Goal: Task Accomplishment & Management: Manage account settings

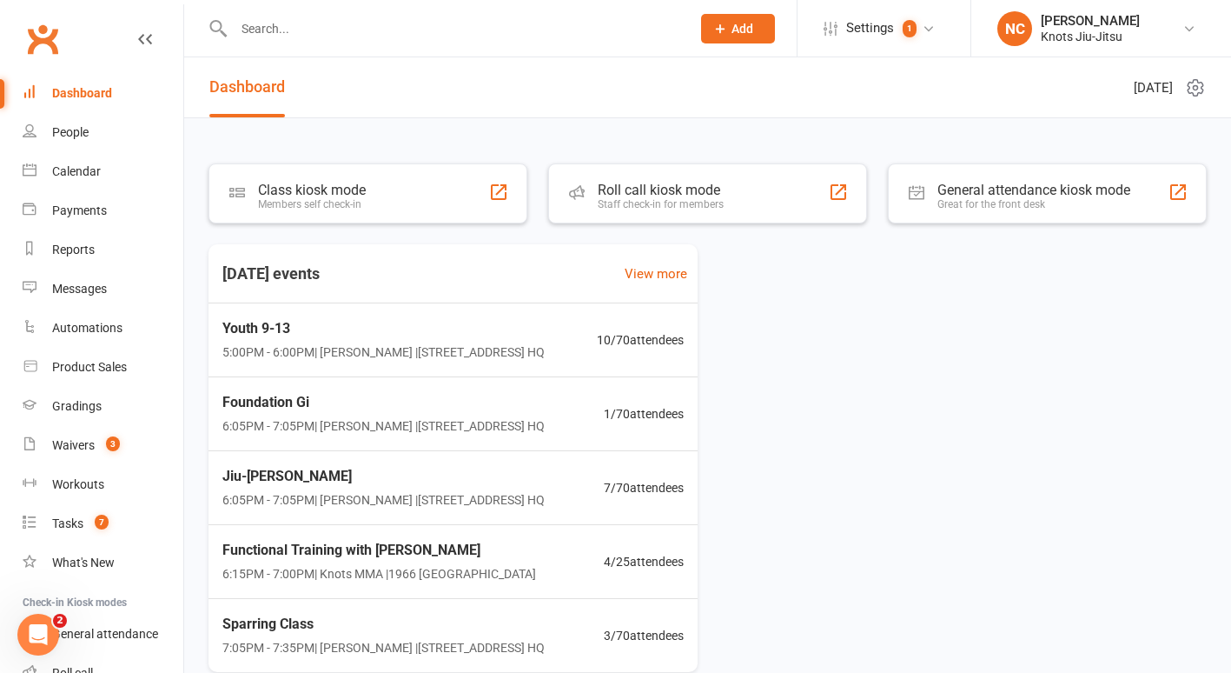
click at [499, 30] on input "text" at bounding box center [454, 29] width 450 height 24
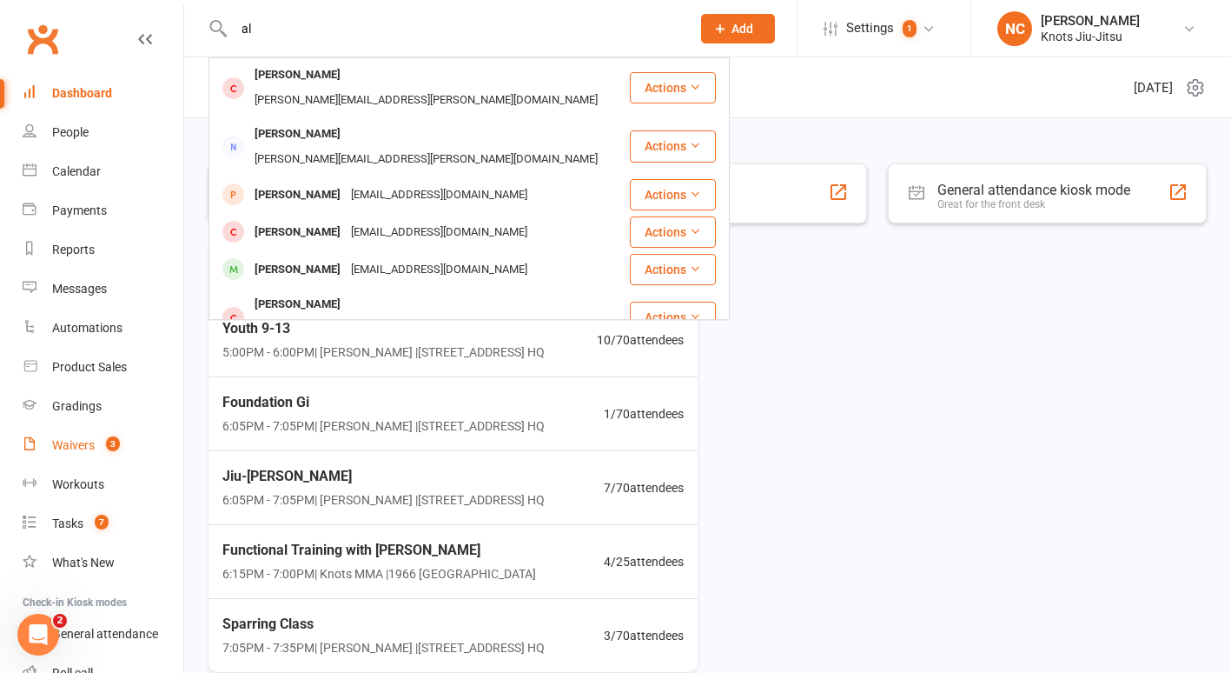
type input "al"
click at [68, 450] on div "Waivers" at bounding box center [73, 445] width 43 height 14
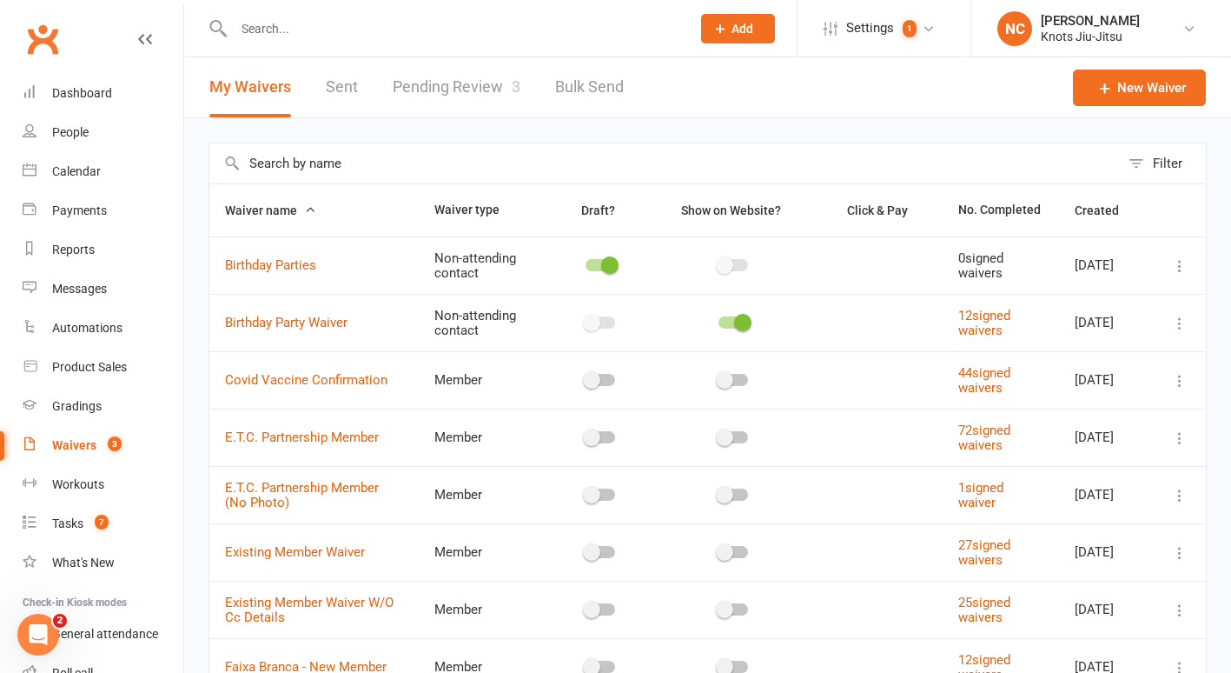
click at [419, 89] on link "Pending Review 3" at bounding box center [457, 87] width 128 height 60
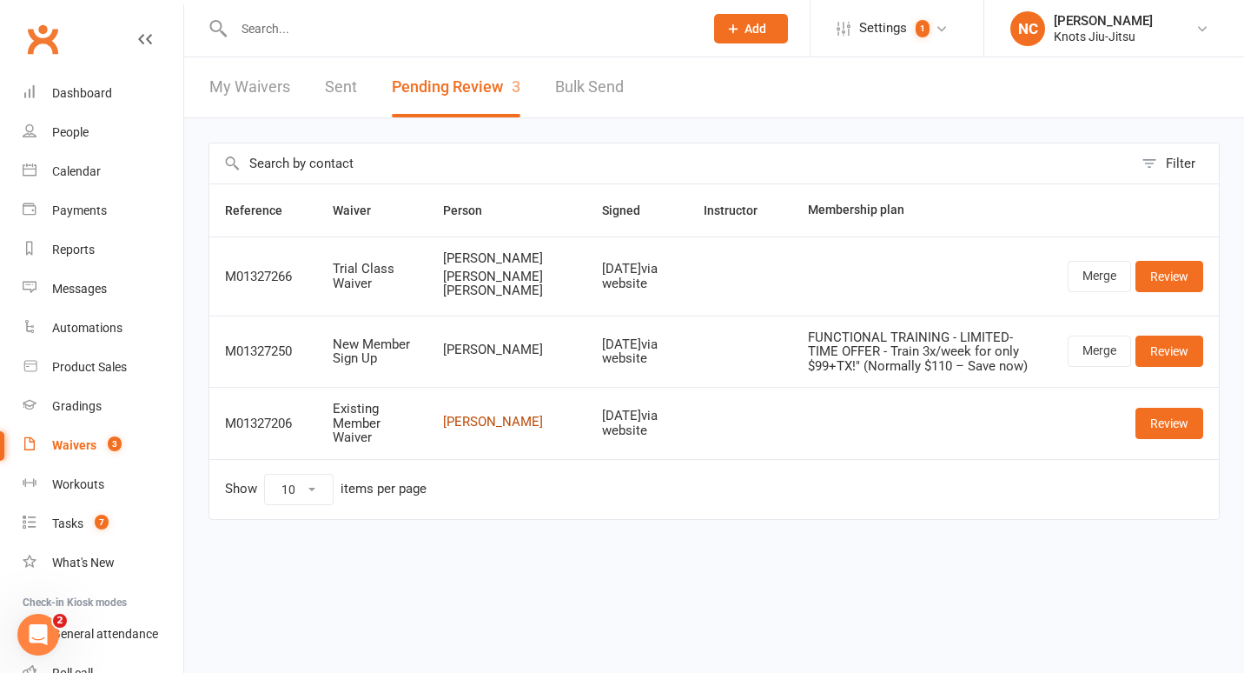
click at [463, 429] on link "[PERSON_NAME]" at bounding box center [507, 422] width 128 height 15
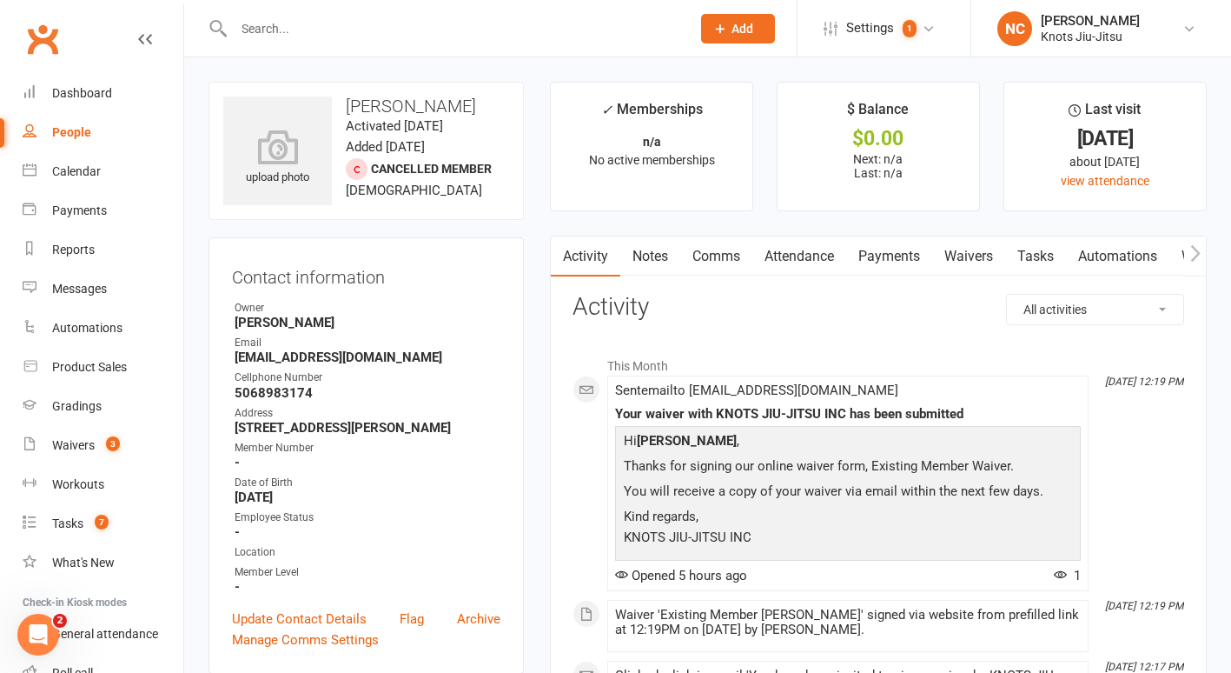
click at [1191, 252] on icon "button" at bounding box center [1196, 253] width 10 height 18
click at [1203, 260] on button "button" at bounding box center [1196, 255] width 22 height 39
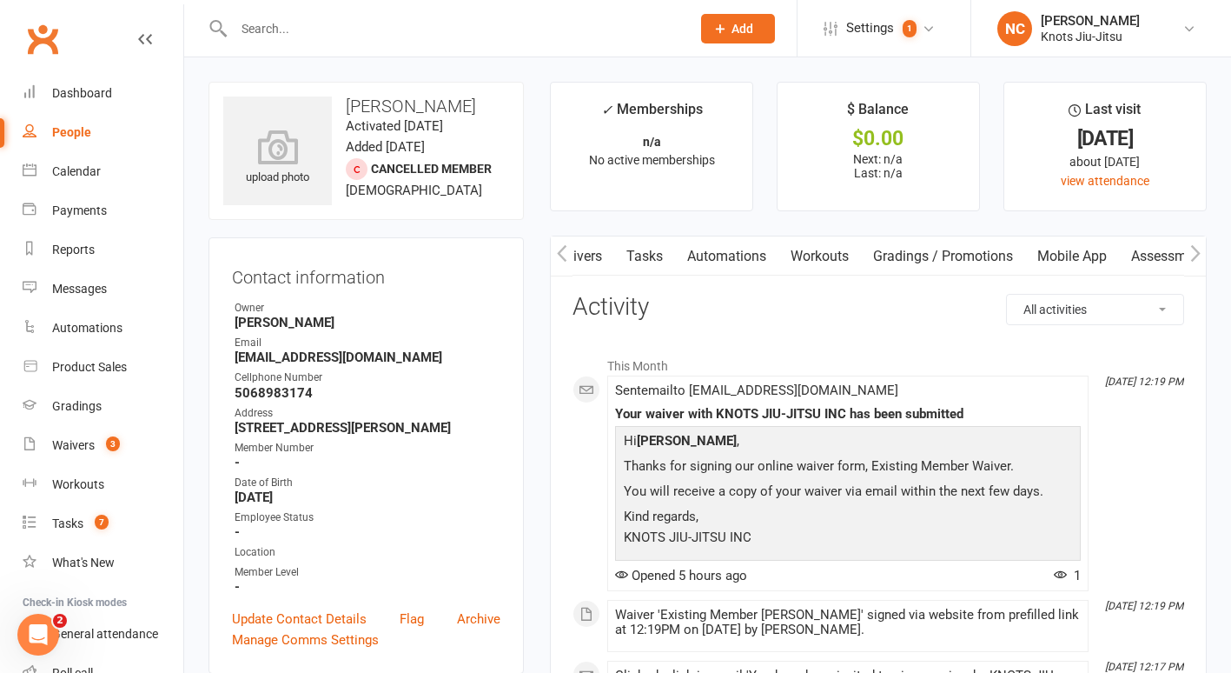
click at [1058, 265] on link "Mobile App" at bounding box center [1072, 256] width 94 height 40
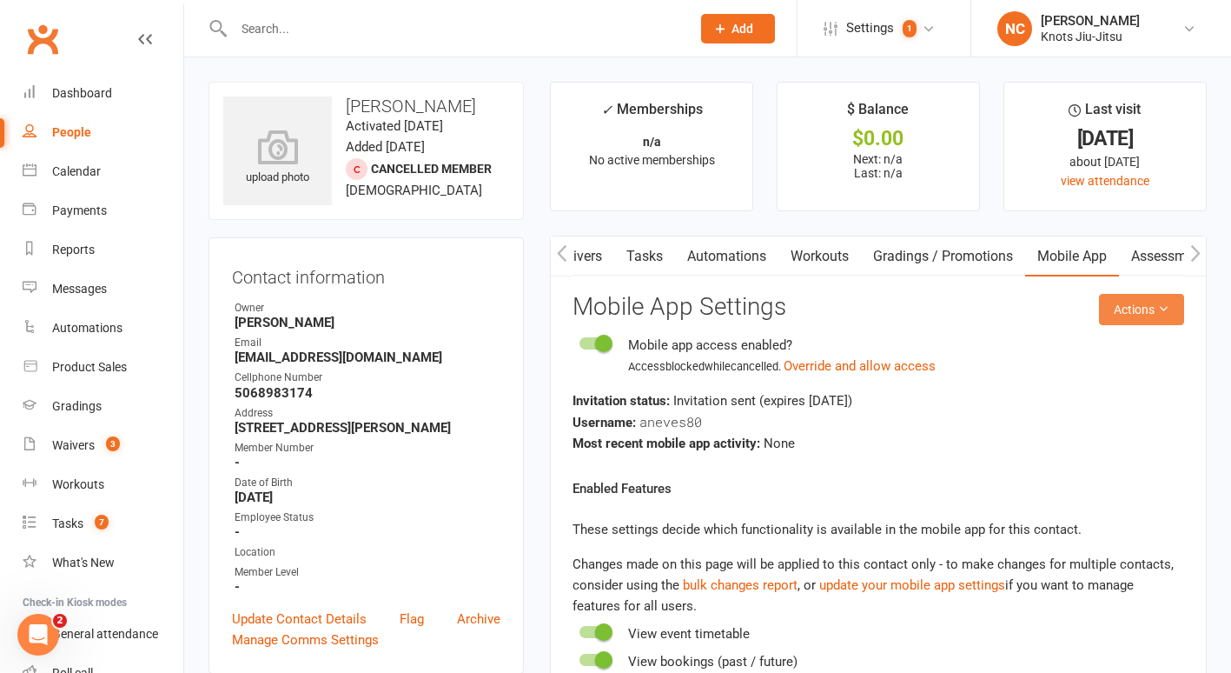
click at [1118, 322] on button "Actions" at bounding box center [1141, 309] width 85 height 31
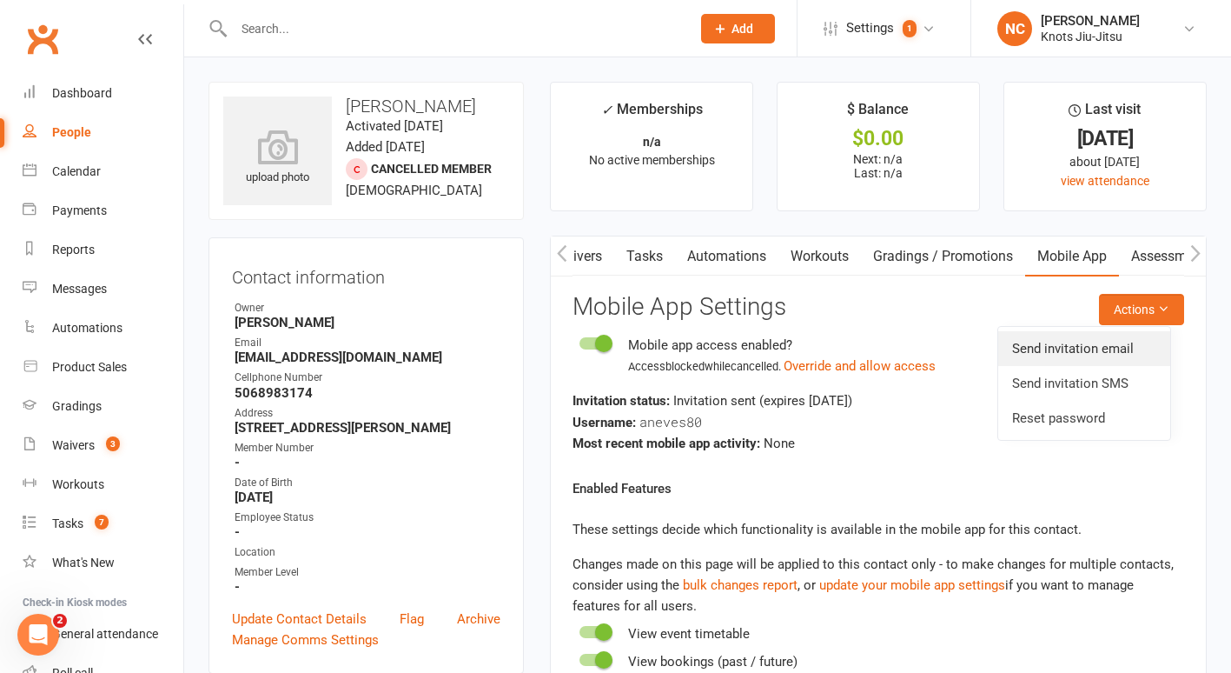
click at [1091, 355] on link "Send invitation email" at bounding box center [1085, 348] width 172 height 35
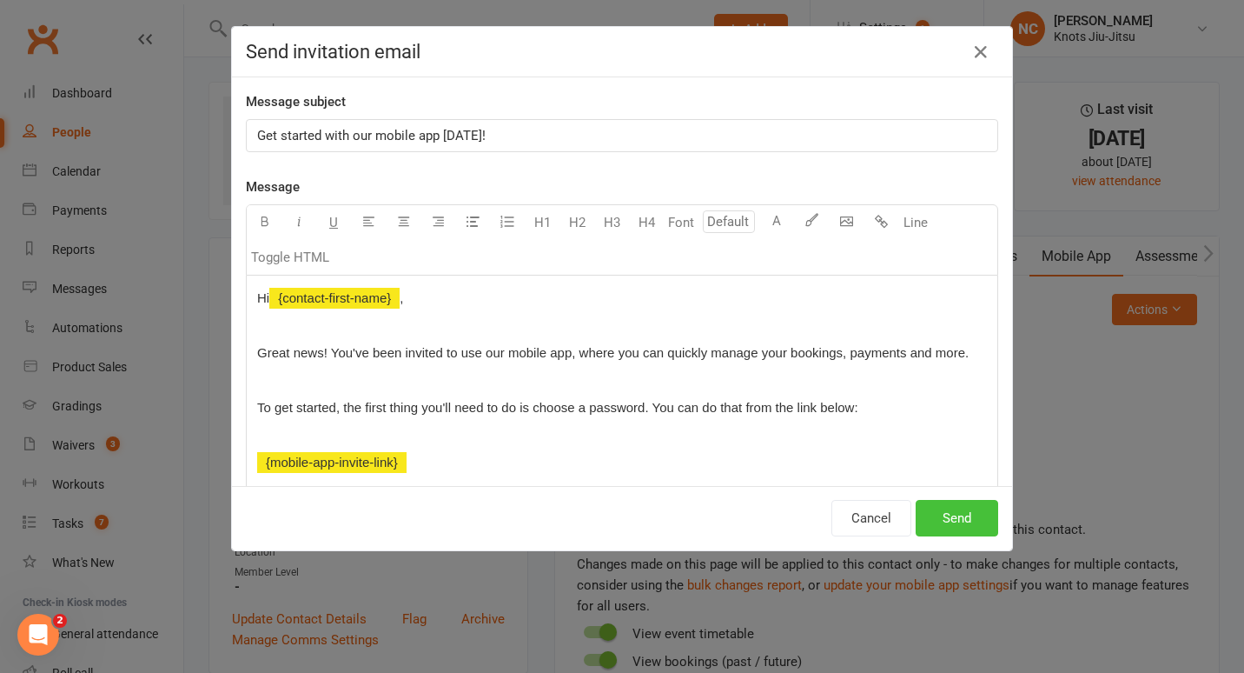
click at [965, 520] on button "Send" at bounding box center [957, 518] width 83 height 37
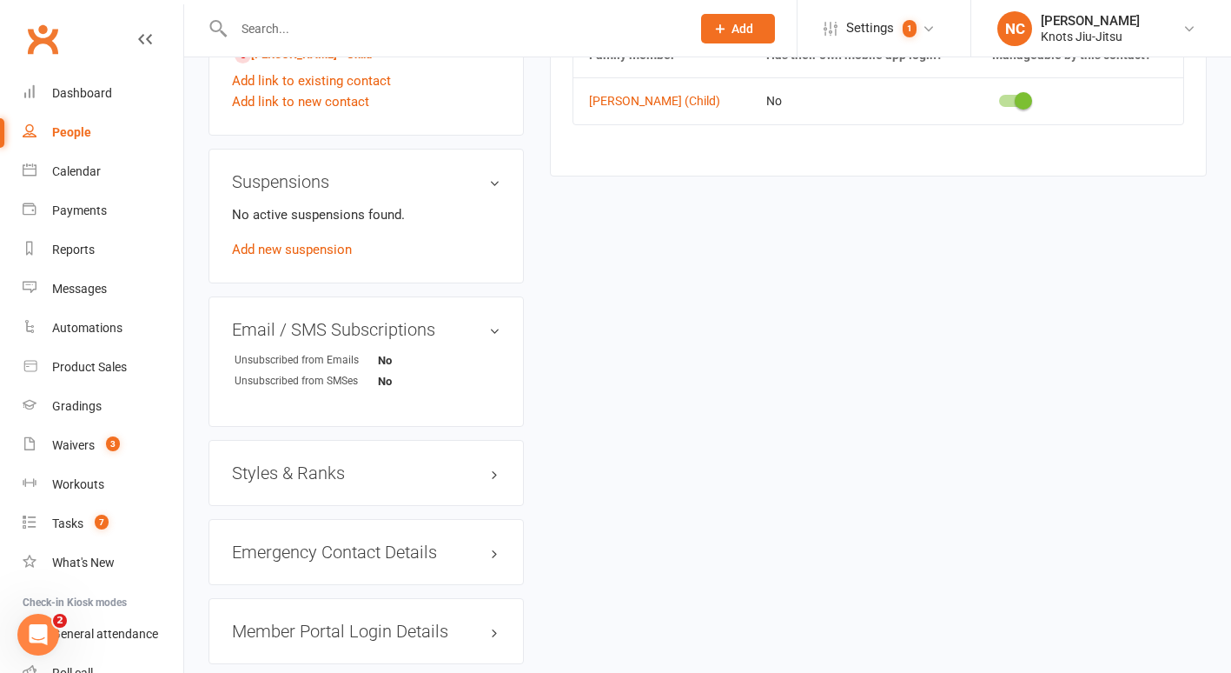
scroll to position [1377, 0]
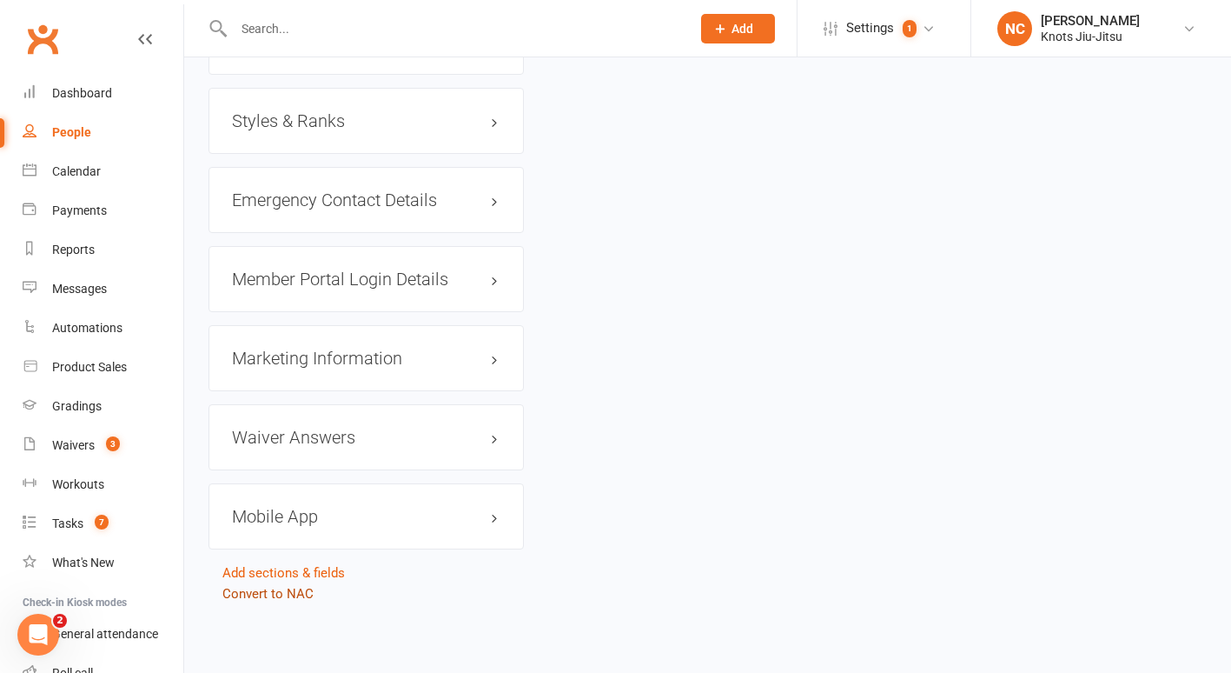
click at [245, 598] on link "Convert to NAC" at bounding box center [267, 594] width 91 height 16
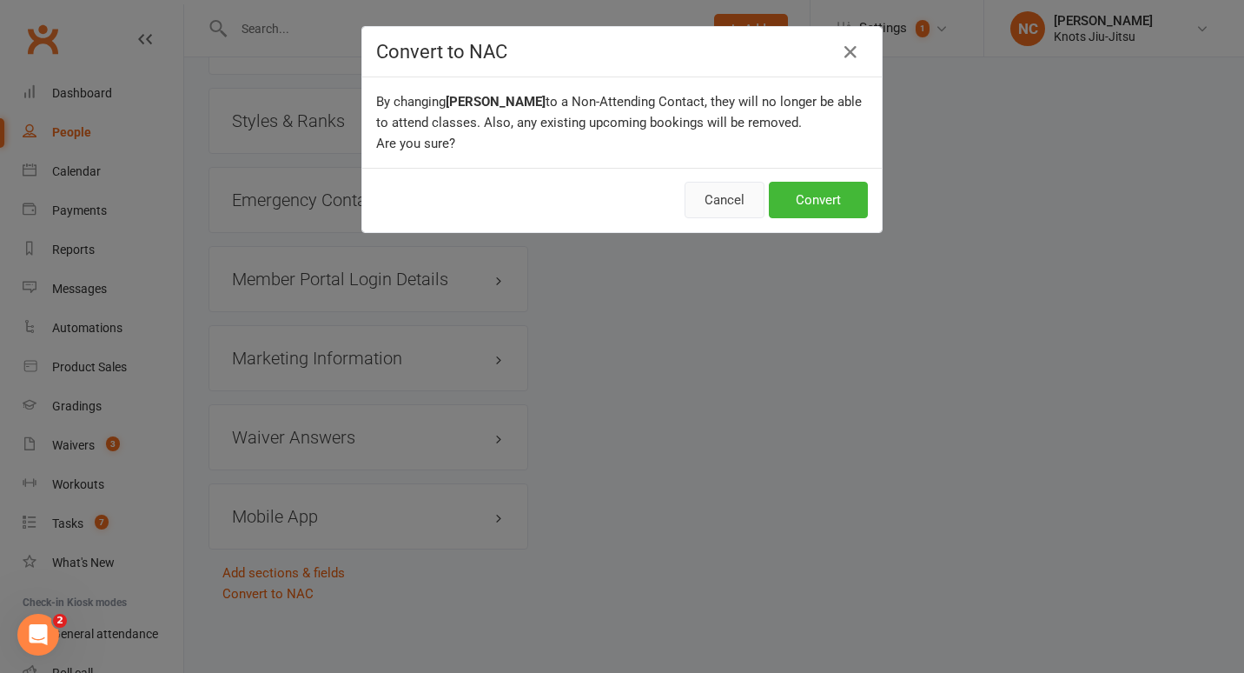
click at [704, 196] on button "Cancel" at bounding box center [725, 200] width 80 height 37
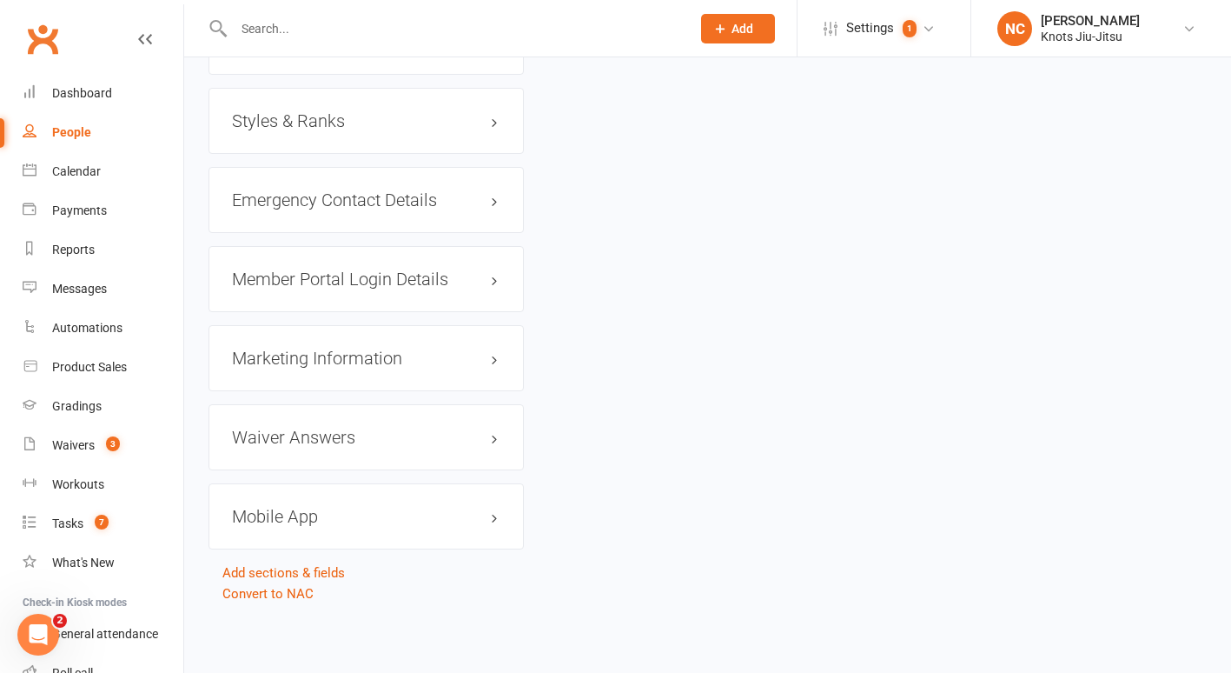
click at [295, 520] on h3 "Mobile App" at bounding box center [366, 516] width 269 height 19
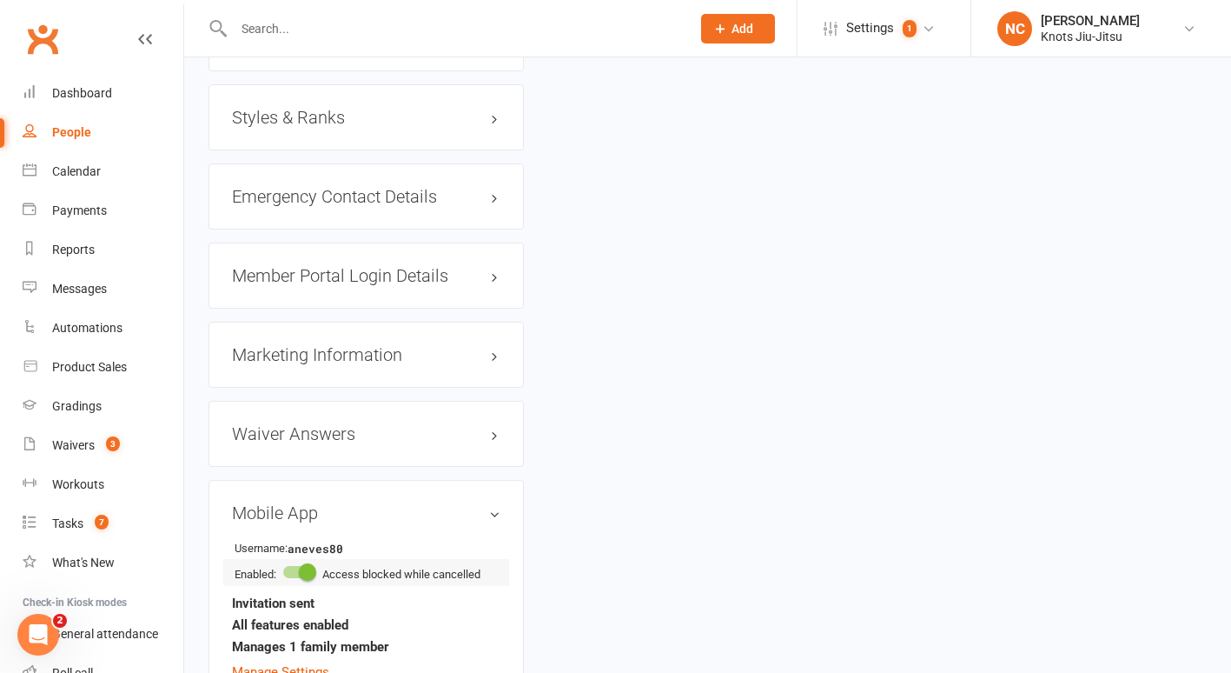
scroll to position [1536, 0]
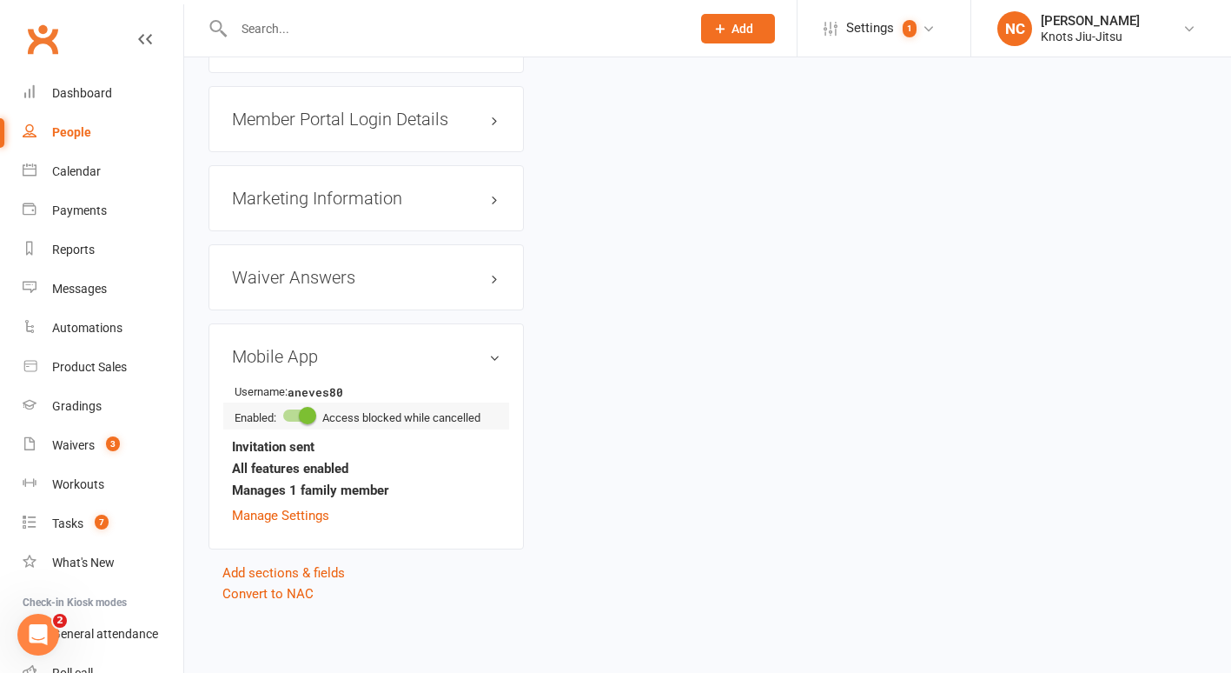
click at [437, 422] on span "Access blocked while cancelled" at bounding box center [401, 417] width 158 height 13
click at [295, 517] on link "Manage Settings" at bounding box center [280, 516] width 97 height 16
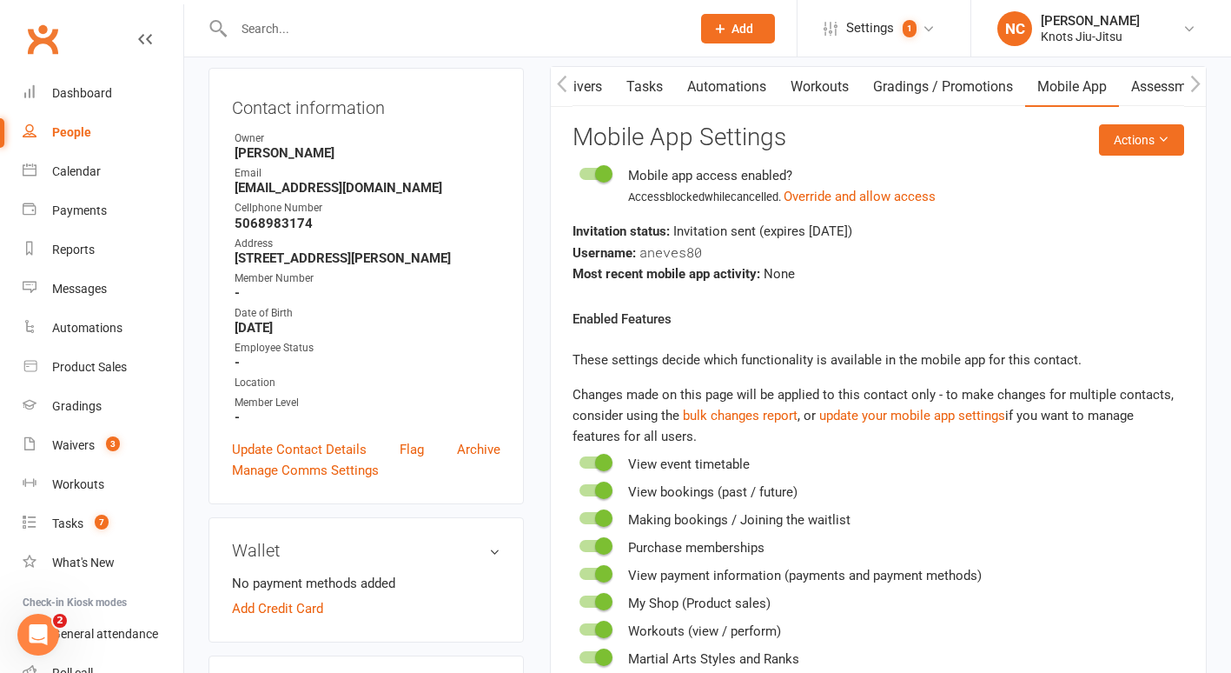
scroll to position [171, 0]
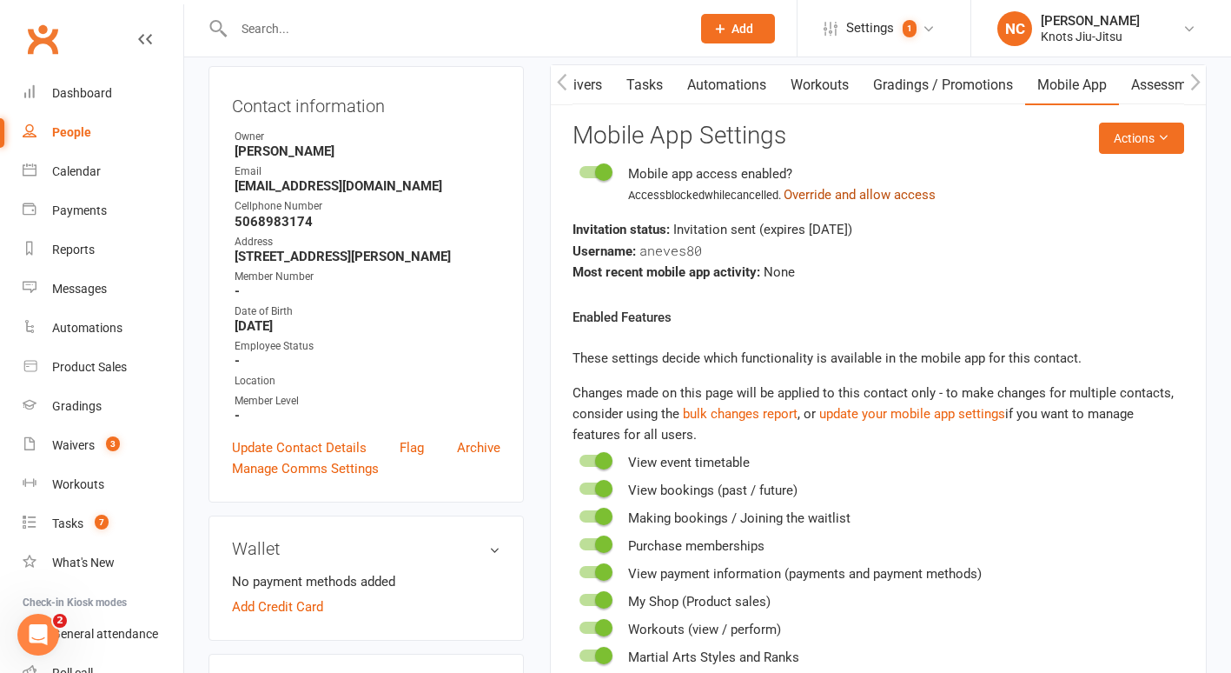
click at [878, 185] on button "Override and allow access" at bounding box center [860, 194] width 152 height 21
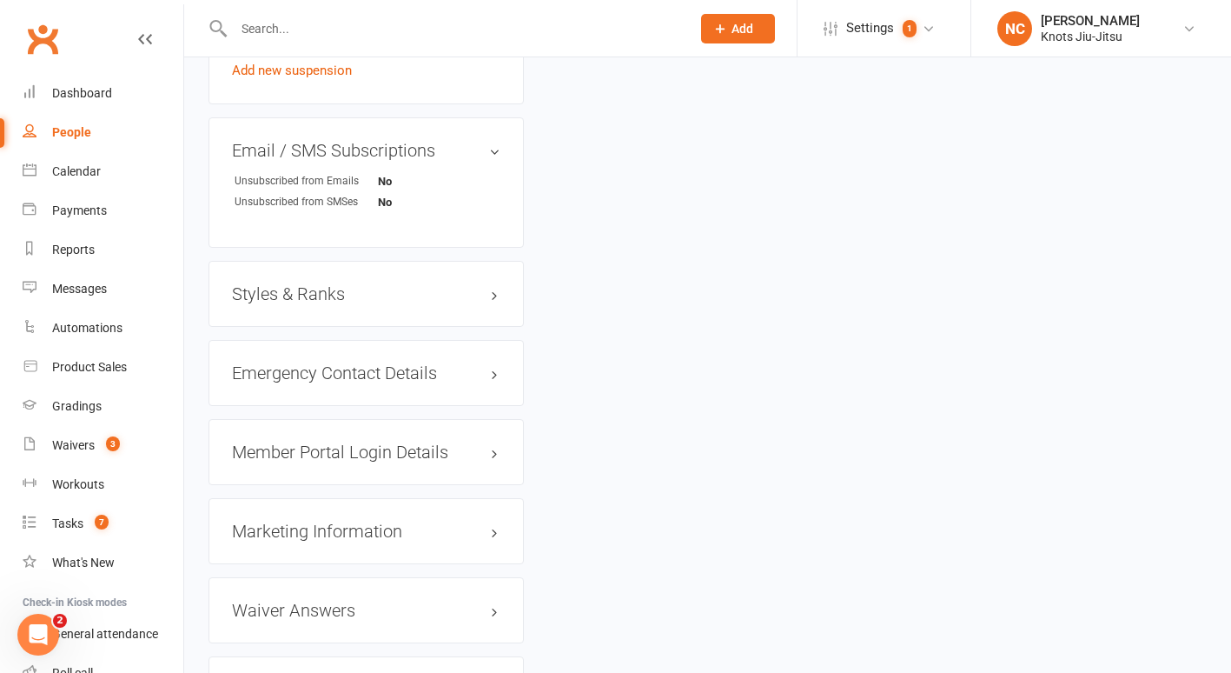
scroll to position [1536, 0]
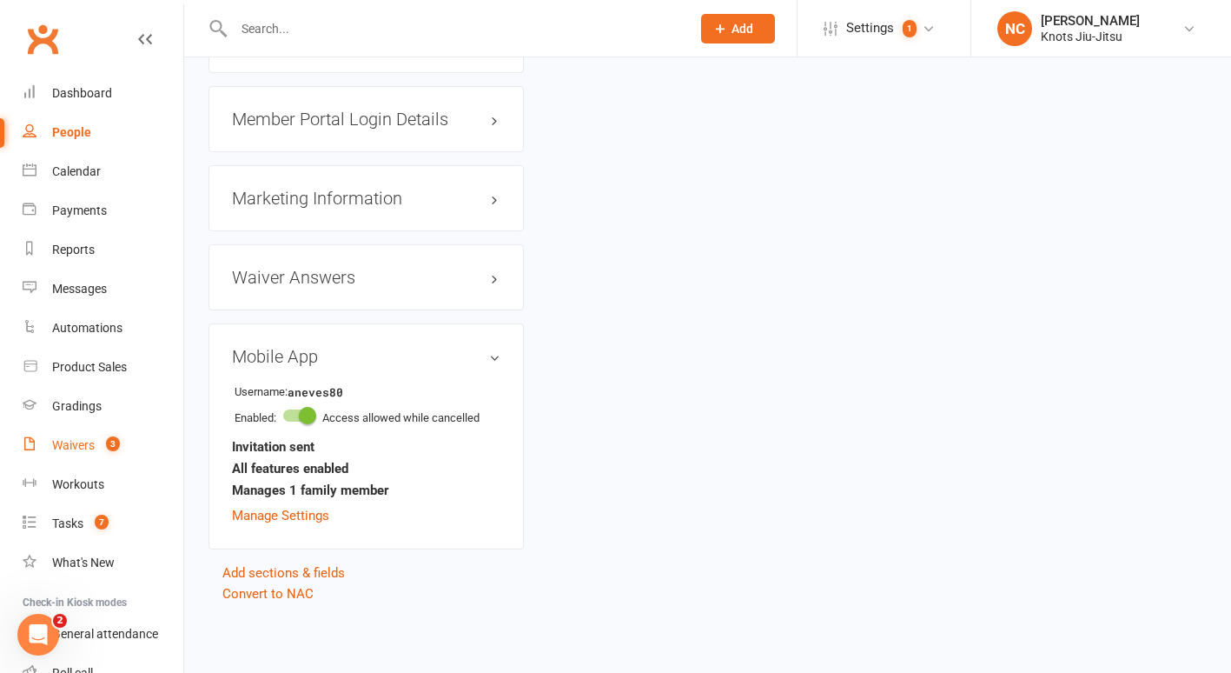
click at [107, 448] on span "3" at bounding box center [113, 443] width 14 height 15
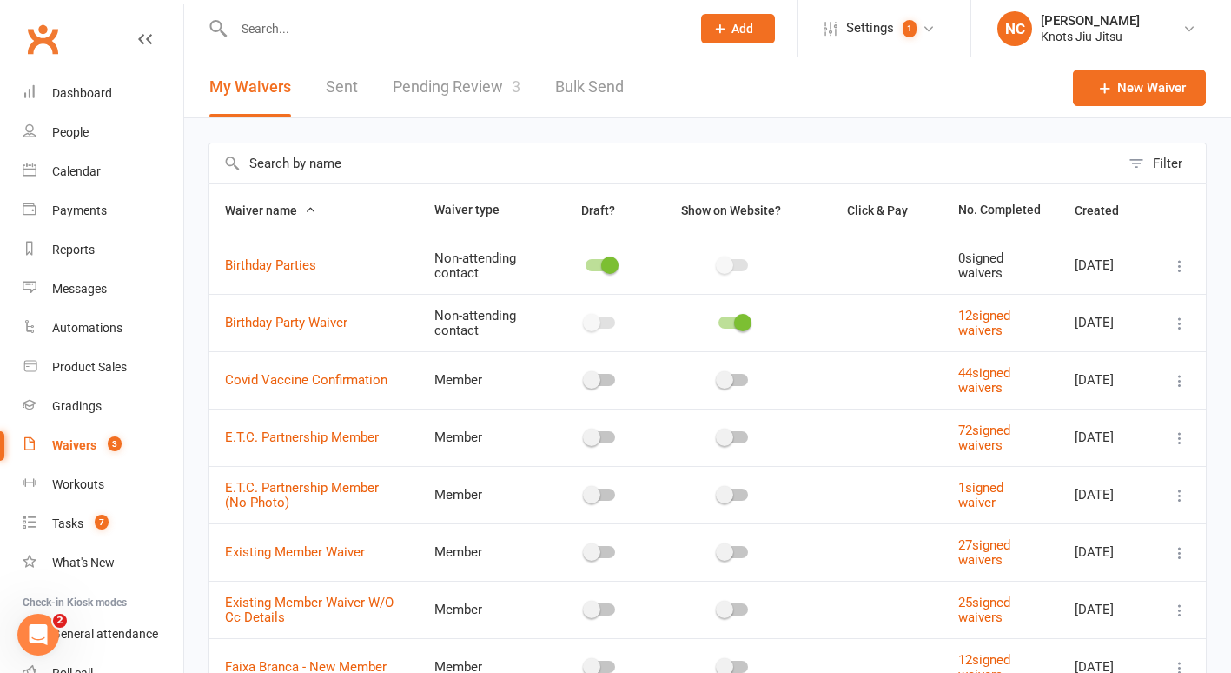
click at [474, 76] on link "Pending Review 3" at bounding box center [457, 87] width 128 height 60
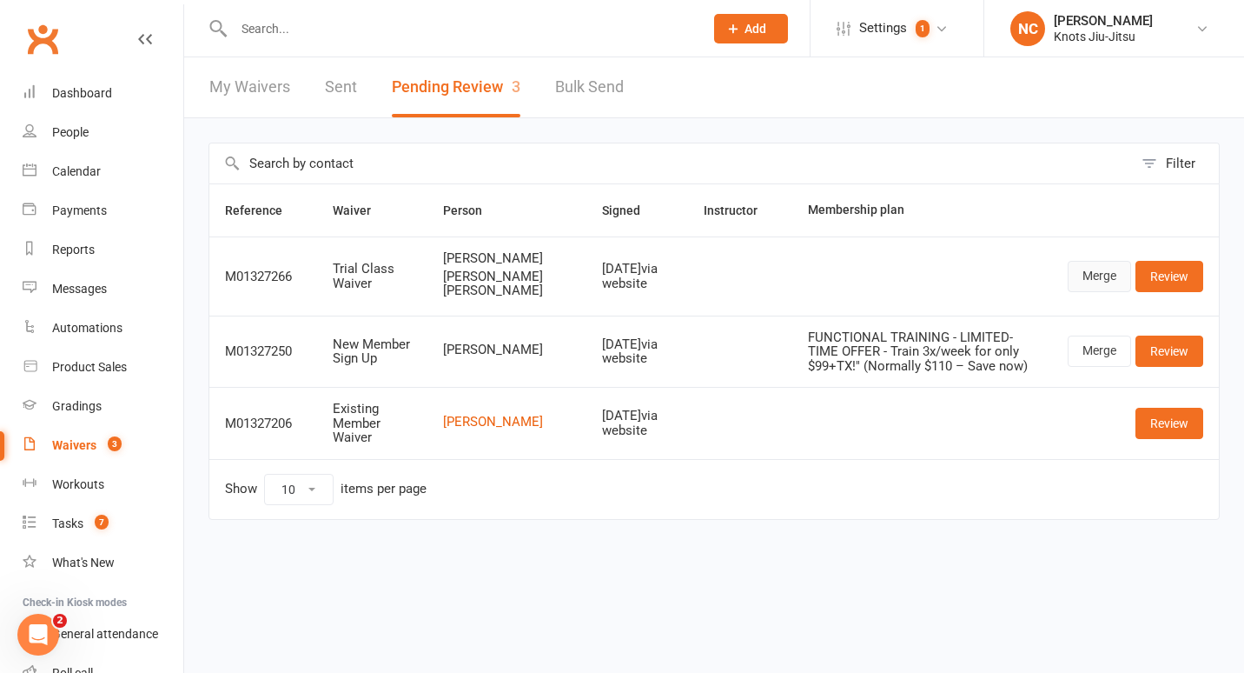
click at [1108, 282] on link "Merge" at bounding box center [1099, 276] width 63 height 31
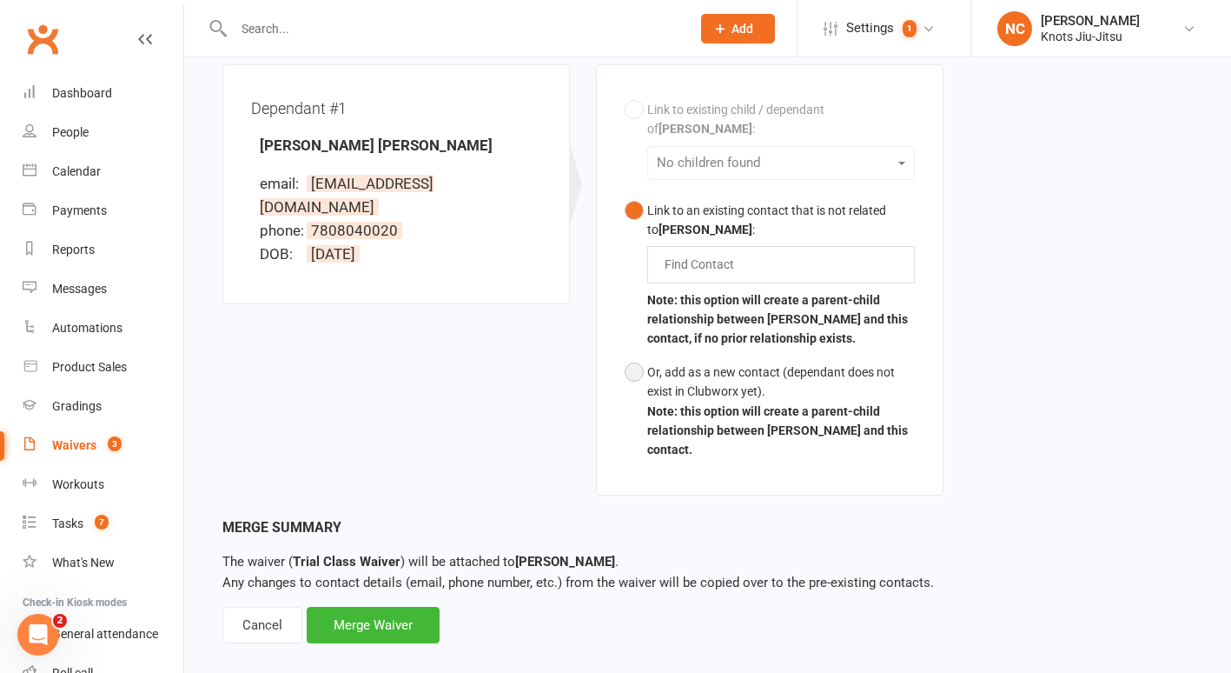
scroll to position [515, 0]
click at [761, 395] on button "Or, add as a new contact (dependant does not exist in Clubworx yet). Note: this…" at bounding box center [770, 410] width 290 height 111
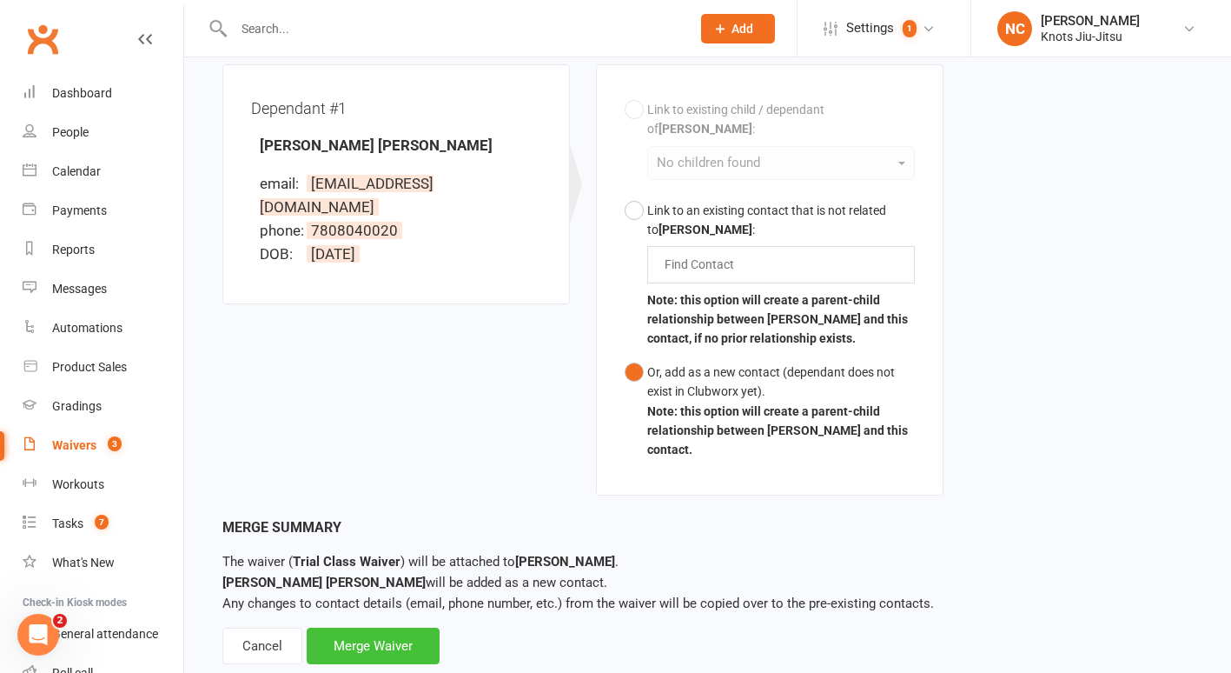
click at [337, 627] on div "Merge Waiver" at bounding box center [373, 645] width 133 height 37
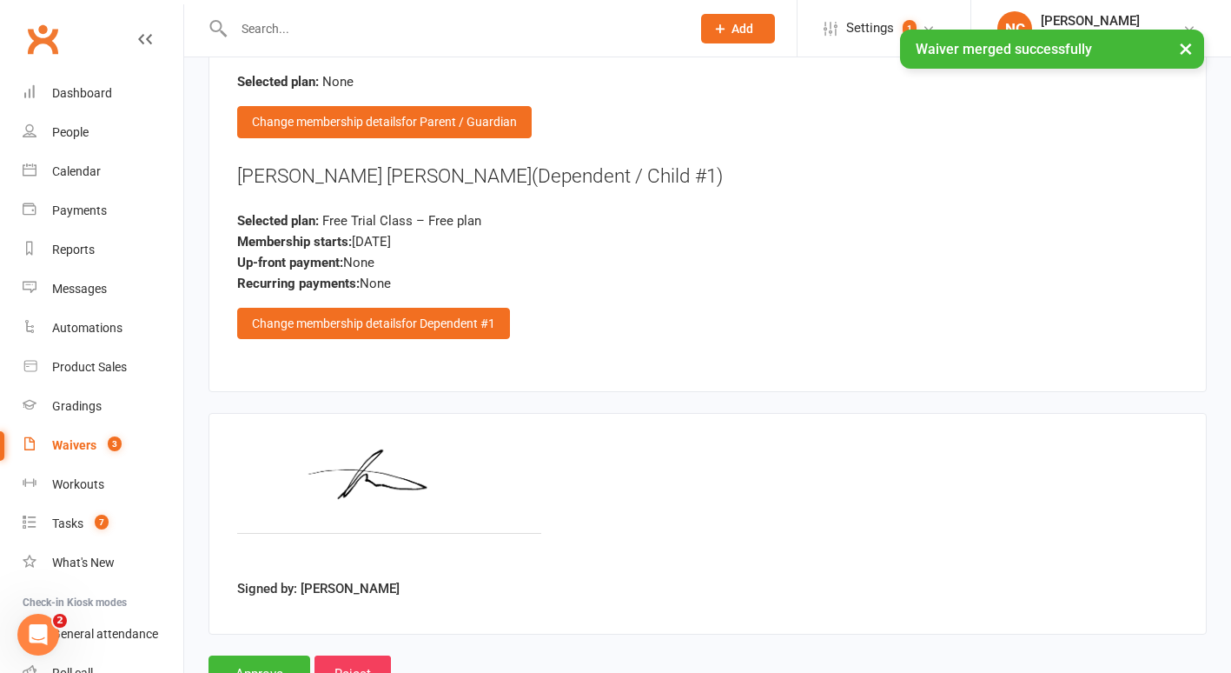
scroll to position [2013, 0]
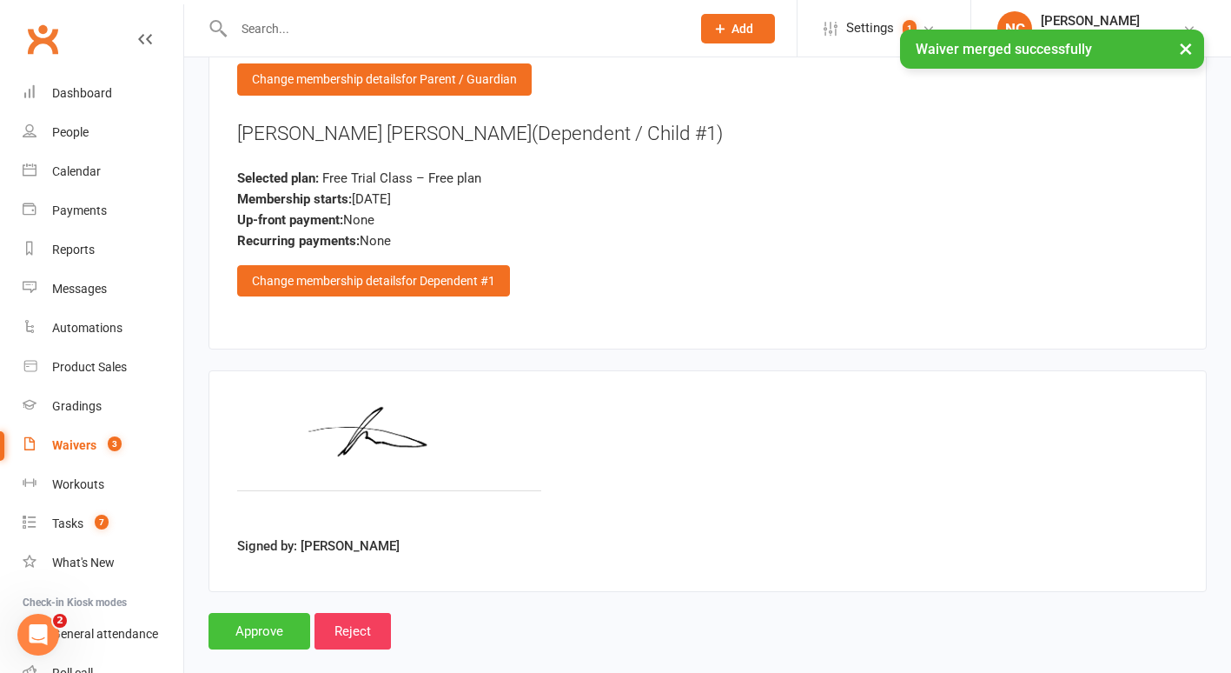
click at [251, 613] on input "Approve" at bounding box center [260, 631] width 102 height 37
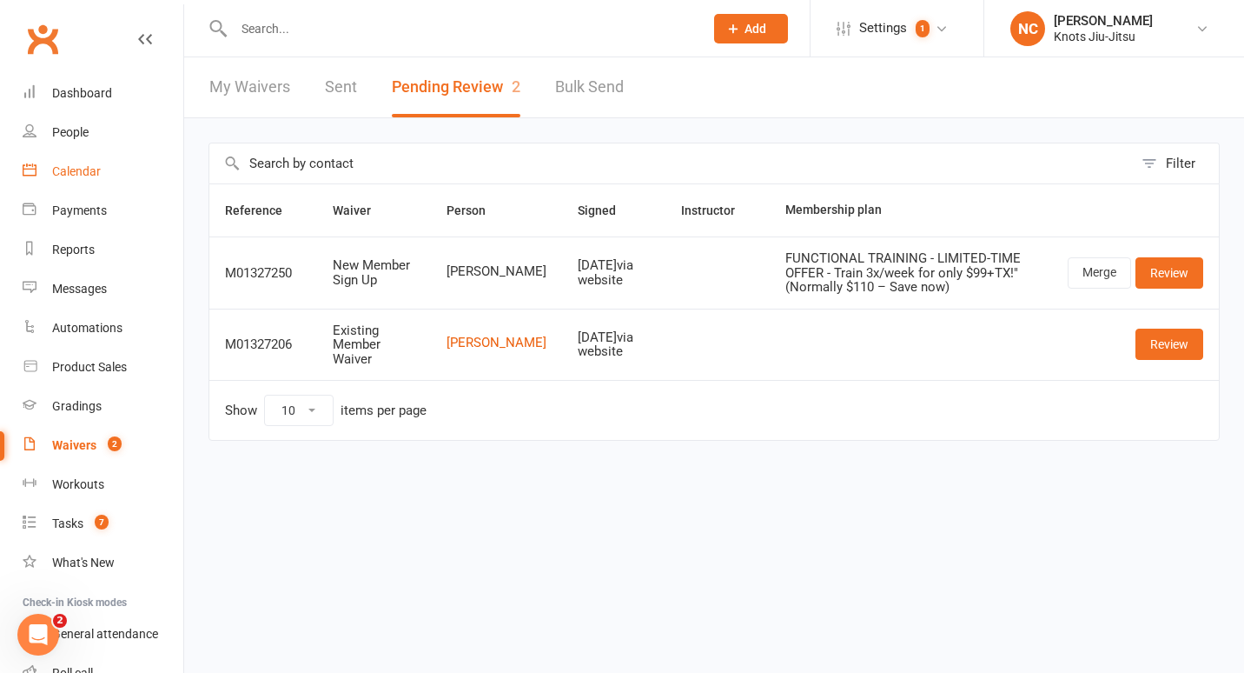
click at [90, 172] on div "Calendar" at bounding box center [76, 171] width 49 height 14
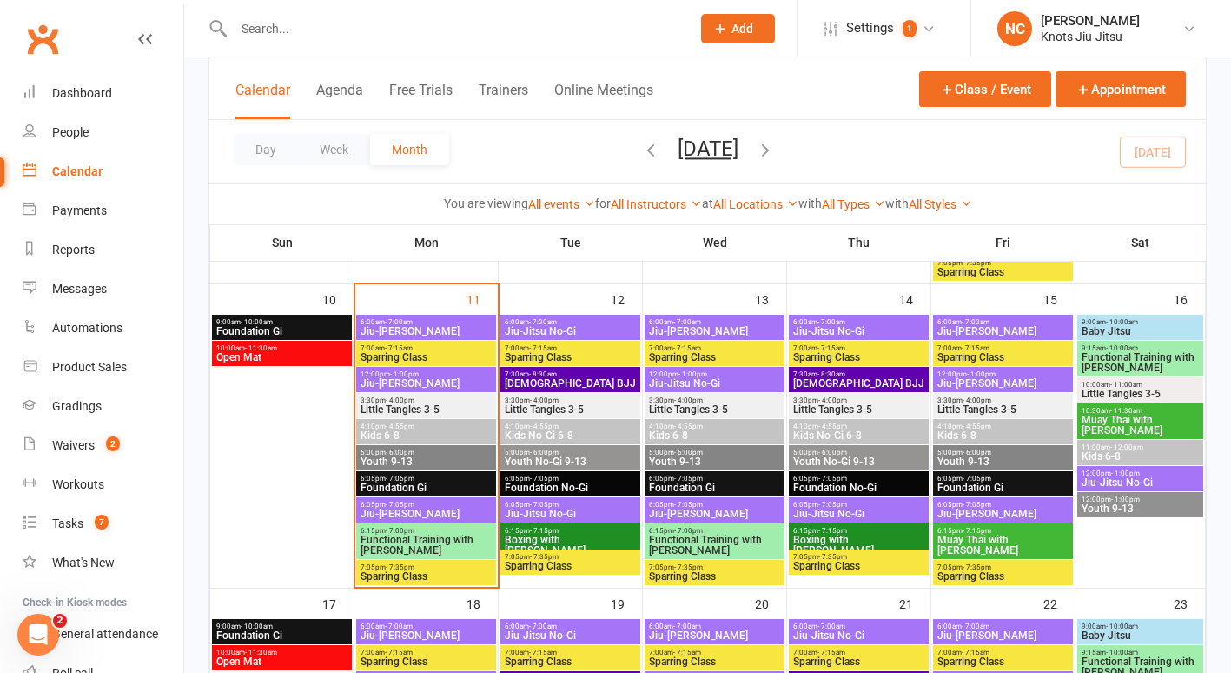
scroll to position [785, 0]
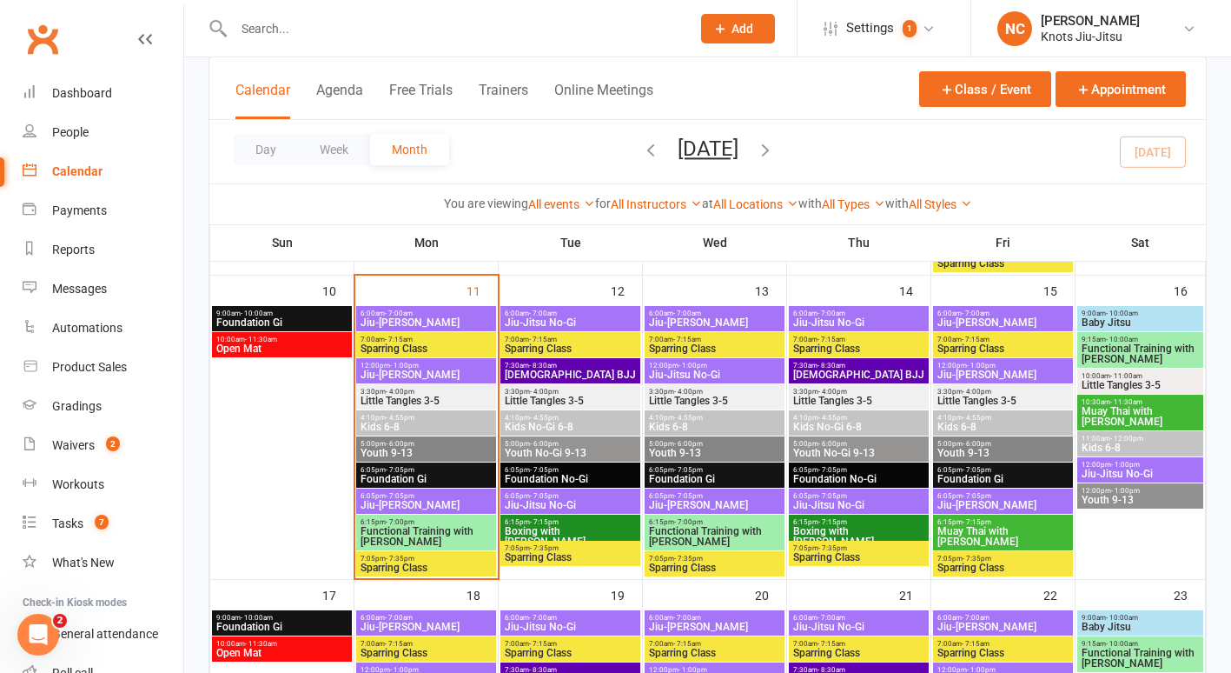
click at [408, 474] on span "Foundation Gi" at bounding box center [426, 479] width 133 height 10
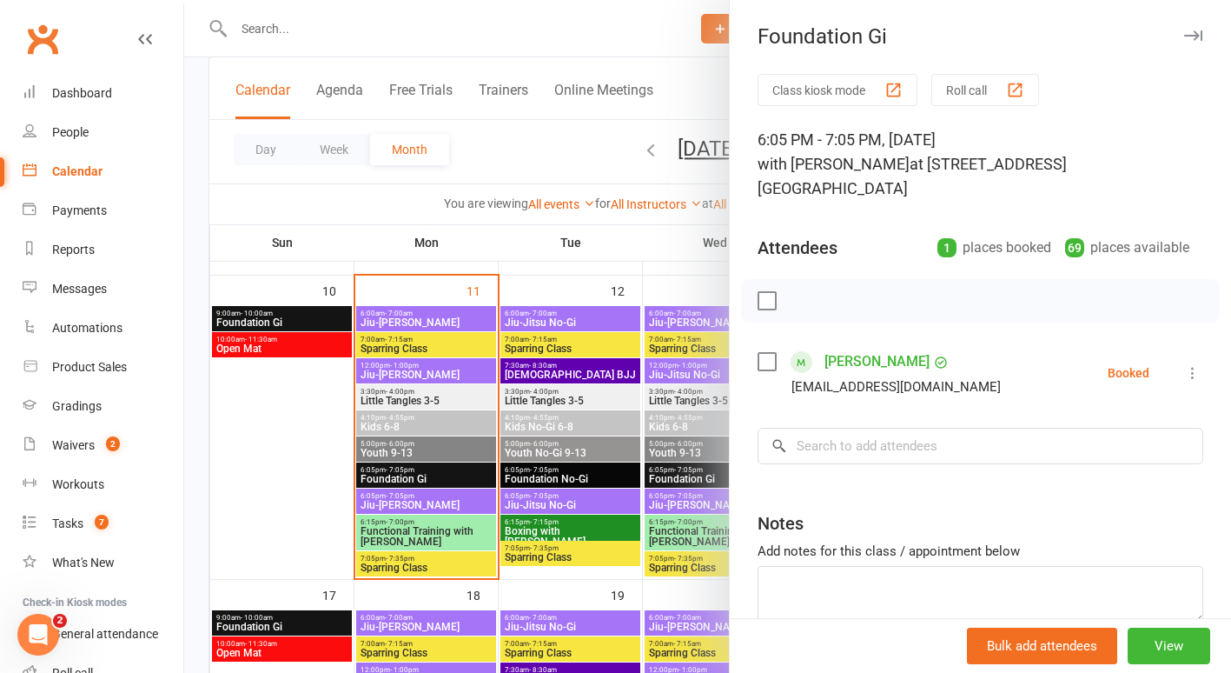
click at [395, 498] on div at bounding box center [707, 336] width 1047 height 673
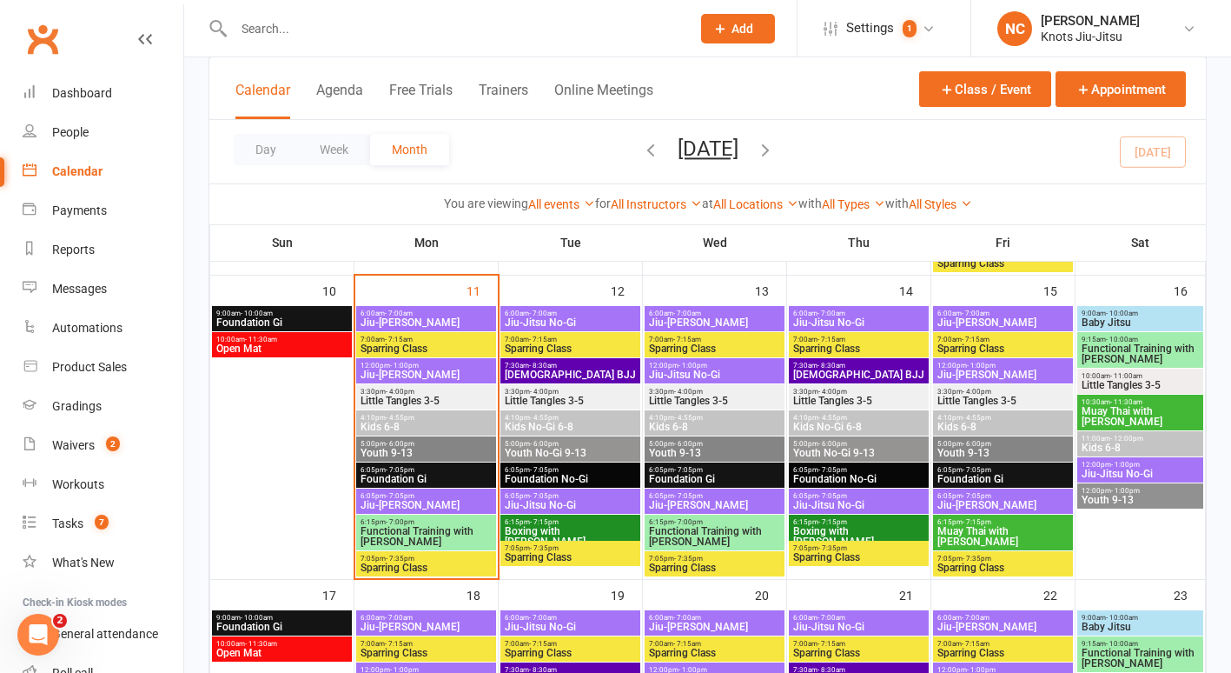
drag, startPoint x: 395, startPoint y: 498, endPoint x: 382, endPoint y: 501, distance: 13.3
click at [382, 501] on span "Jiu-[PERSON_NAME]" at bounding box center [426, 505] width 133 height 10
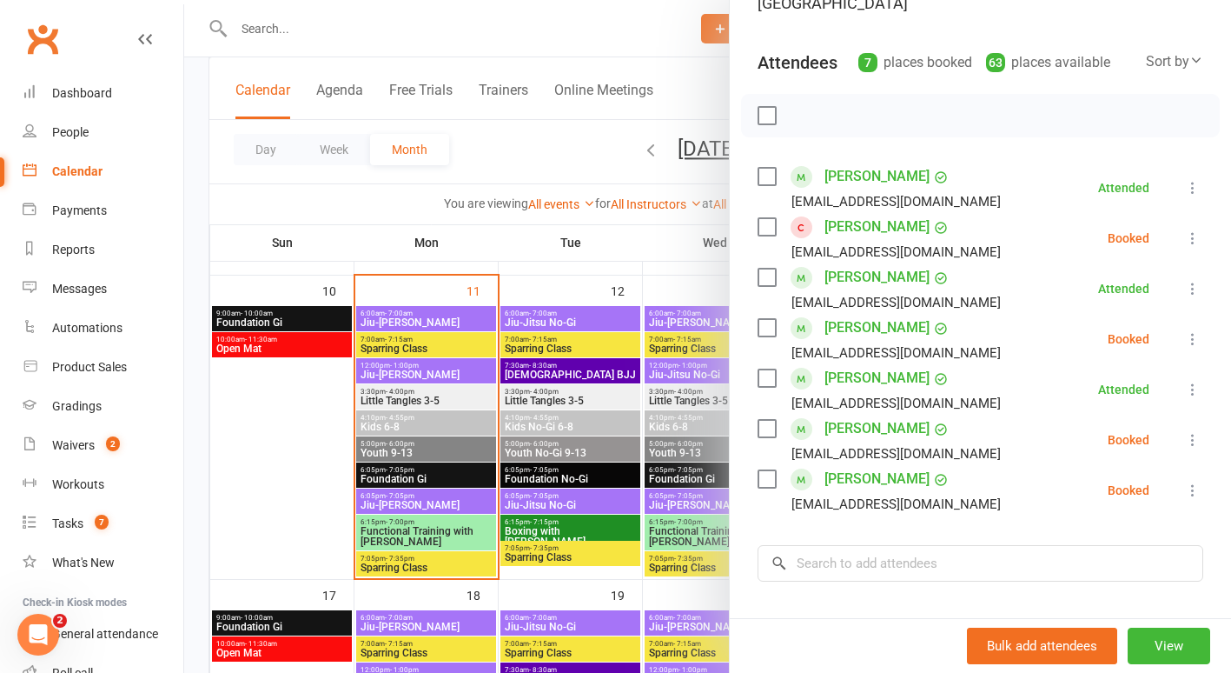
scroll to position [202, 0]
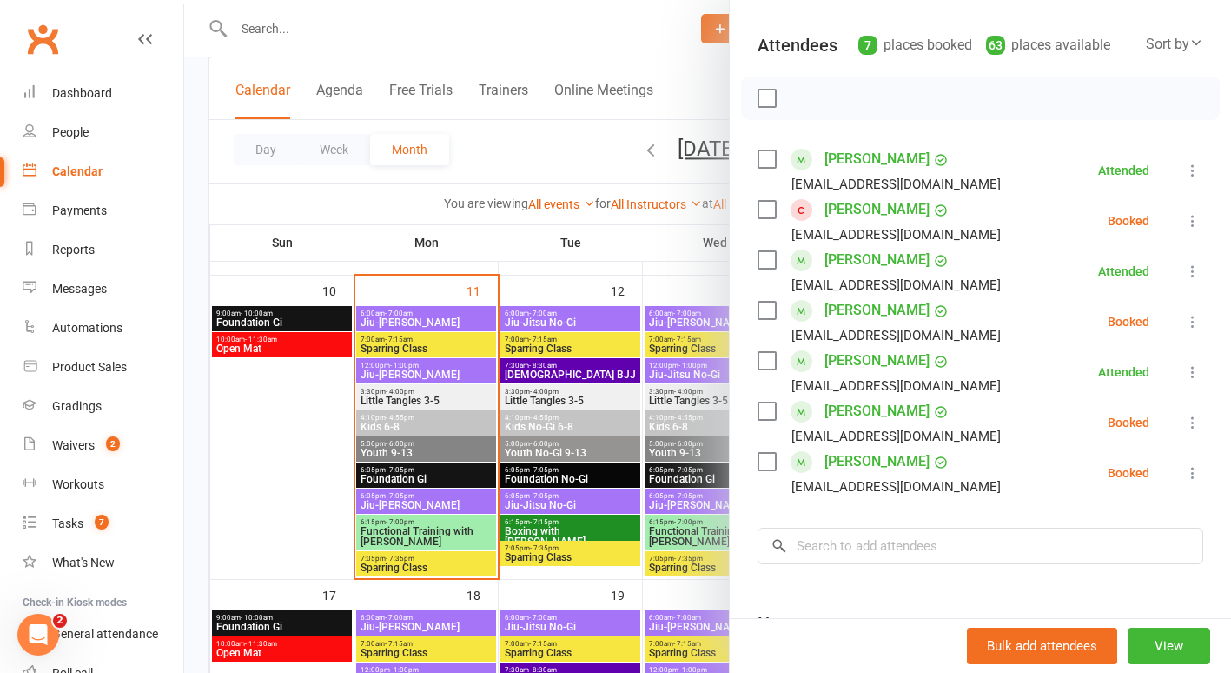
click at [416, 478] on div at bounding box center [707, 336] width 1047 height 673
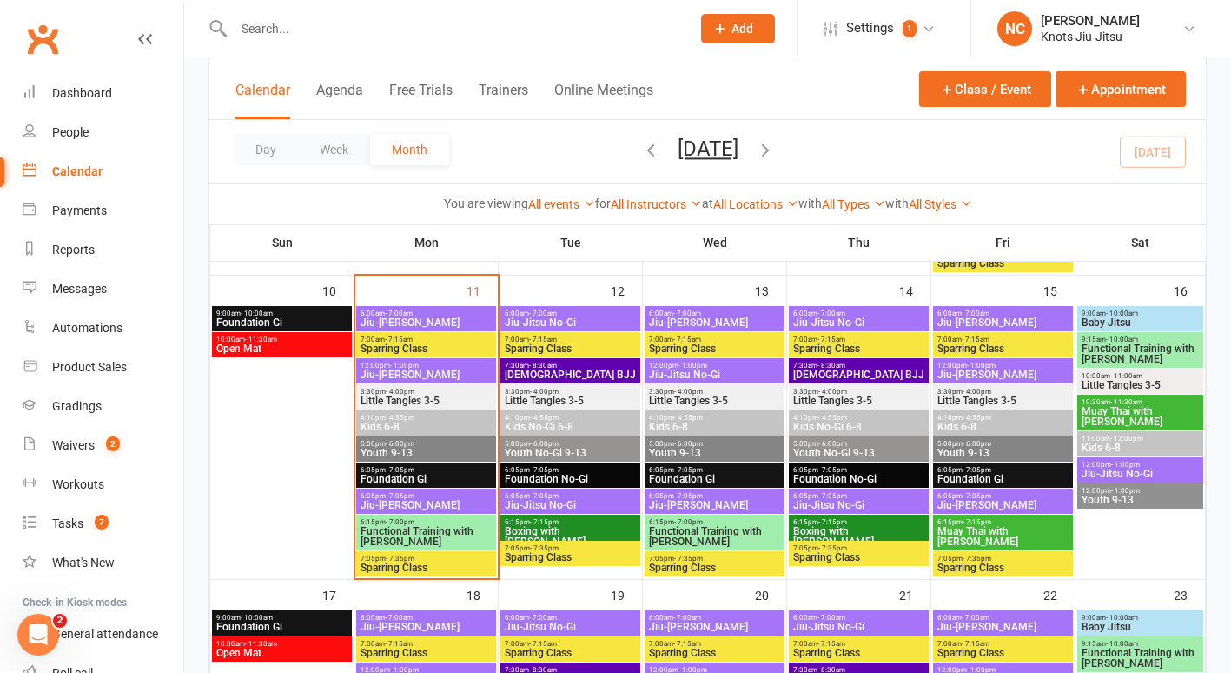
click at [416, 478] on span "Foundation Gi" at bounding box center [426, 479] width 133 height 10
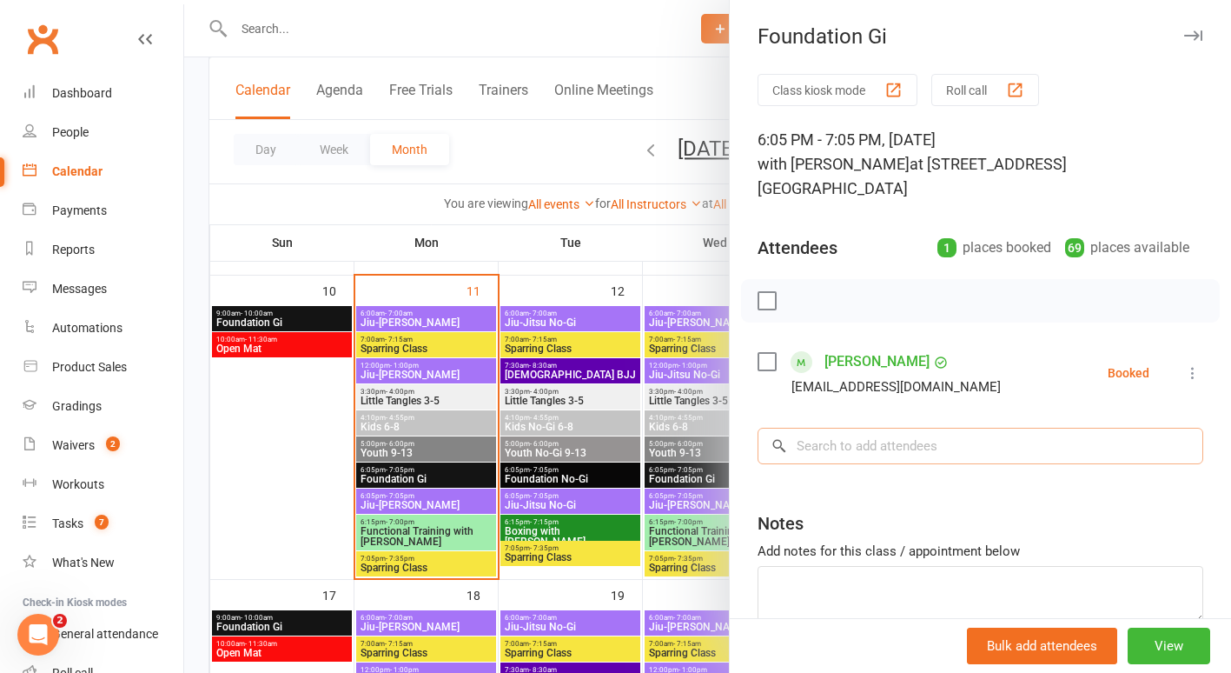
click at [816, 433] on input "search" at bounding box center [981, 446] width 446 height 37
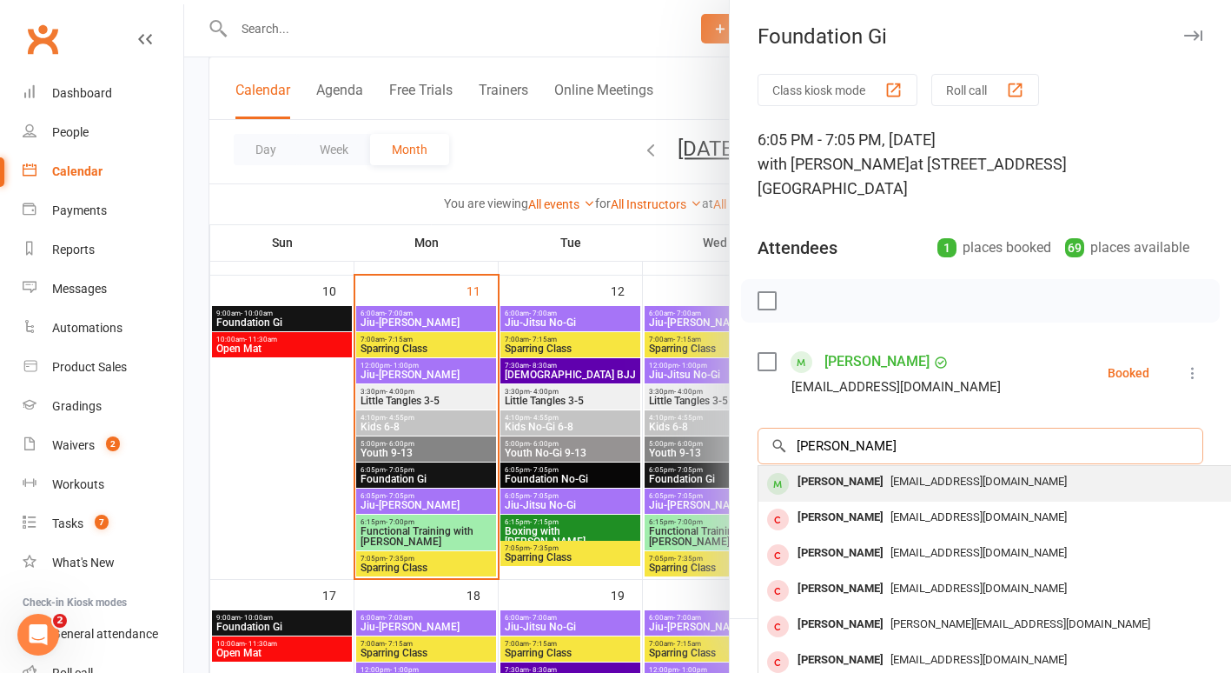
type input "[PERSON_NAME]"
click at [923, 475] on span "[EMAIL_ADDRESS][DOMAIN_NAME]" at bounding box center [979, 481] width 176 height 13
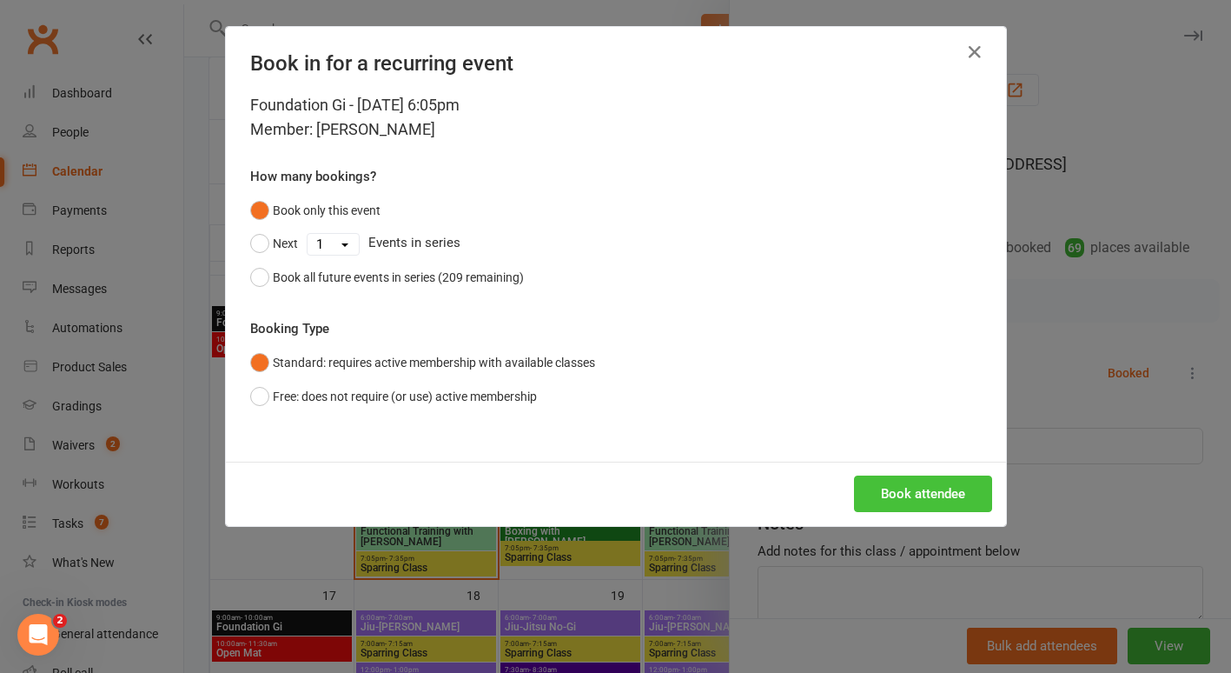
click at [914, 493] on button "Book attendee" at bounding box center [923, 493] width 138 height 37
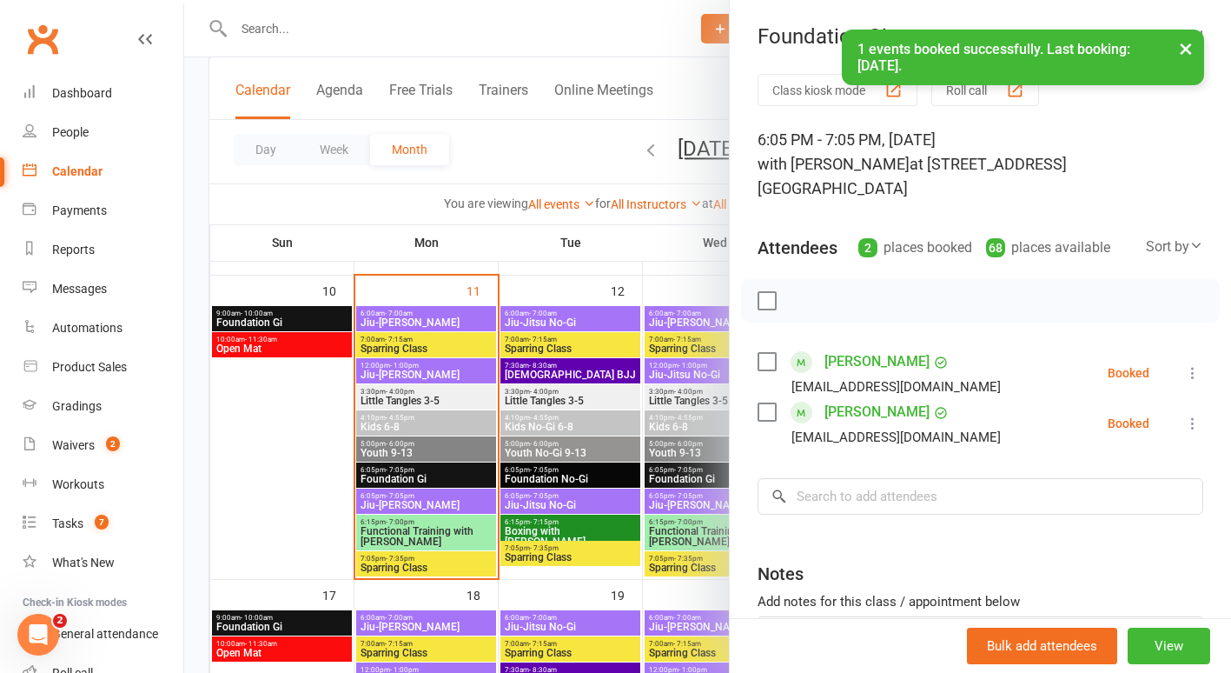
click at [896, 398] on link "[PERSON_NAME]" at bounding box center [877, 412] width 105 height 28
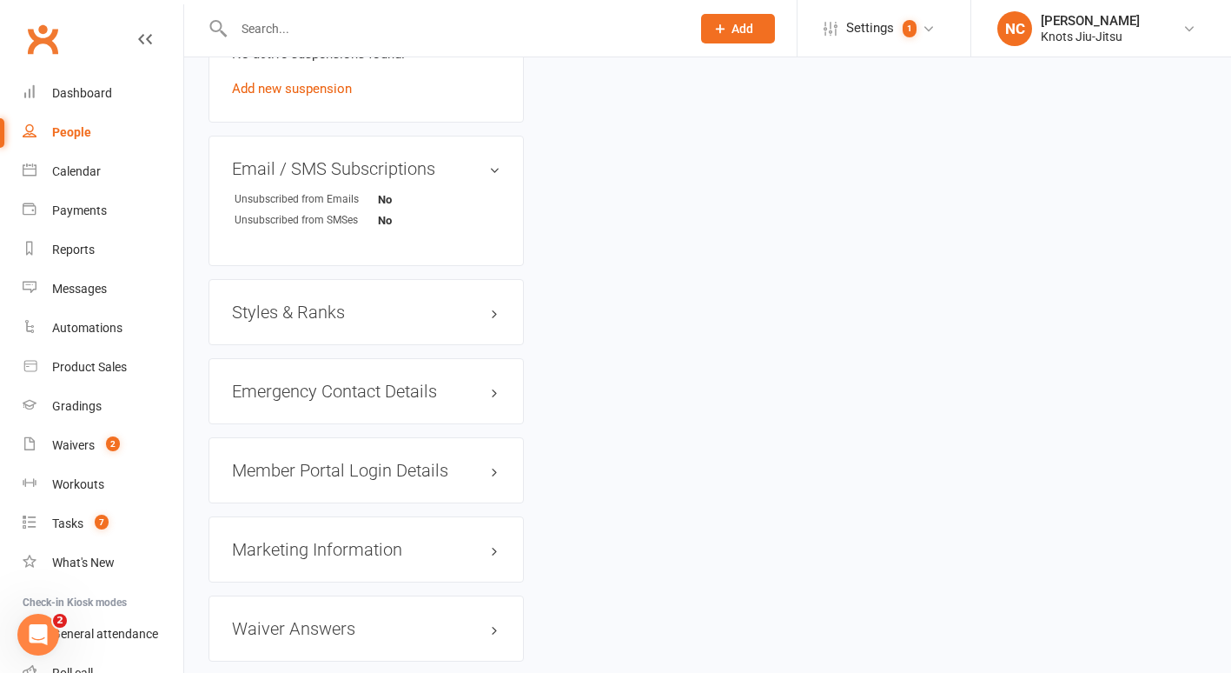
scroll to position [1492, 0]
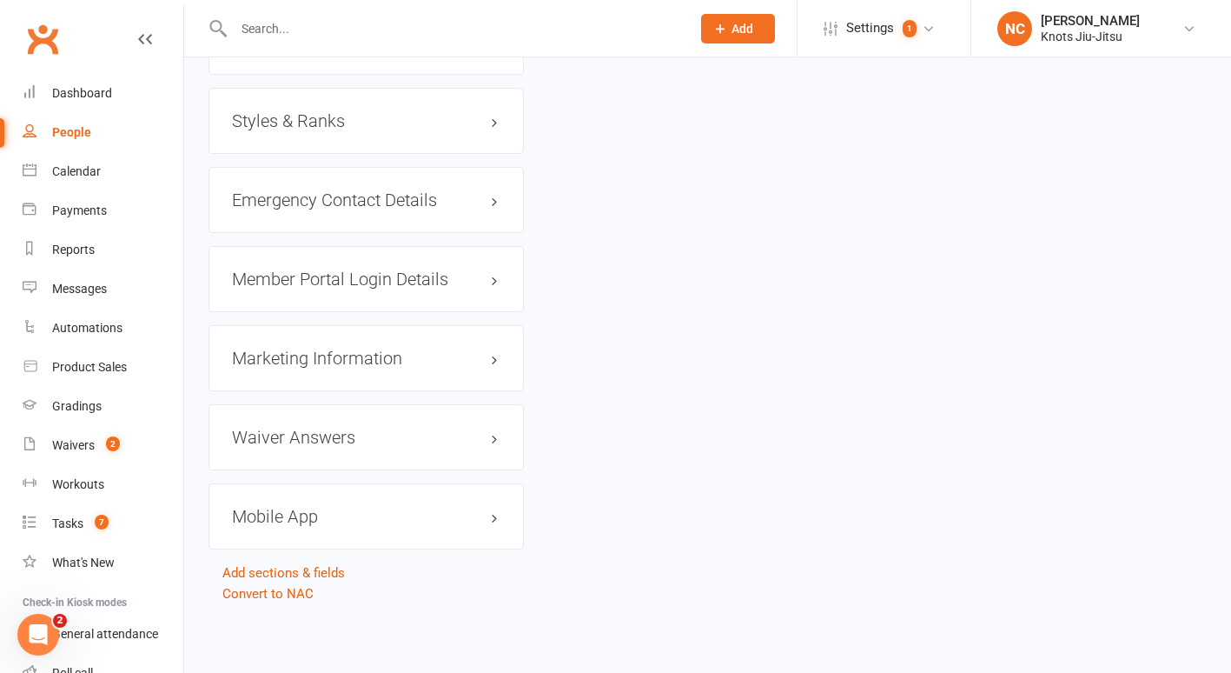
click at [285, 510] on h3 "Mobile App" at bounding box center [366, 516] width 269 height 19
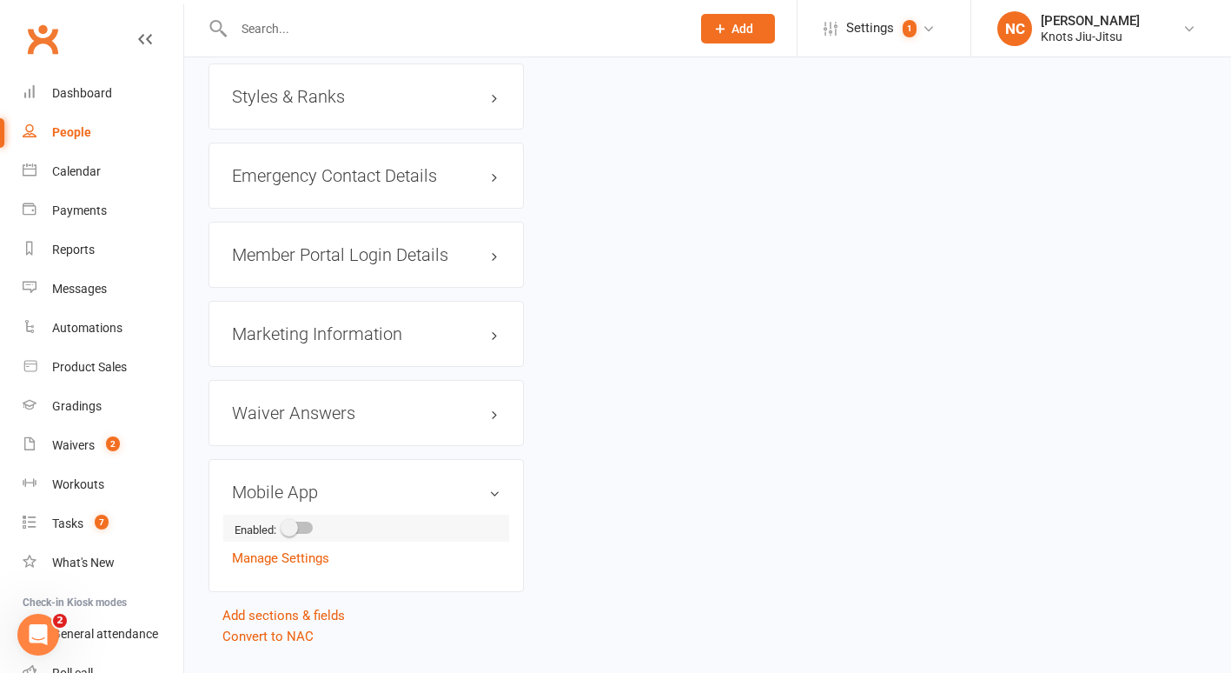
click at [308, 534] on div at bounding box center [298, 527] width 30 height 12
click at [283, 525] on input "checkbox" at bounding box center [283, 525] width 0 height 0
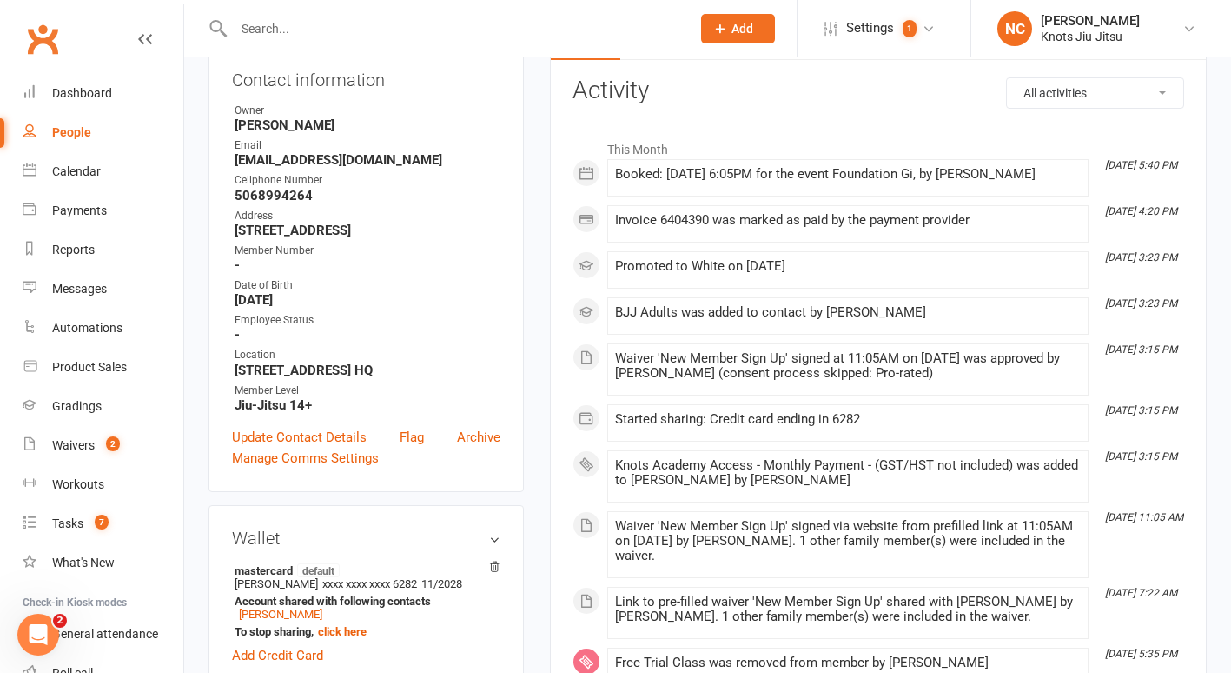
scroll to position [0, 0]
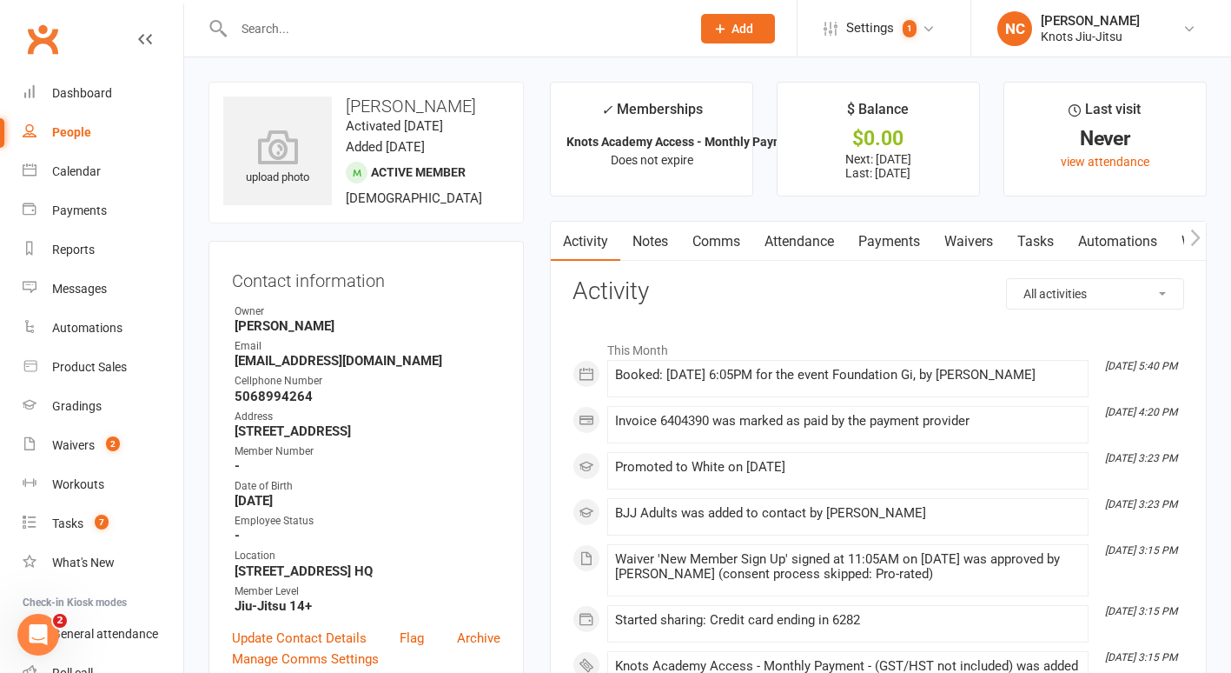
click at [1194, 242] on icon "button" at bounding box center [1196, 237] width 10 height 17
click at [1198, 239] on icon "button" at bounding box center [1196, 237] width 10 height 17
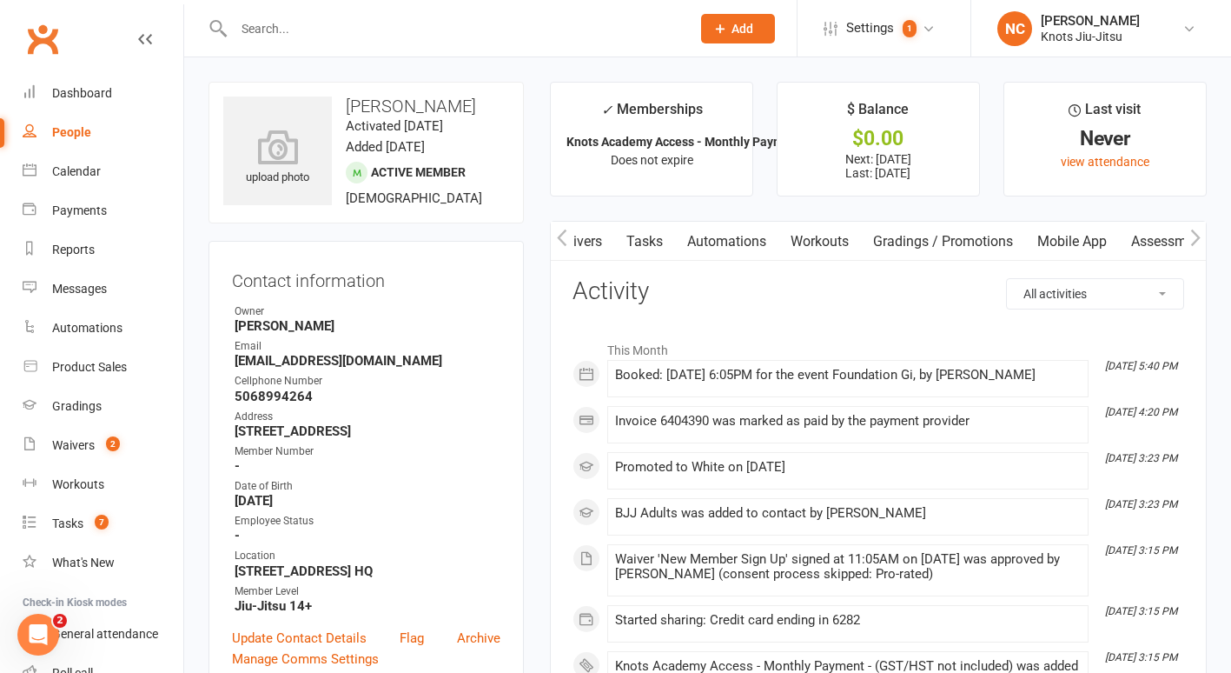
click at [1083, 222] on link "Mobile App" at bounding box center [1072, 242] width 94 height 40
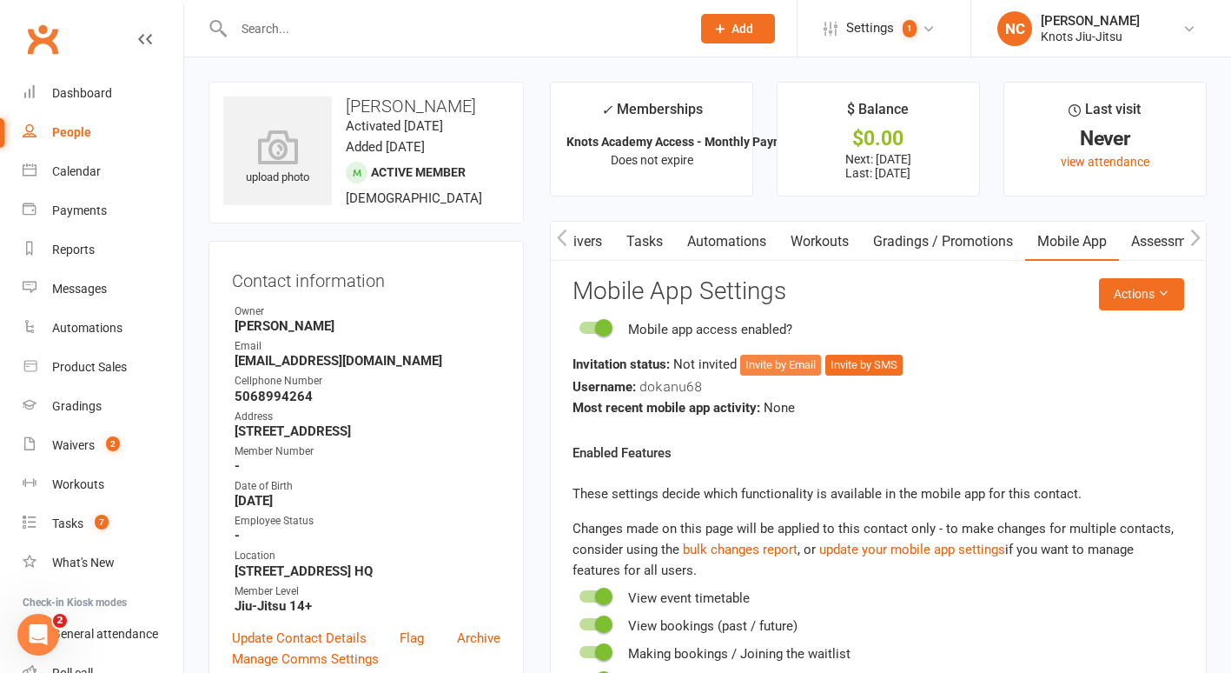
click at [757, 367] on button "Invite by Email" at bounding box center [780, 365] width 81 height 21
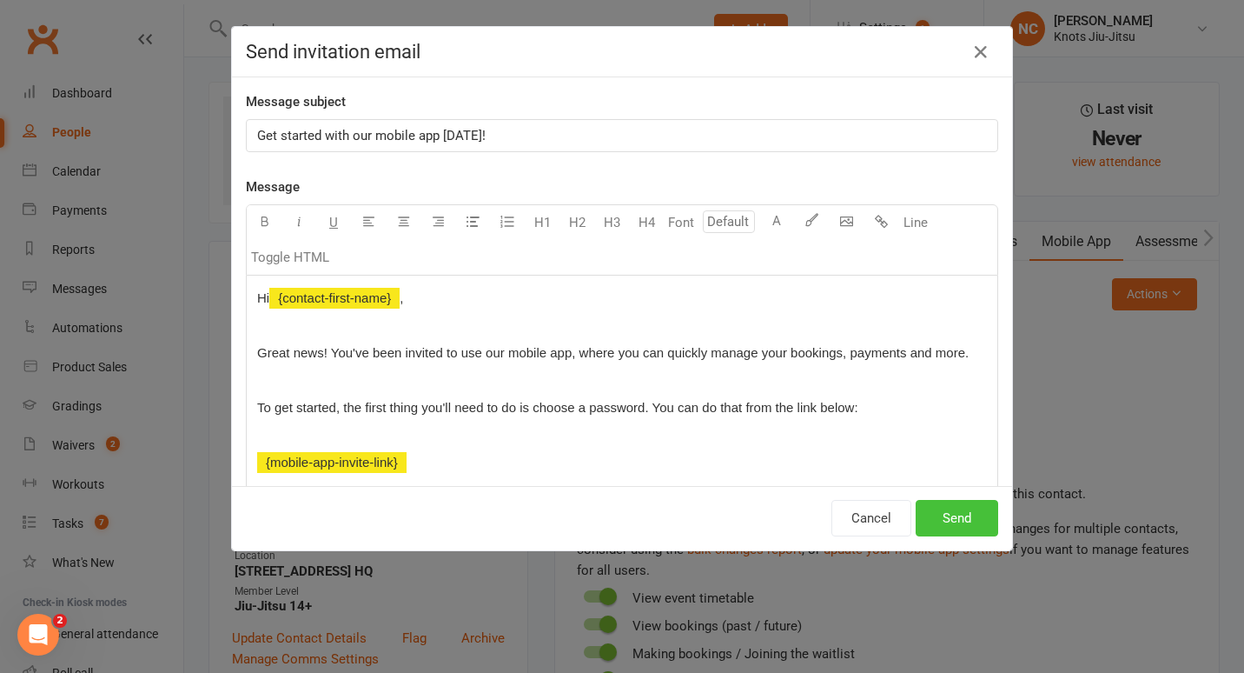
click at [967, 504] on button "Send" at bounding box center [957, 518] width 83 height 37
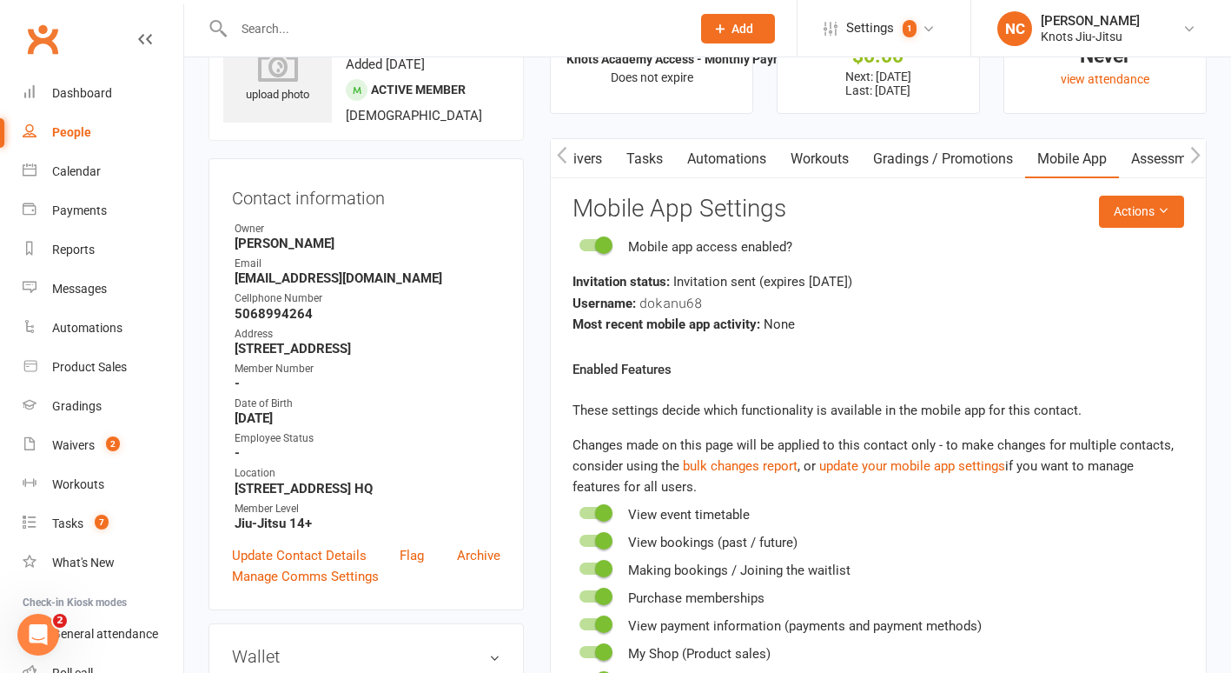
scroll to position [79, 0]
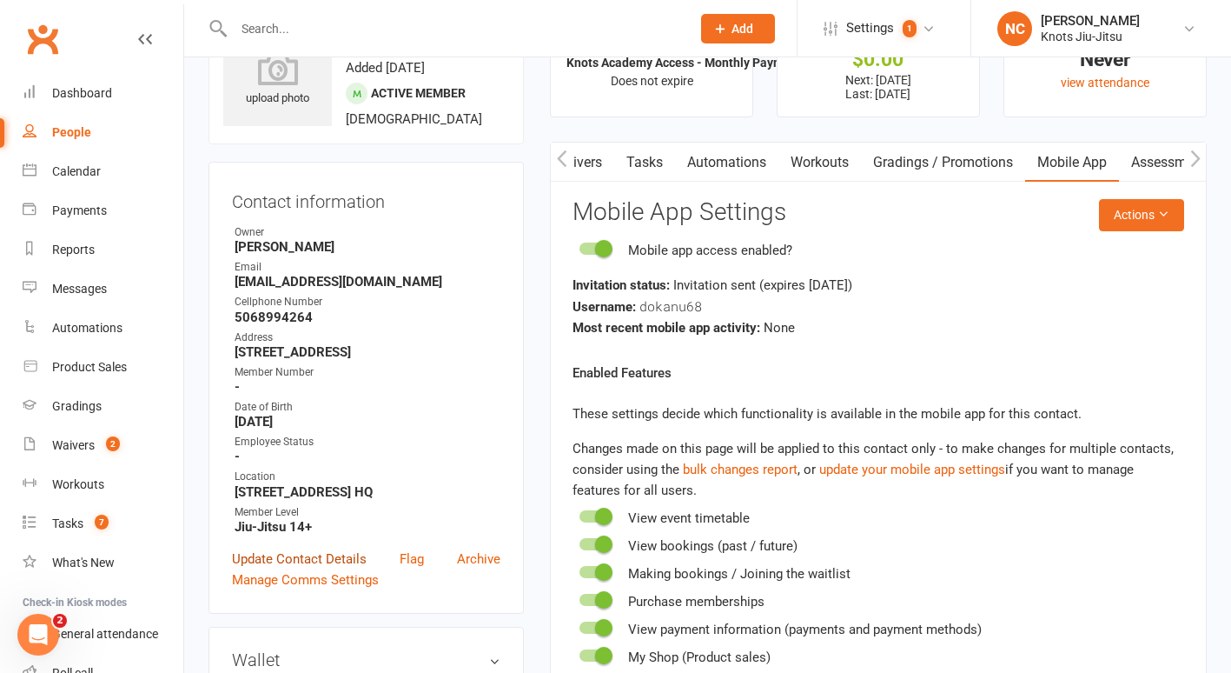
click at [337, 569] on link "Update Contact Details" at bounding box center [299, 558] width 135 height 21
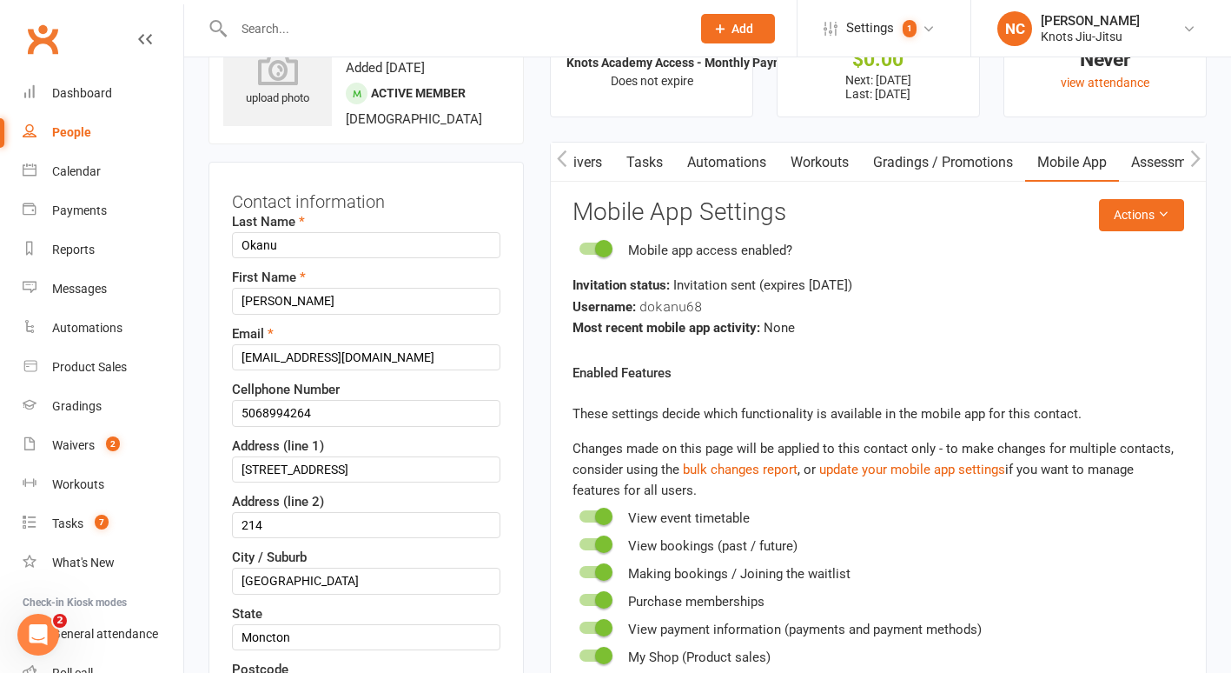
scroll to position [82, 0]
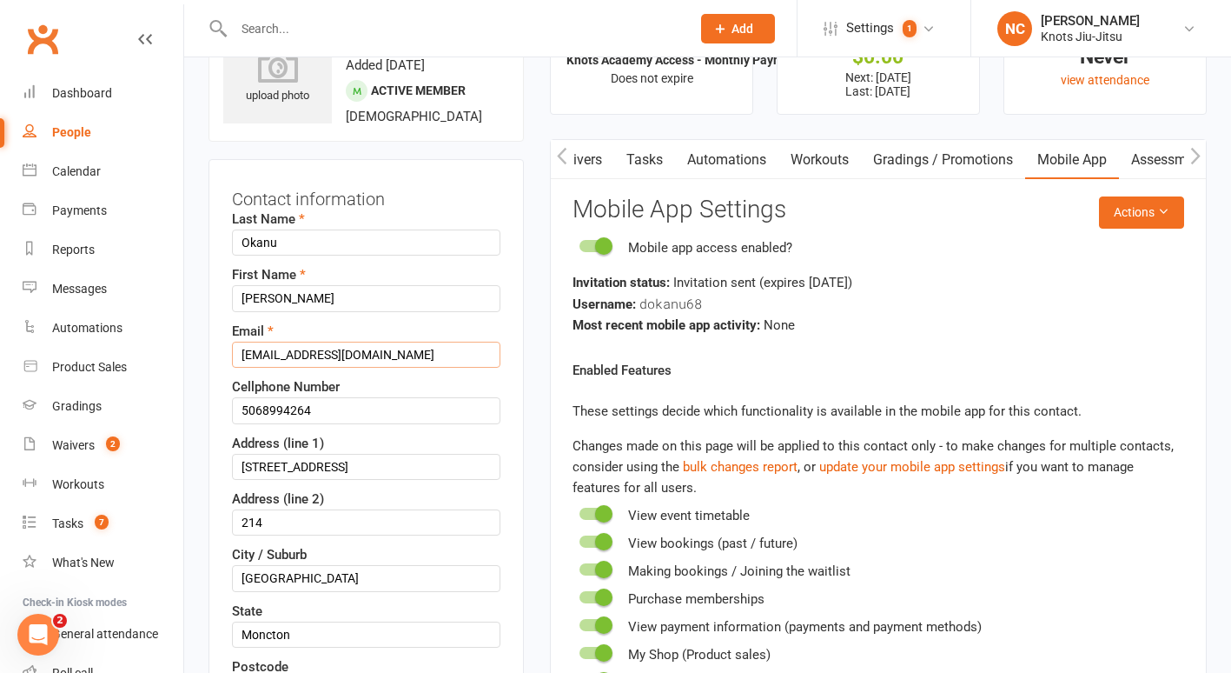
drag, startPoint x: 286, startPoint y: 354, endPoint x: 178, endPoint y: 347, distance: 108.0
click at [366, 355] on input "[EMAIL_ADDRESS][DOMAIN_NAME]" at bounding box center [366, 355] width 269 height 26
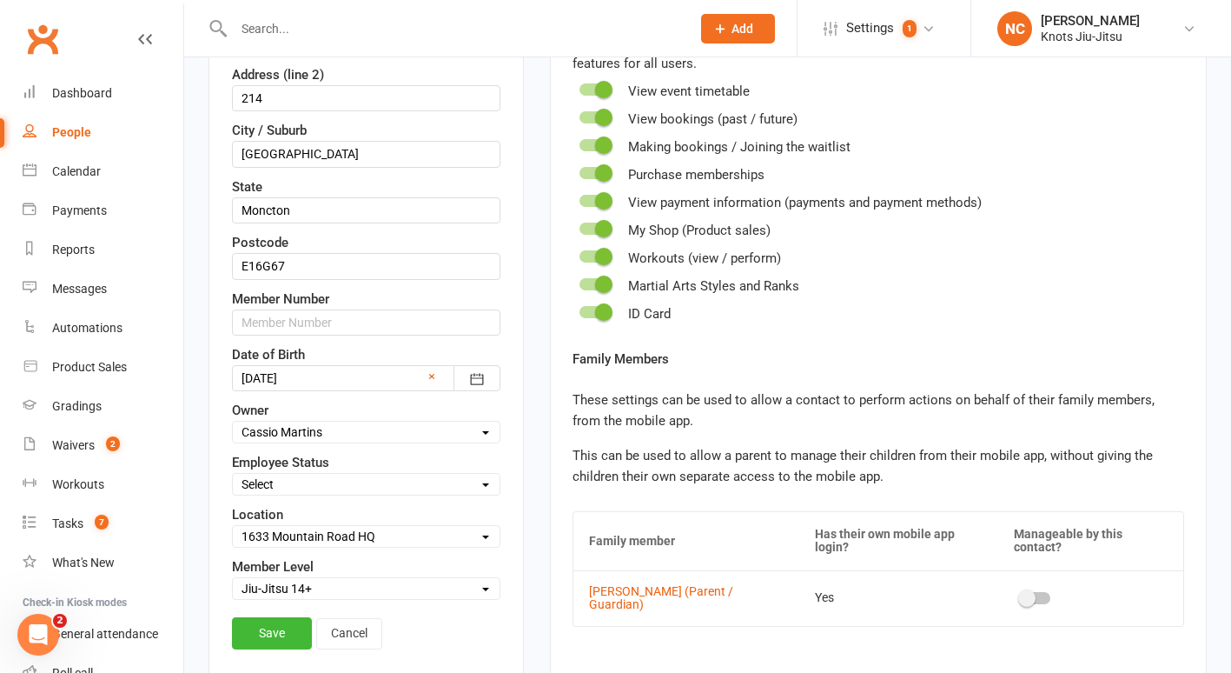
scroll to position [507, 0]
type input "[EMAIL_ADDRESS][DOMAIN_NAME]"
click at [269, 624] on link "Save" at bounding box center [272, 631] width 80 height 31
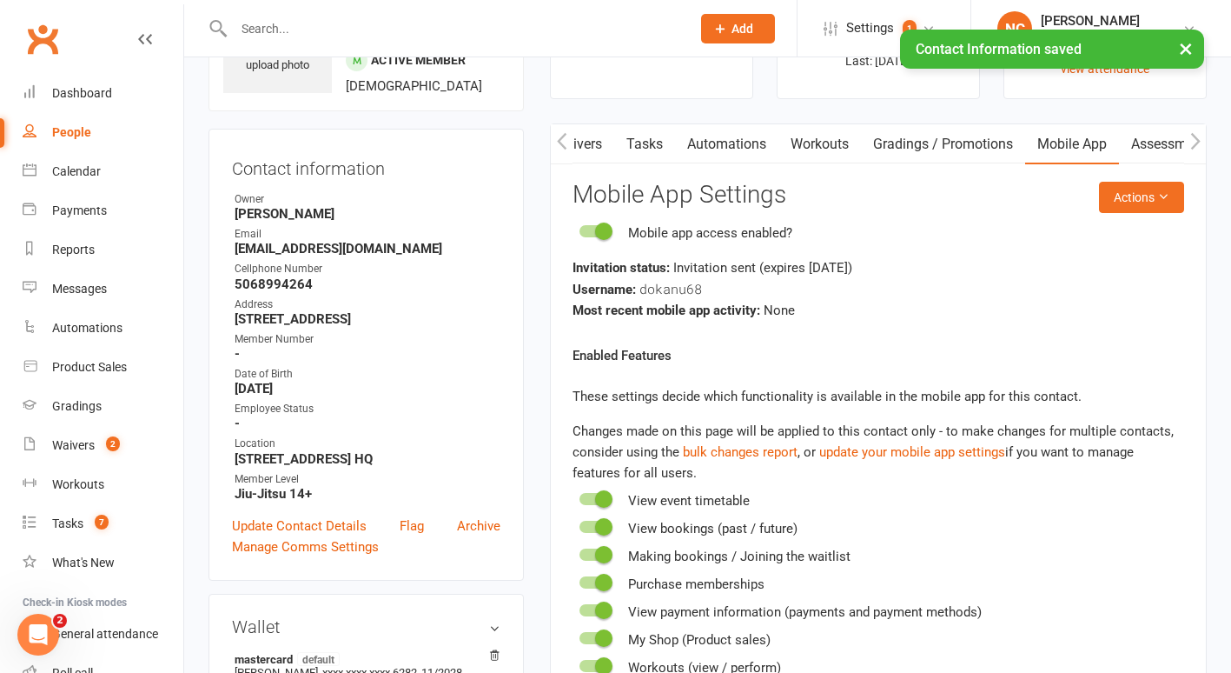
scroll to position [63, 0]
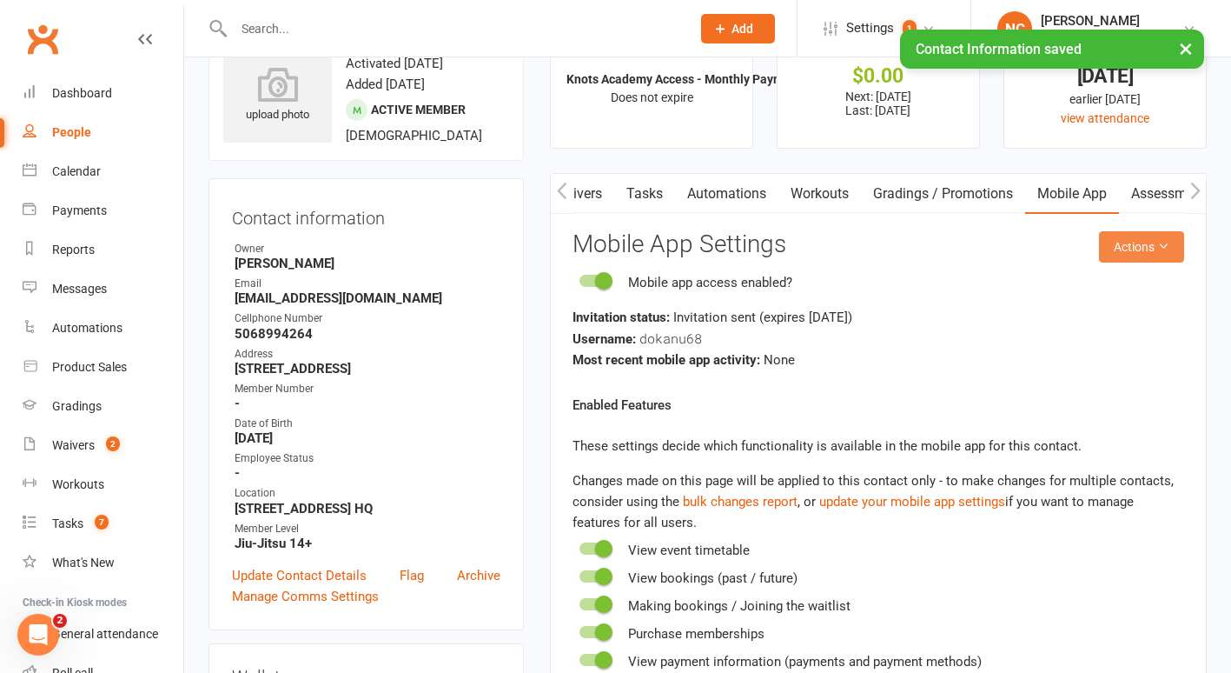
click at [1135, 249] on button "Actions" at bounding box center [1141, 246] width 85 height 31
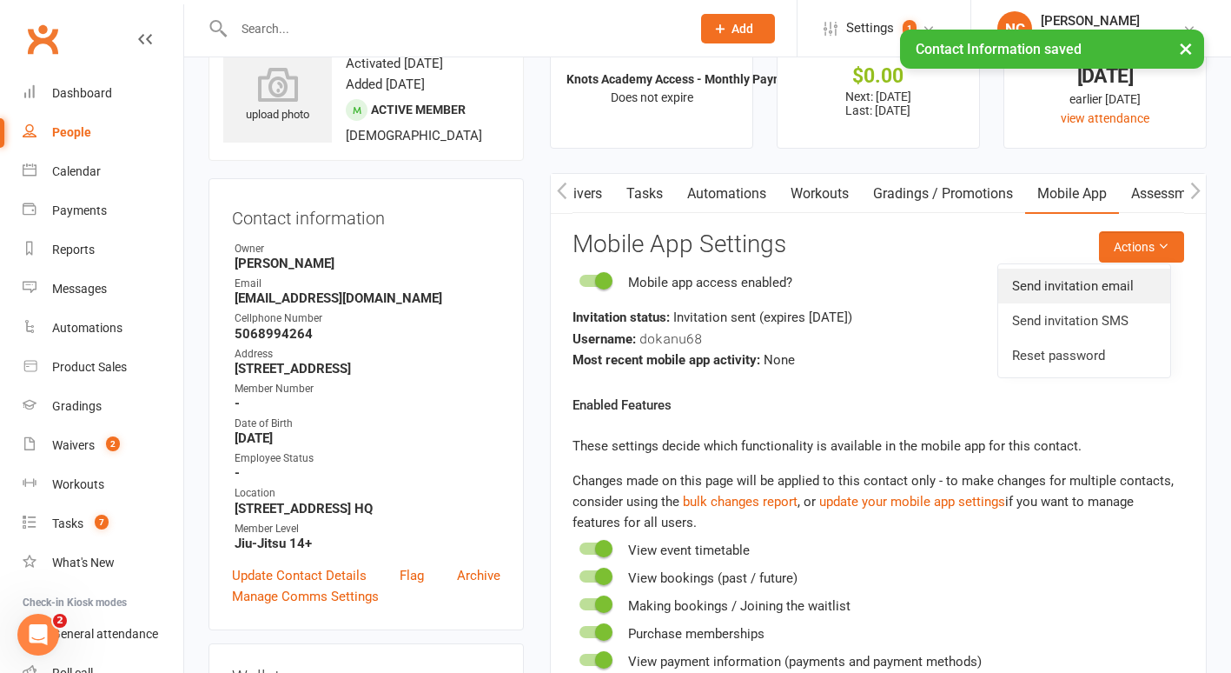
click at [1105, 275] on link "Send invitation email" at bounding box center [1085, 286] width 172 height 35
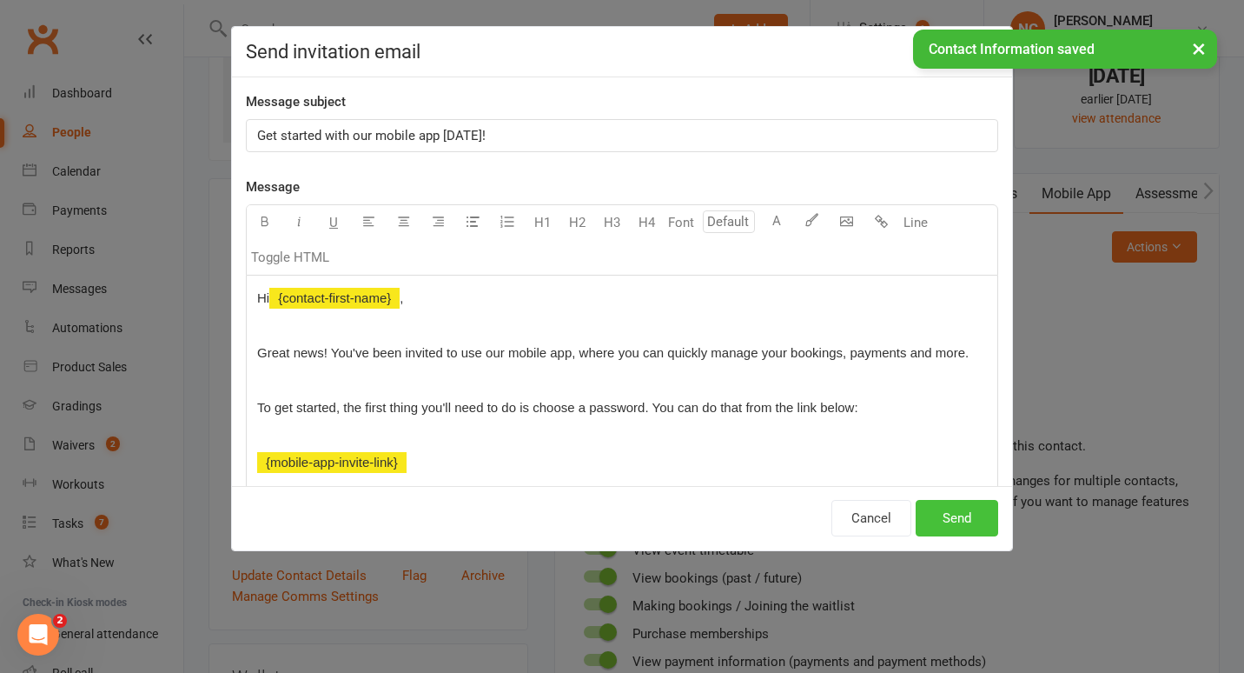
click at [963, 528] on button "Send" at bounding box center [957, 518] width 83 height 37
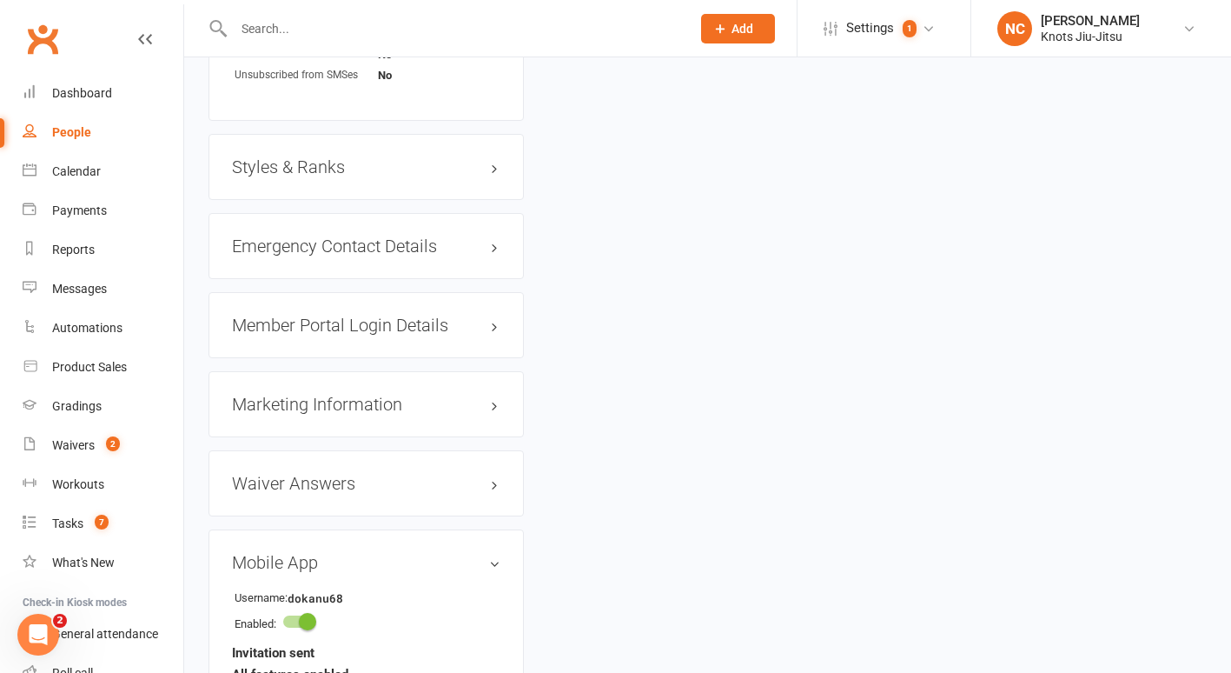
scroll to position [1423, 0]
click at [394, 176] on h3 "Styles & Ranks" at bounding box center [366, 165] width 269 height 19
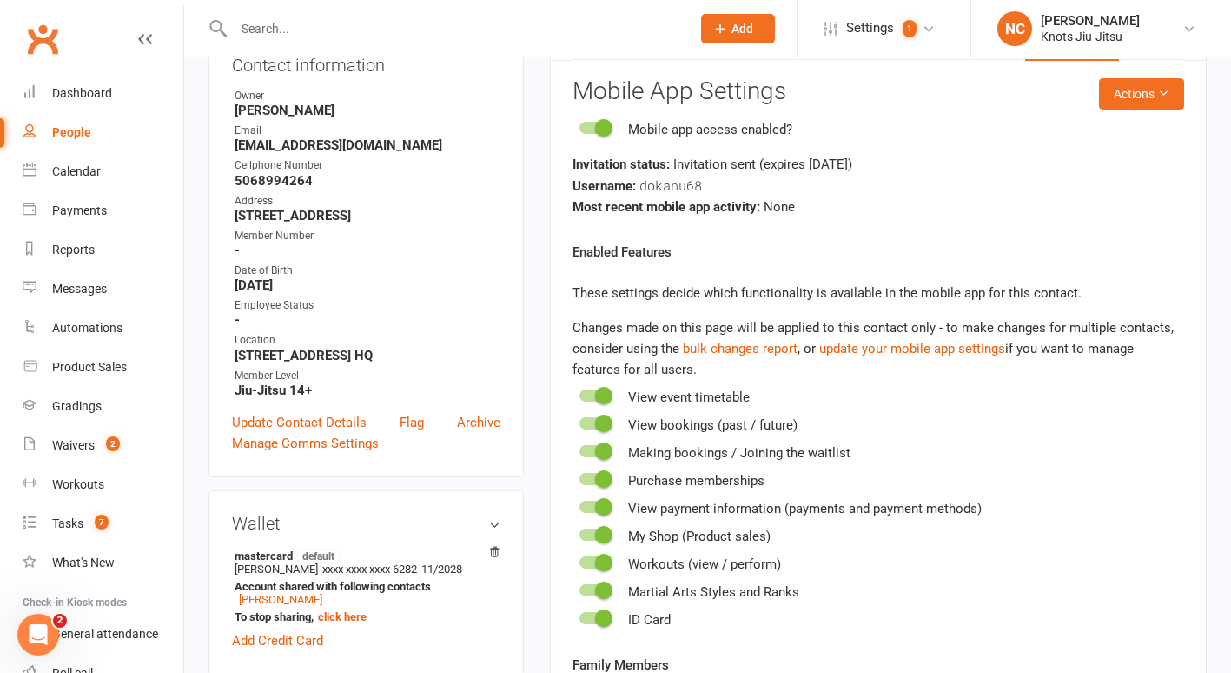
scroll to position [215, 0]
click at [63, 461] on link "Waivers 2" at bounding box center [103, 445] width 161 height 39
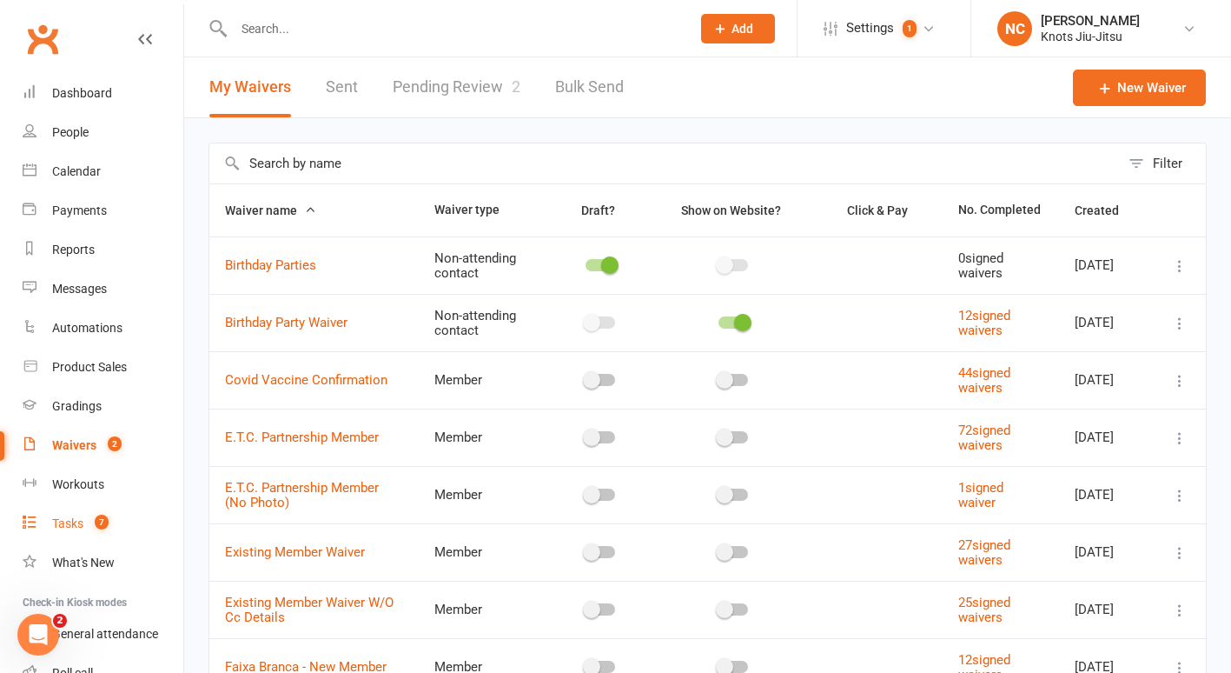
click at [66, 531] on link "Tasks 7" at bounding box center [103, 523] width 161 height 39
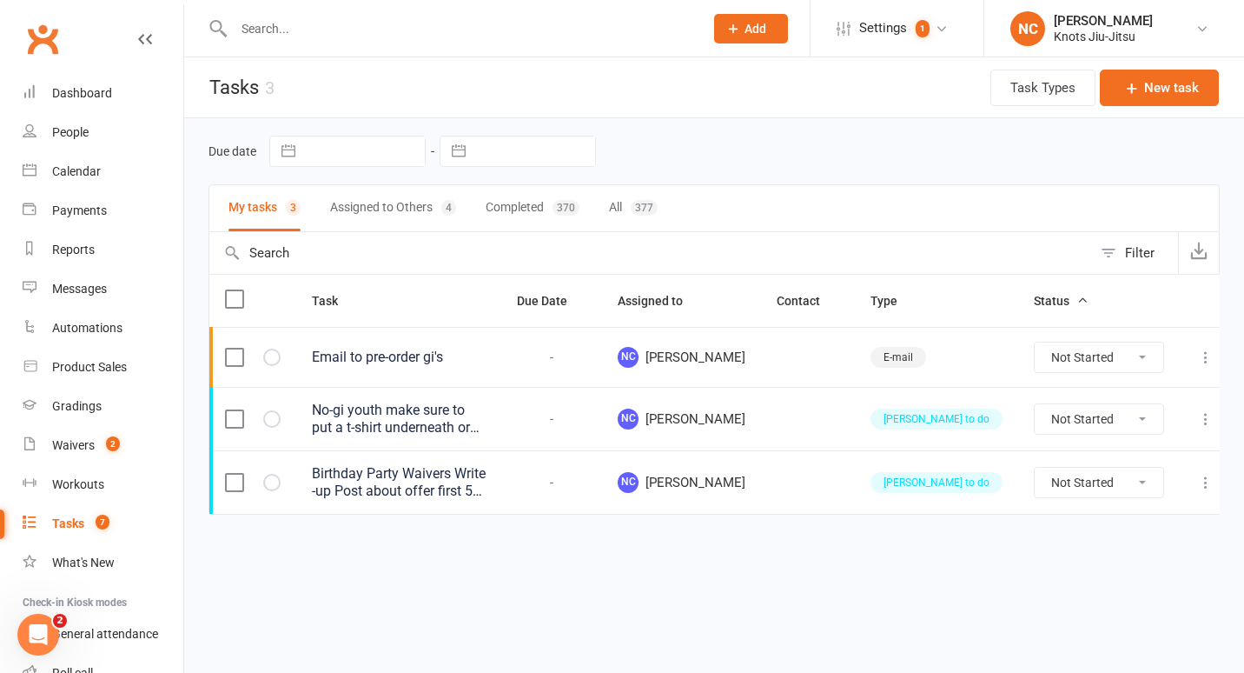
click at [626, 209] on button "All 377" at bounding box center [633, 208] width 49 height 46
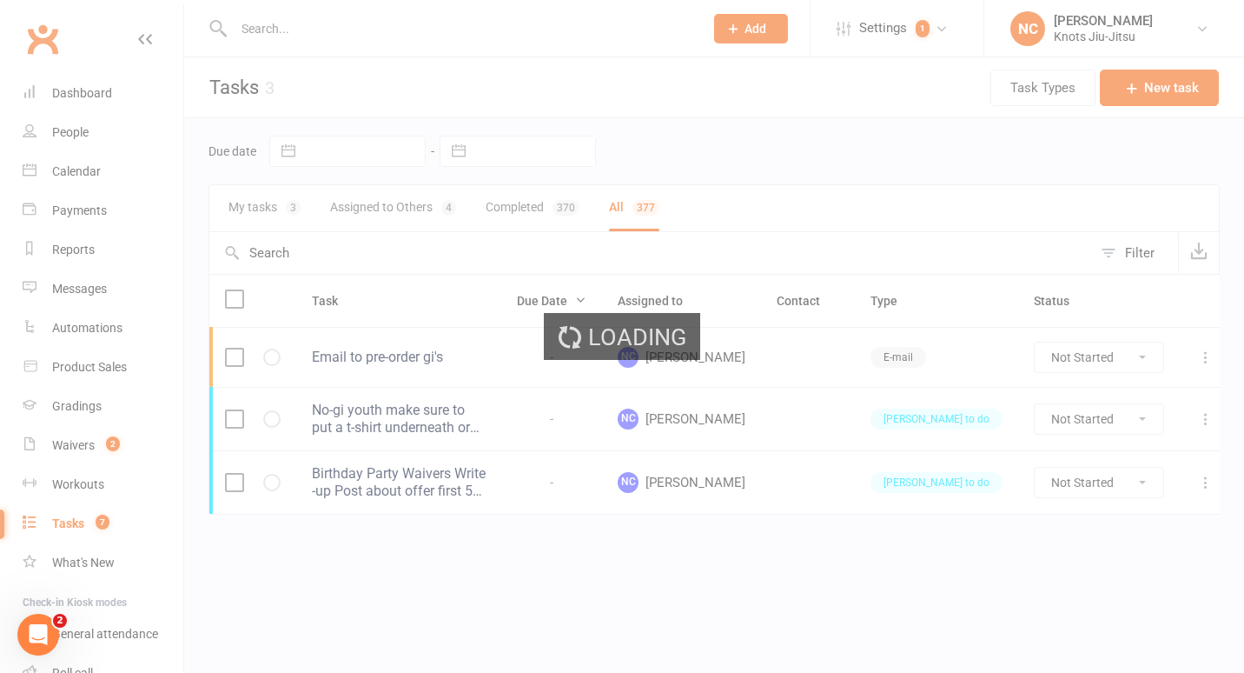
select select "finished"
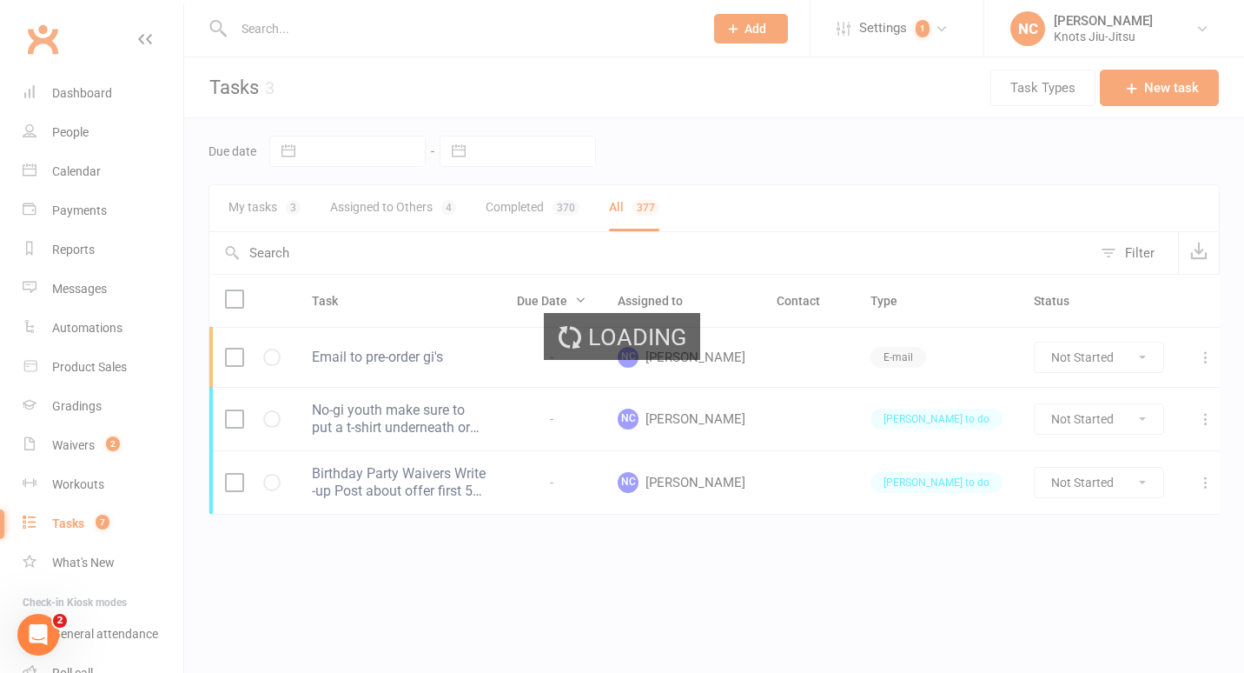
select select "finished"
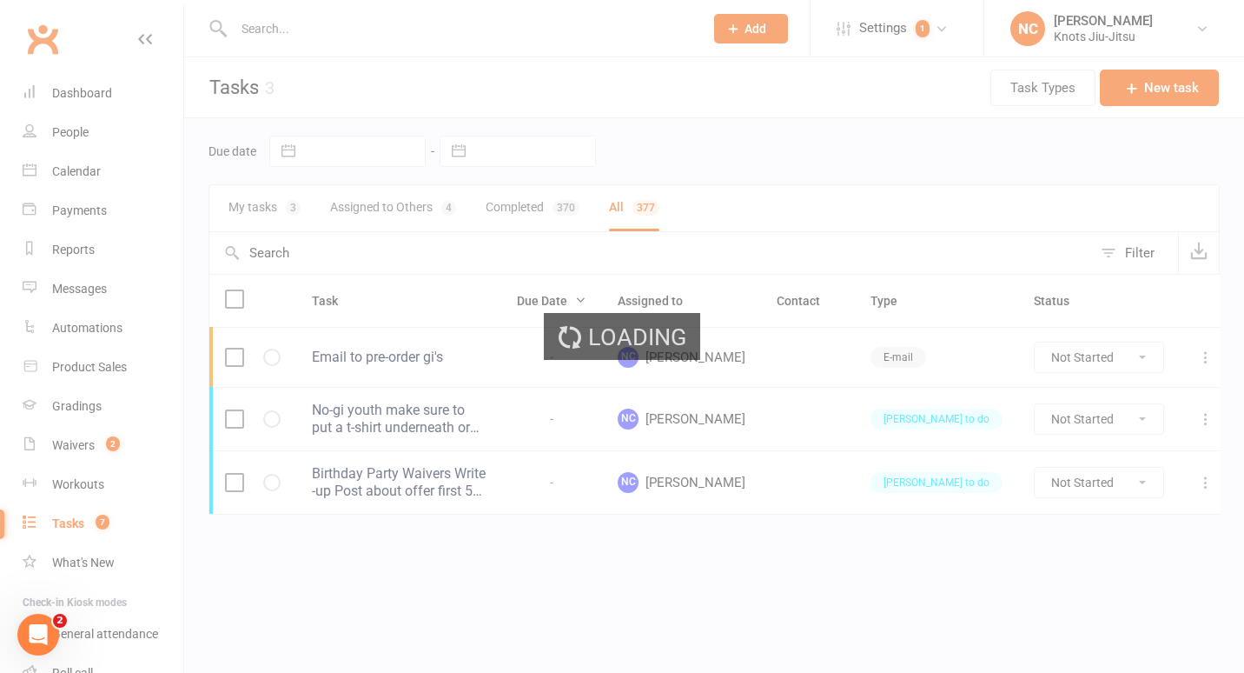
select select "finished"
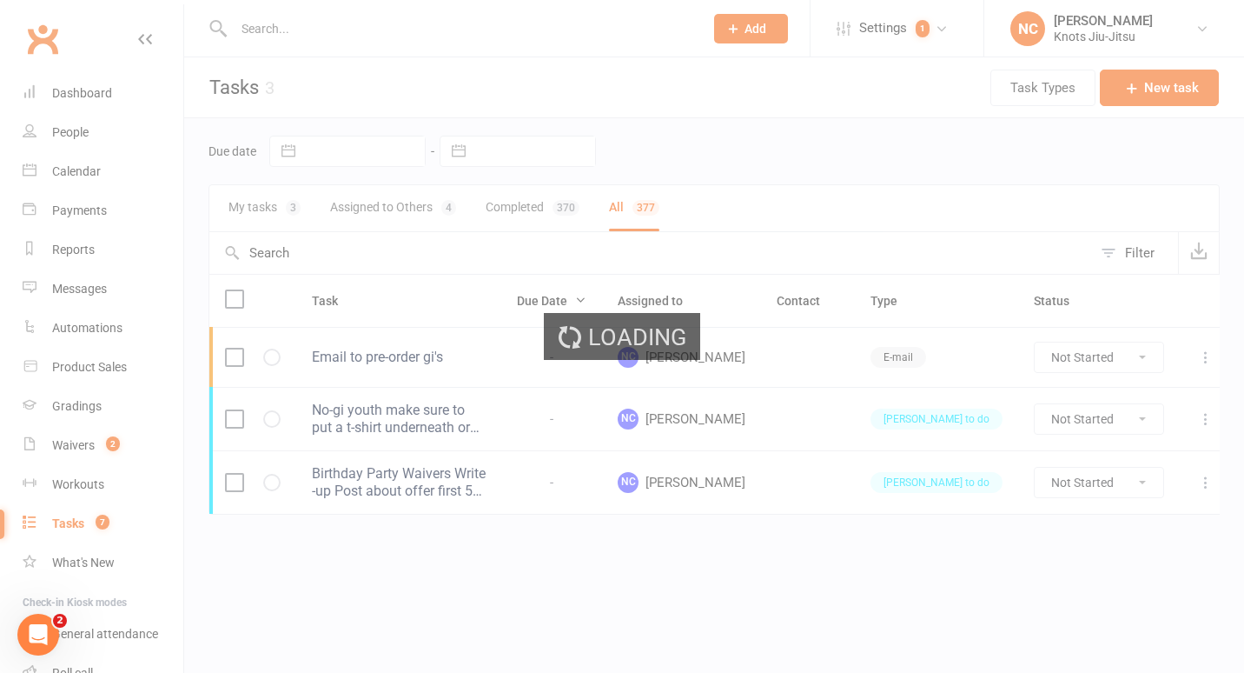
select select "finished"
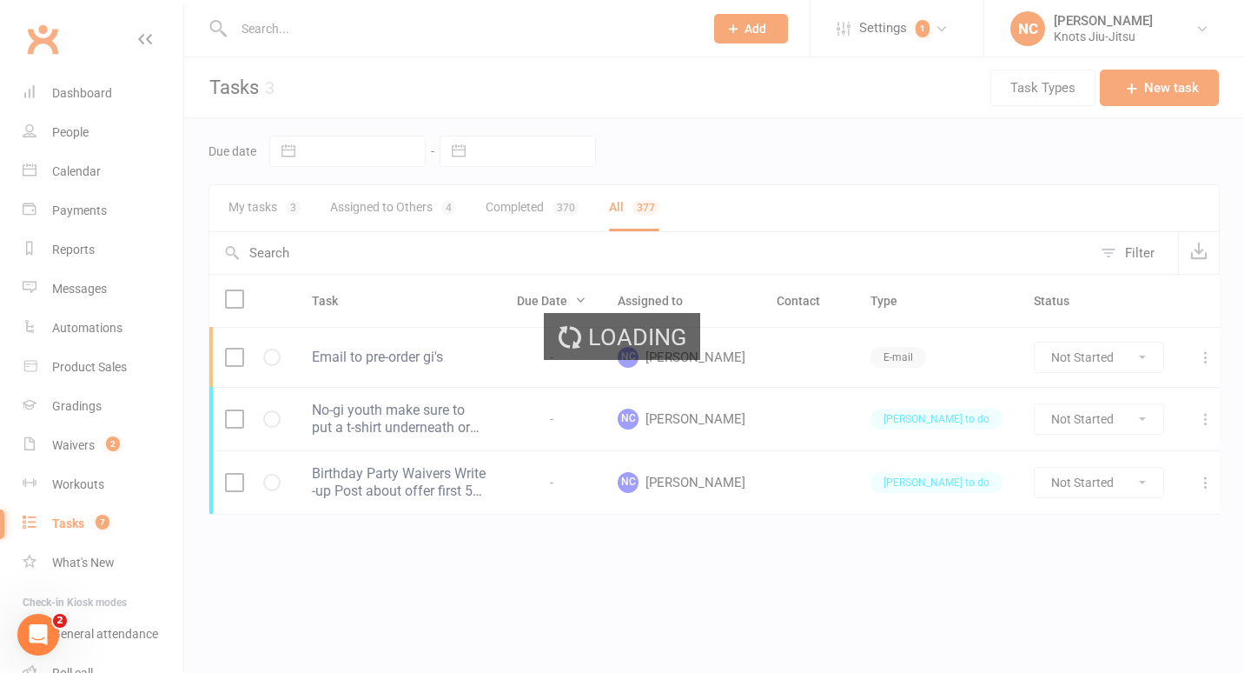
select select "finished"
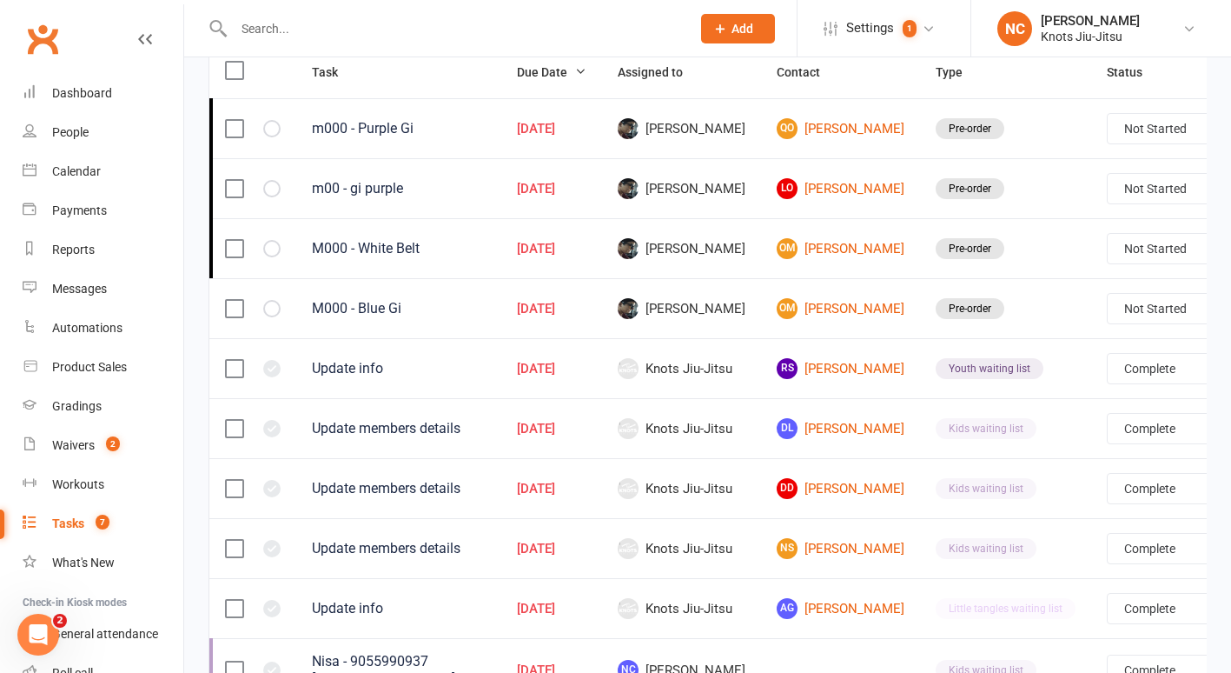
scroll to position [295, 0]
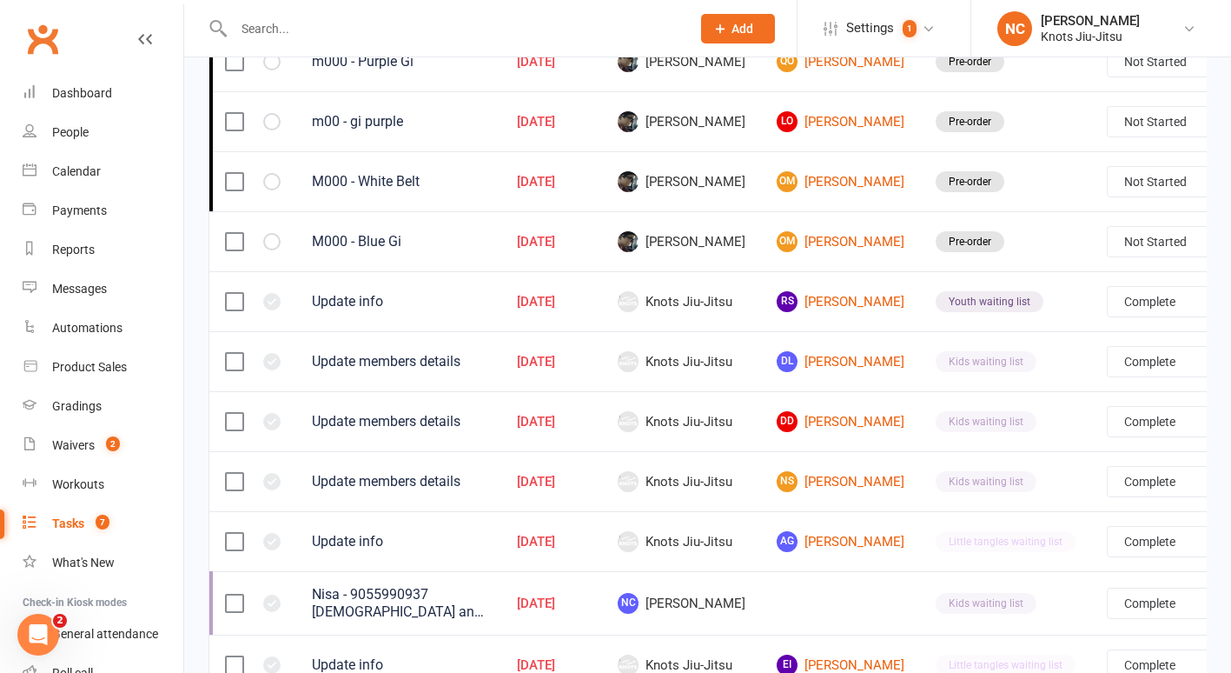
click at [324, 19] on input "text" at bounding box center [454, 29] width 450 height 24
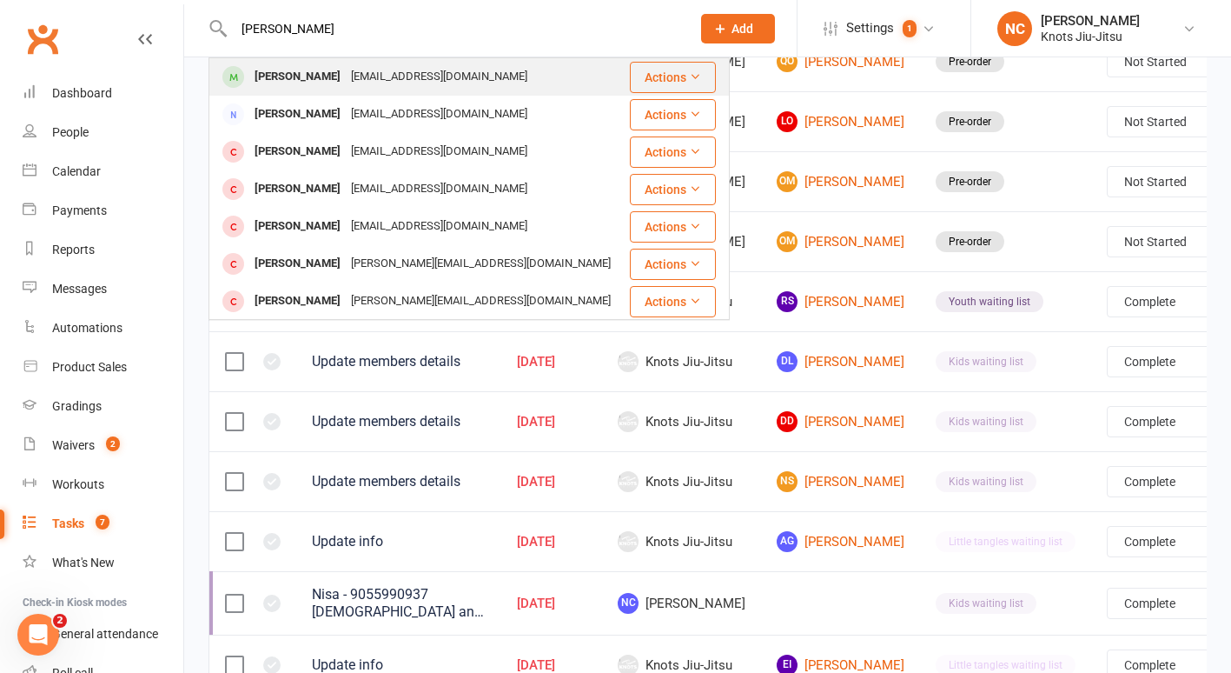
type input "[PERSON_NAME]"
click at [354, 71] on div "[EMAIL_ADDRESS][DOMAIN_NAME]" at bounding box center [439, 76] width 187 height 25
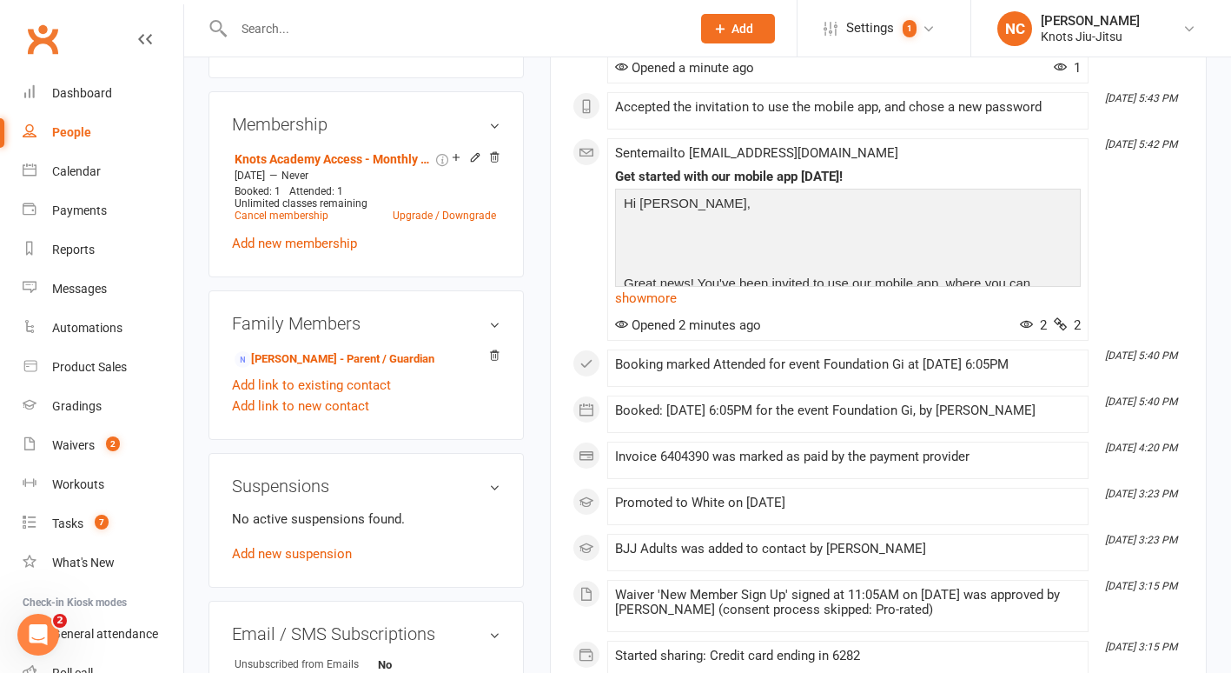
scroll to position [813, 0]
click at [378, 368] on link "[PERSON_NAME] - Parent / Guardian" at bounding box center [335, 358] width 200 height 18
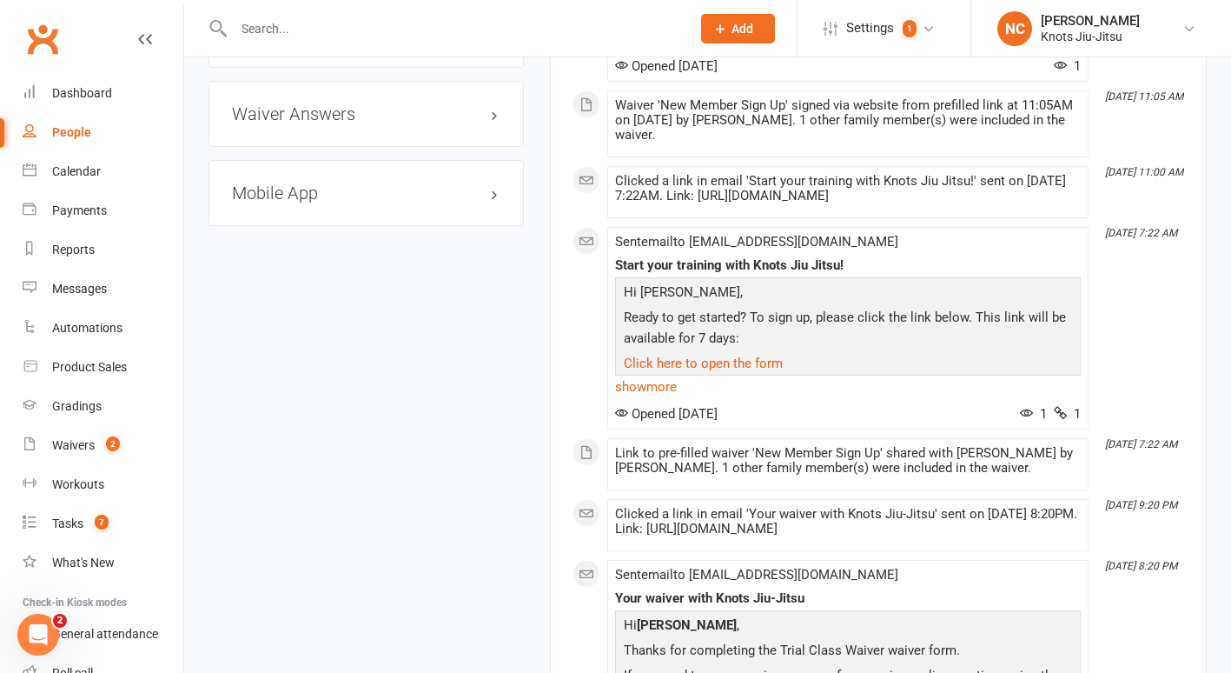
scroll to position [1413, 0]
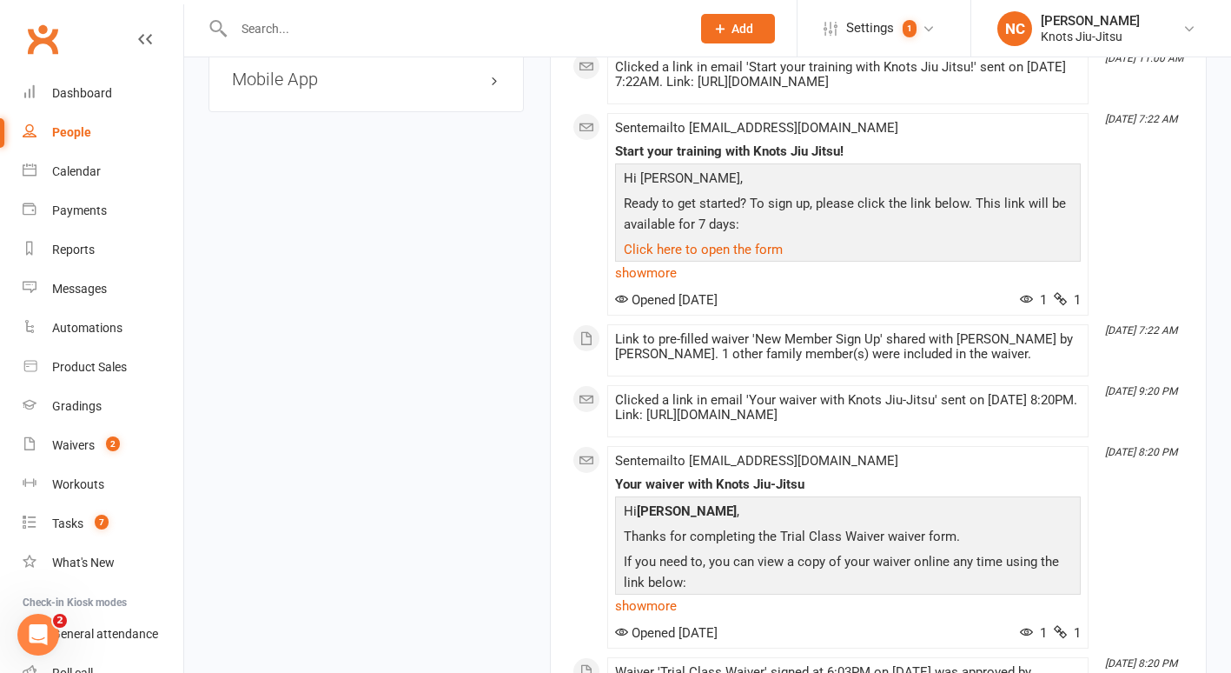
click at [326, 112] on div "Mobile App" at bounding box center [366, 79] width 315 height 66
click at [302, 89] on h3 "Mobile App" at bounding box center [366, 79] width 269 height 19
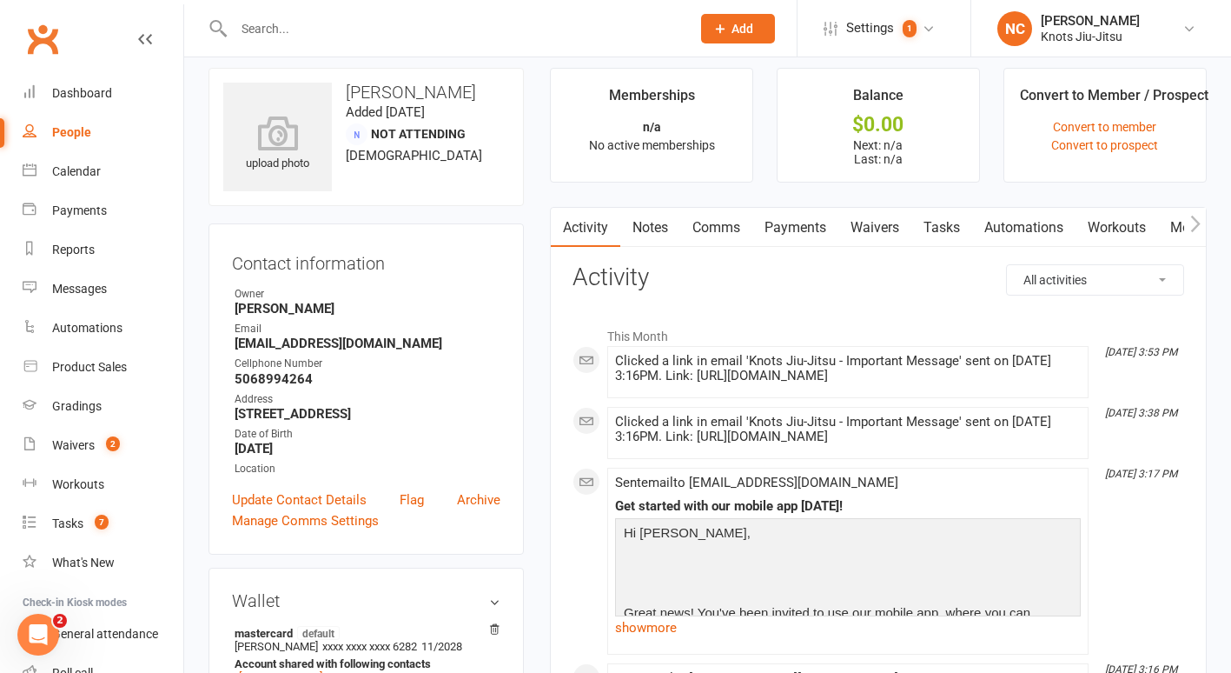
scroll to position [0, 0]
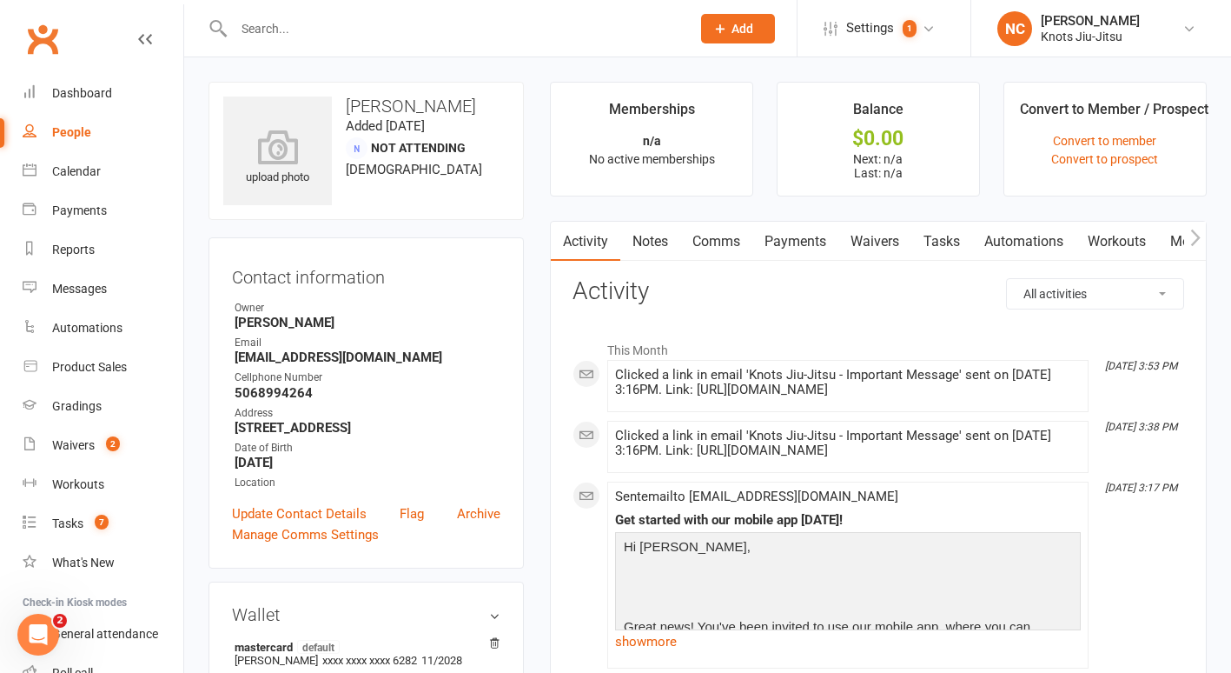
click at [1198, 235] on icon "button" at bounding box center [1196, 238] width 10 height 18
click at [1089, 234] on link "Mobile App" at bounding box center [1075, 242] width 94 height 40
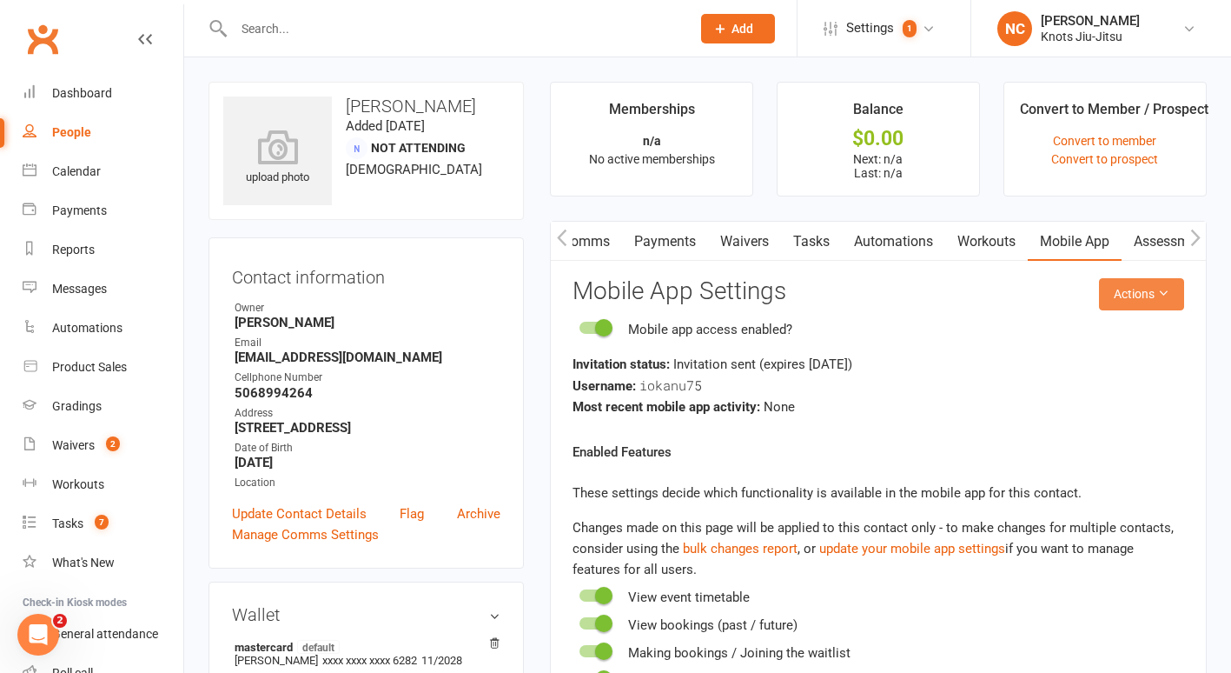
click at [1126, 291] on button "Actions" at bounding box center [1141, 293] width 85 height 31
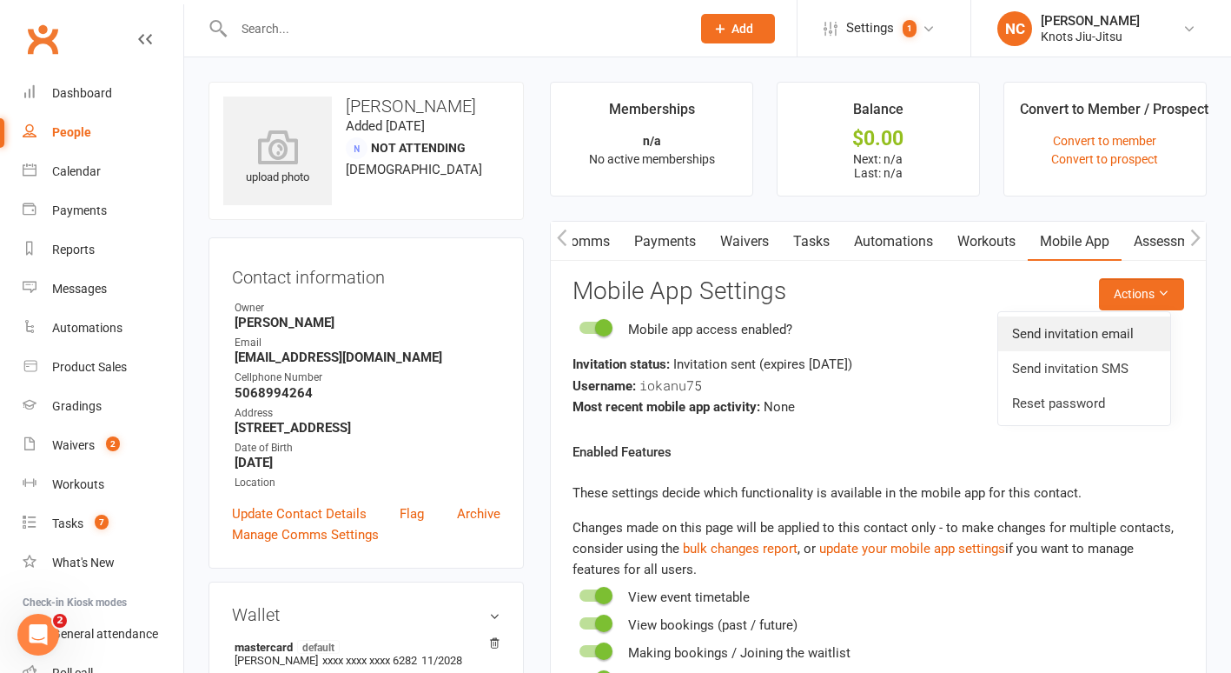
click at [1105, 325] on link "Send invitation email" at bounding box center [1085, 333] width 172 height 35
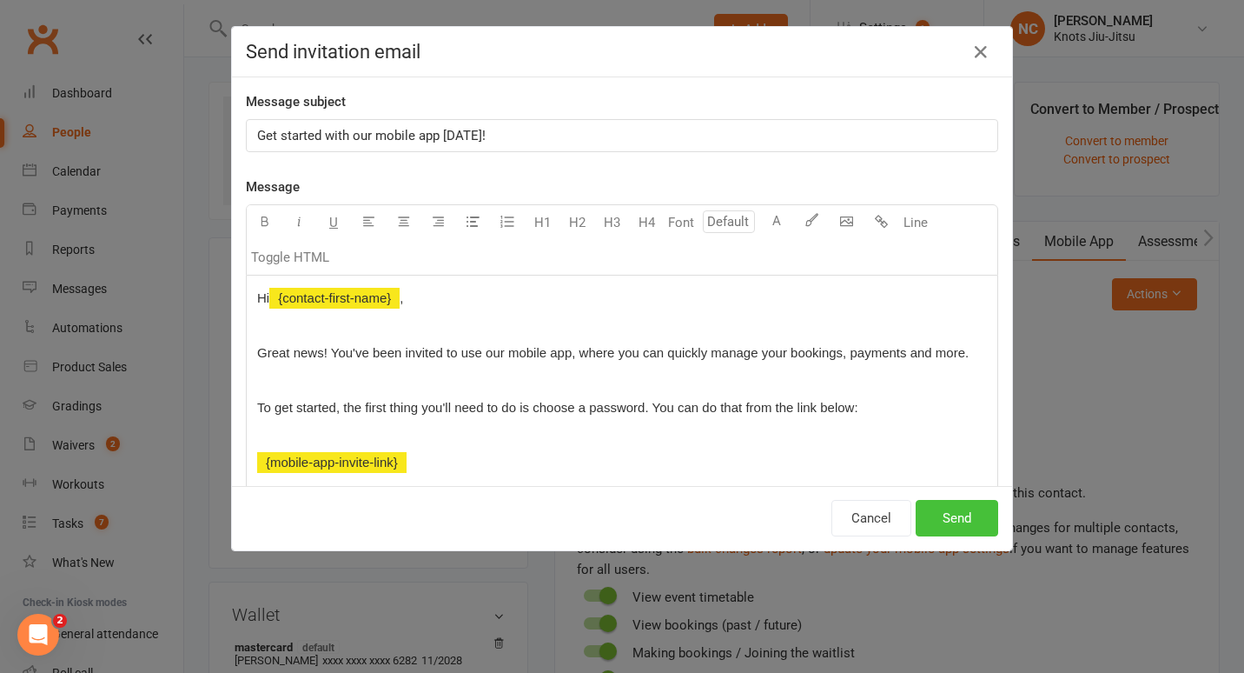
click at [921, 521] on button "Send" at bounding box center [957, 518] width 83 height 37
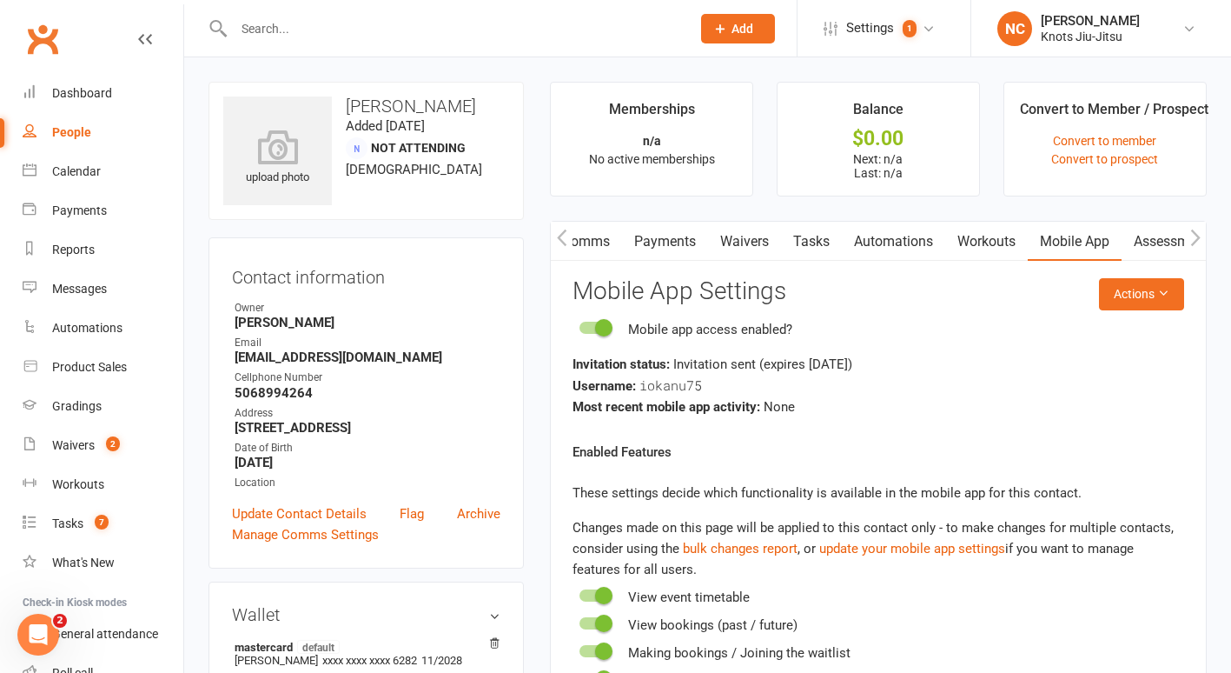
click at [43, 136] on link "People" at bounding box center [103, 132] width 161 height 39
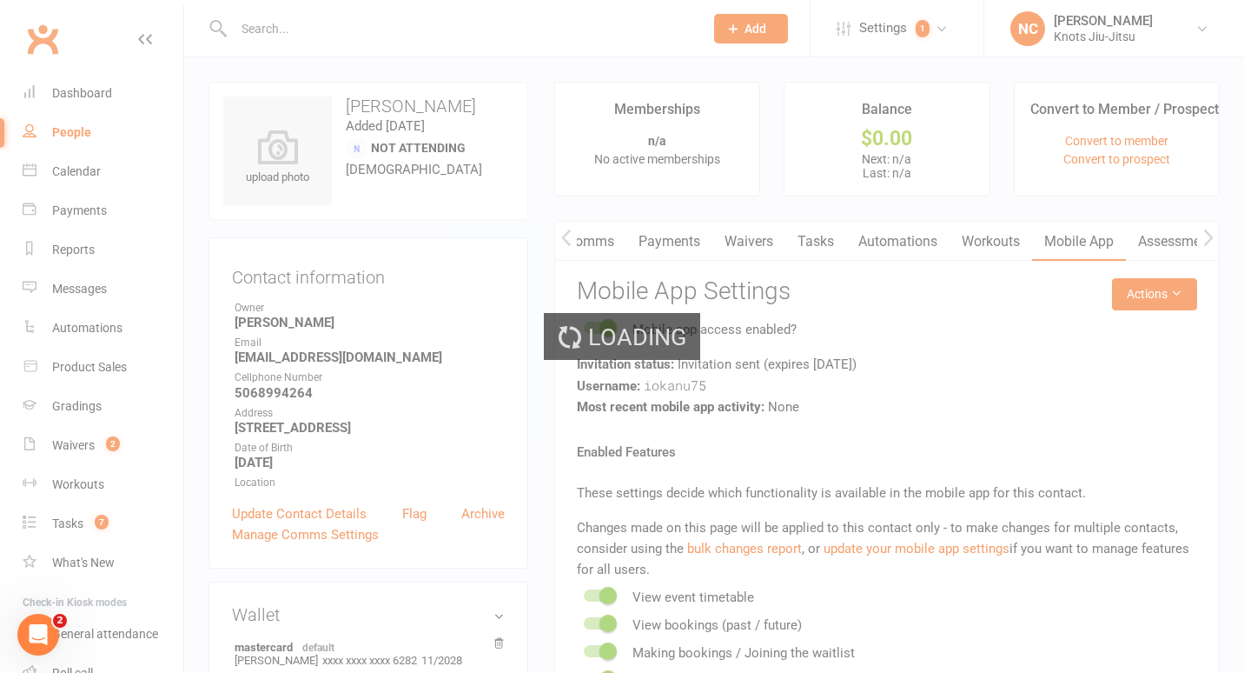
select select "100"
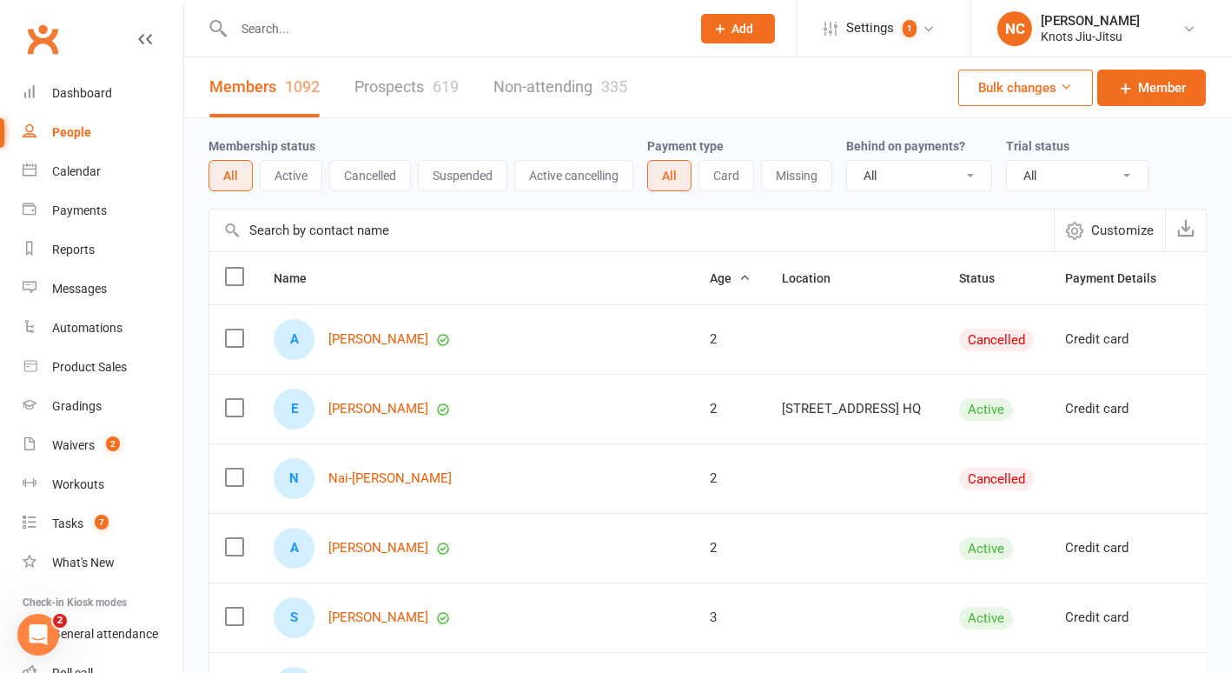
click at [295, 27] on input "text" at bounding box center [454, 29] width 450 height 24
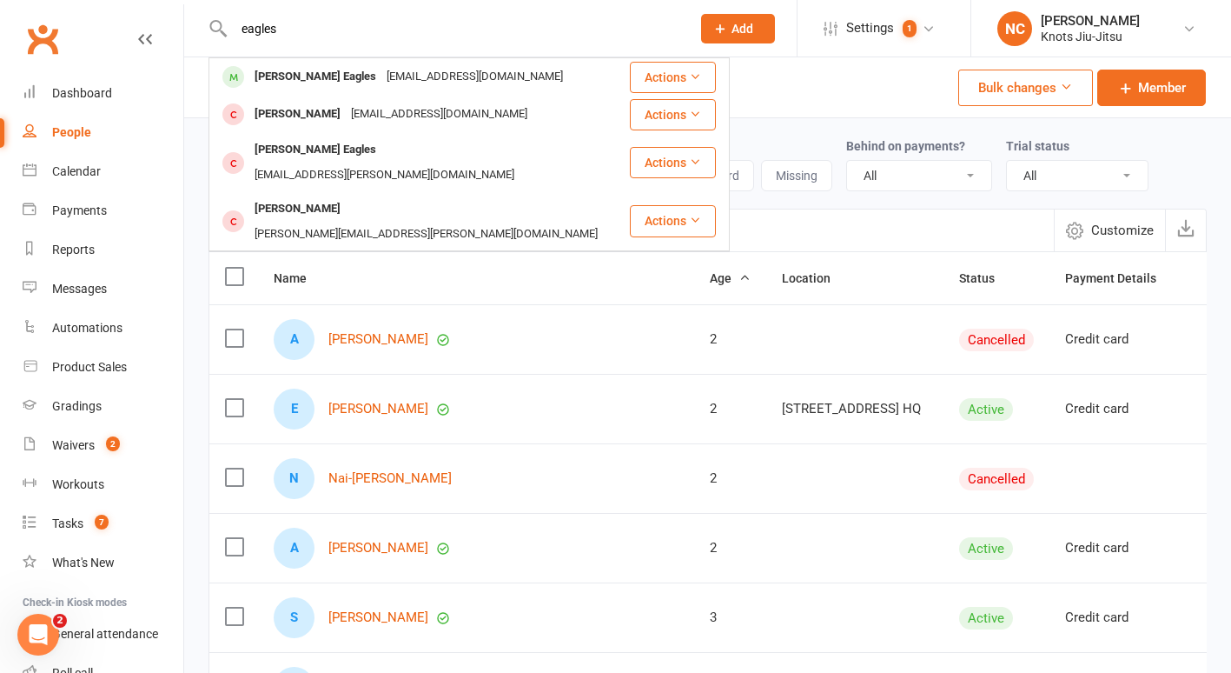
drag, startPoint x: 295, startPoint y: 27, endPoint x: 155, endPoint y: 19, distance: 141.0
click at [155, 4] on header "eagles [PERSON_NAME] [EMAIL_ADDRESS][DOMAIN_NAME] Actions [PERSON_NAME] [EMAIL_…" at bounding box center [615, 4] width 1231 height 0
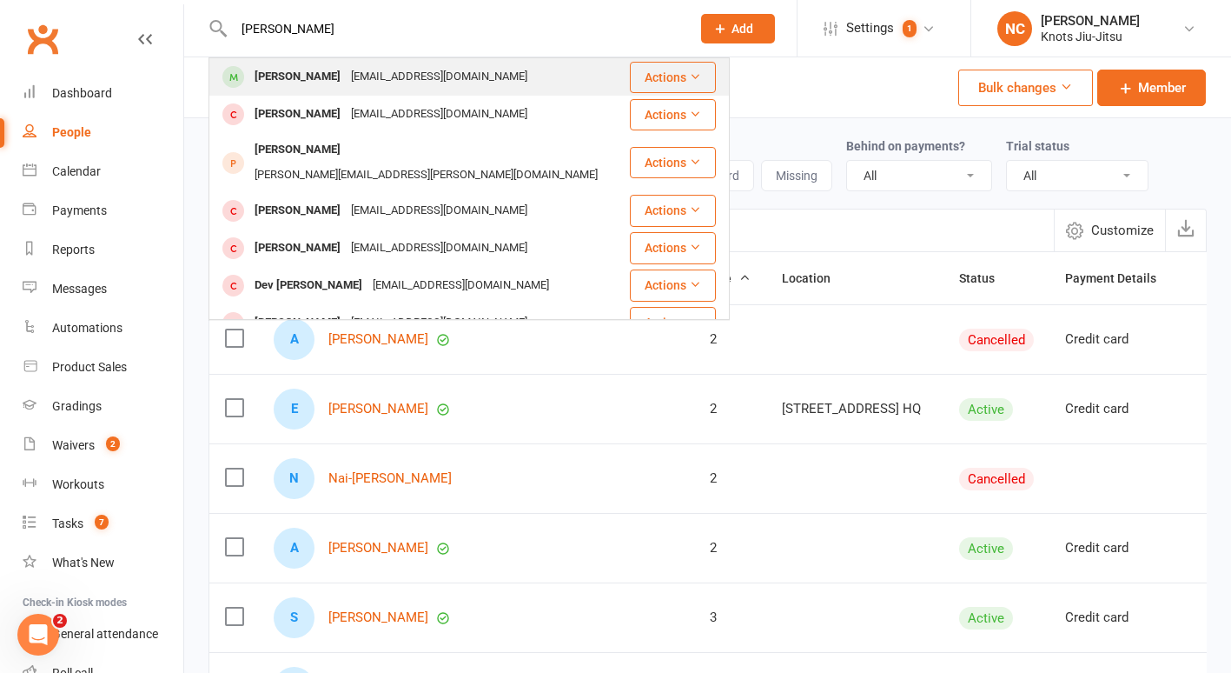
type input "[PERSON_NAME]"
click at [268, 81] on div "[PERSON_NAME]" at bounding box center [297, 76] width 96 height 25
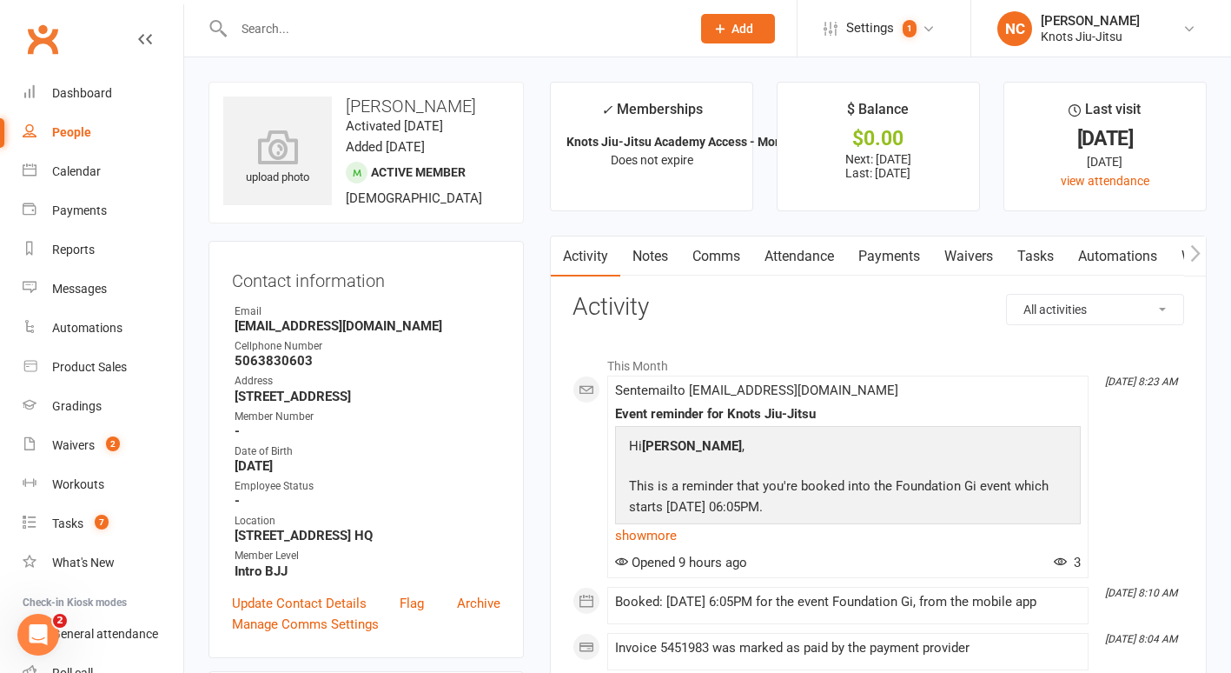
click at [912, 261] on link "Payments" at bounding box center [889, 256] width 86 height 40
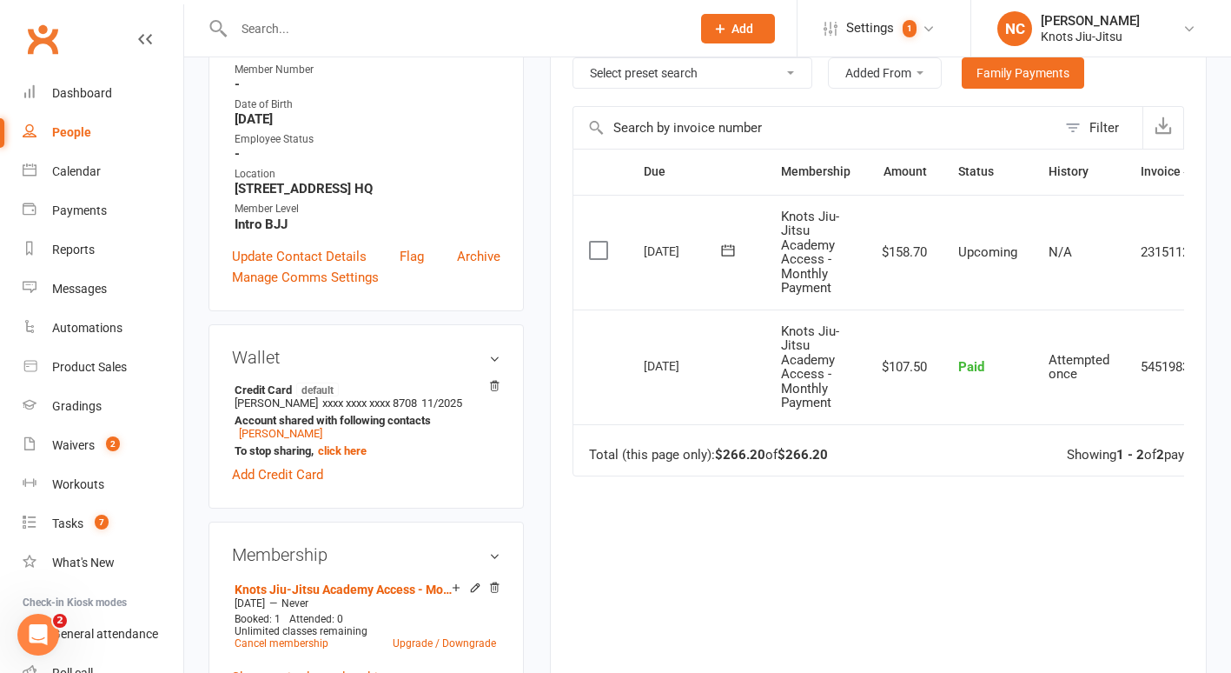
scroll to position [353, 0]
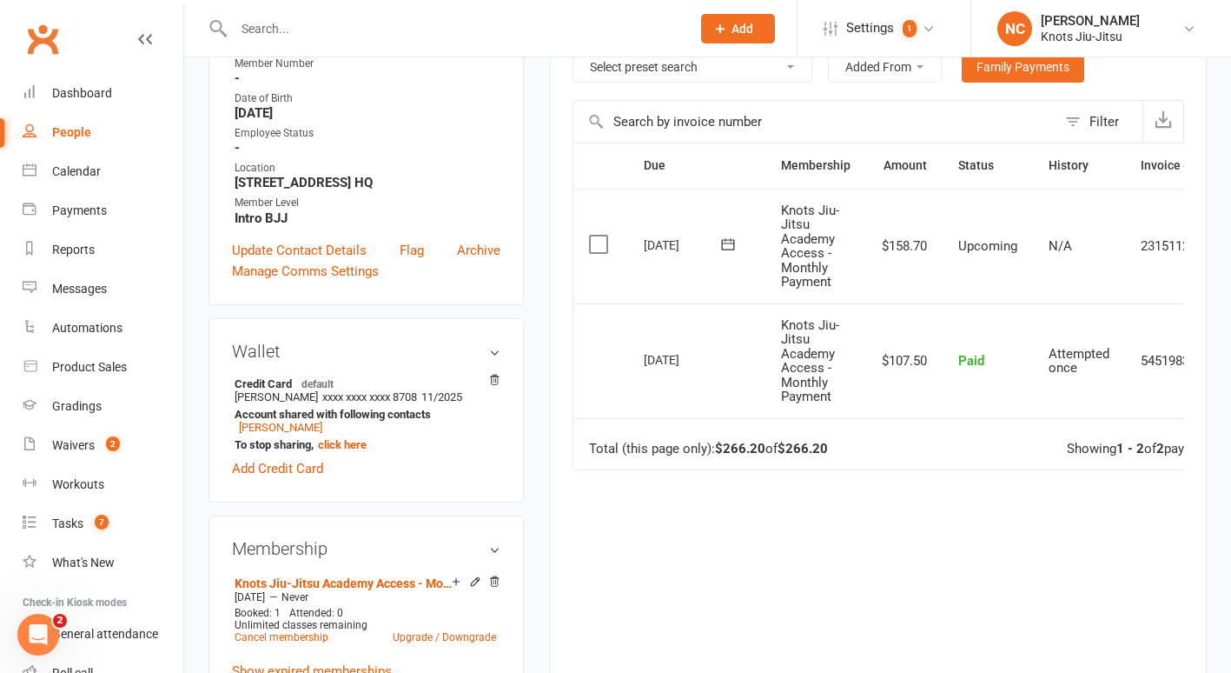
click at [721, 634] on div "Due Contact Membership Amount Status History Invoice # Select this [DATE] [PERS…" at bounding box center [879, 419] width 612 height 552
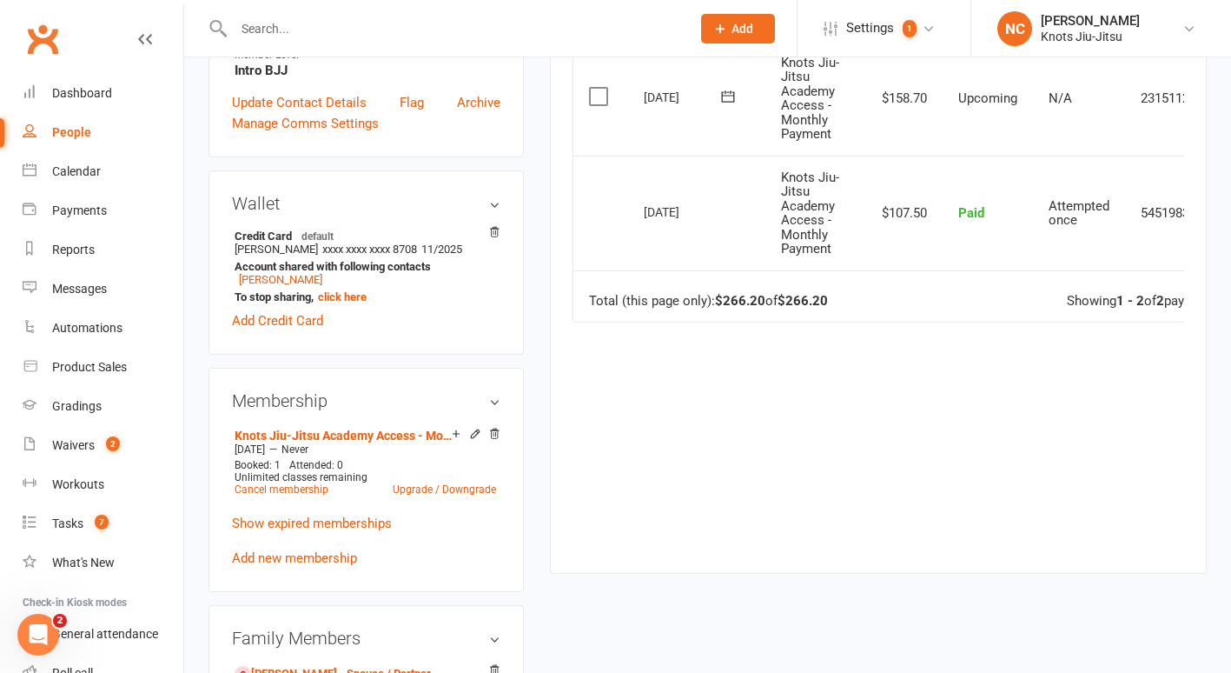
scroll to position [501, 0]
click at [472, 438] on icon at bounding box center [475, 433] width 12 height 12
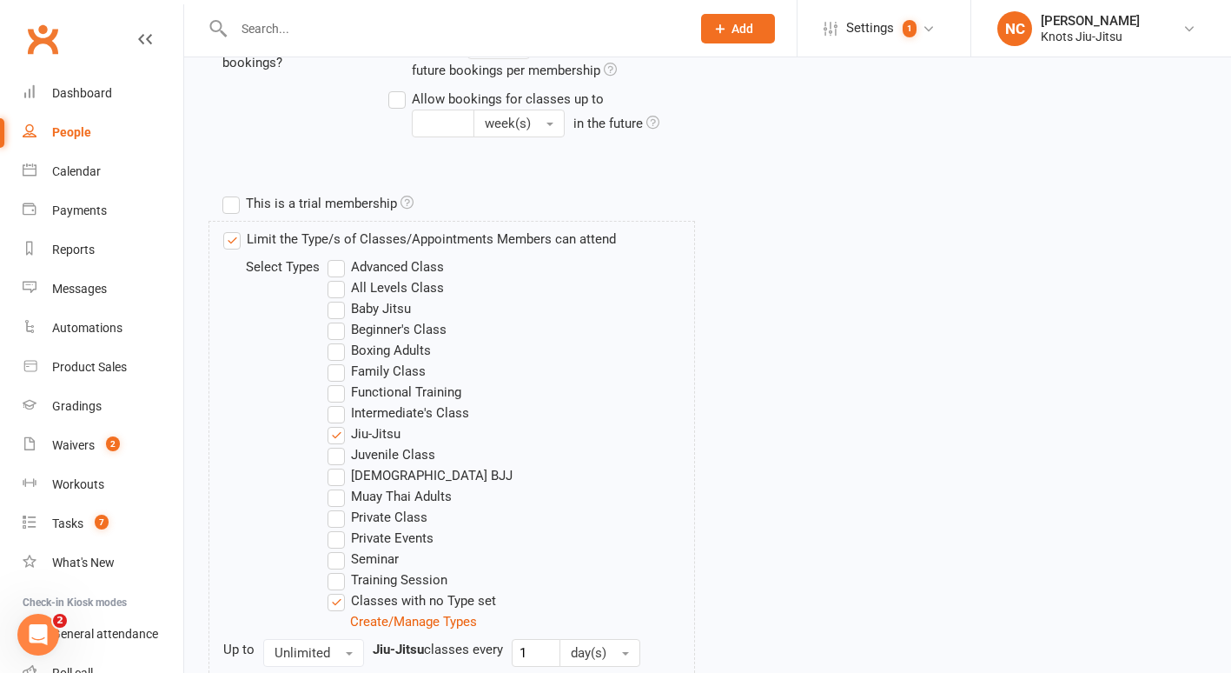
scroll to position [545, 0]
click at [315, 239] on label "Limit the Type/s of Classes/Appointments Members can attend" at bounding box center [419, 238] width 393 height 21
click at [235, 228] on input "Limit the Type/s of Classes/Appointments Members can attend" at bounding box center [228, 228] width 11 height 0
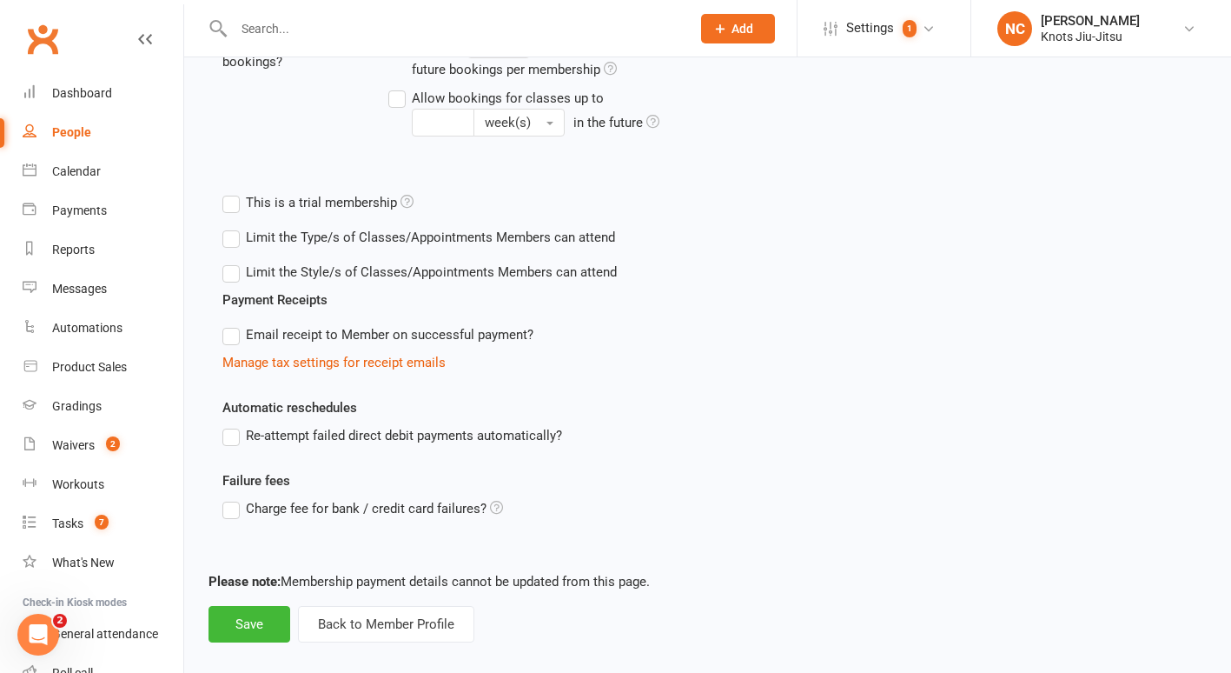
click at [319, 270] on label "Limit the Style/s of Classes/Appointments Members can attend" at bounding box center [419, 272] width 395 height 21
click at [234, 262] on input "Limit the Style/s of Classes/Appointments Members can attend" at bounding box center [227, 262] width 11 height 0
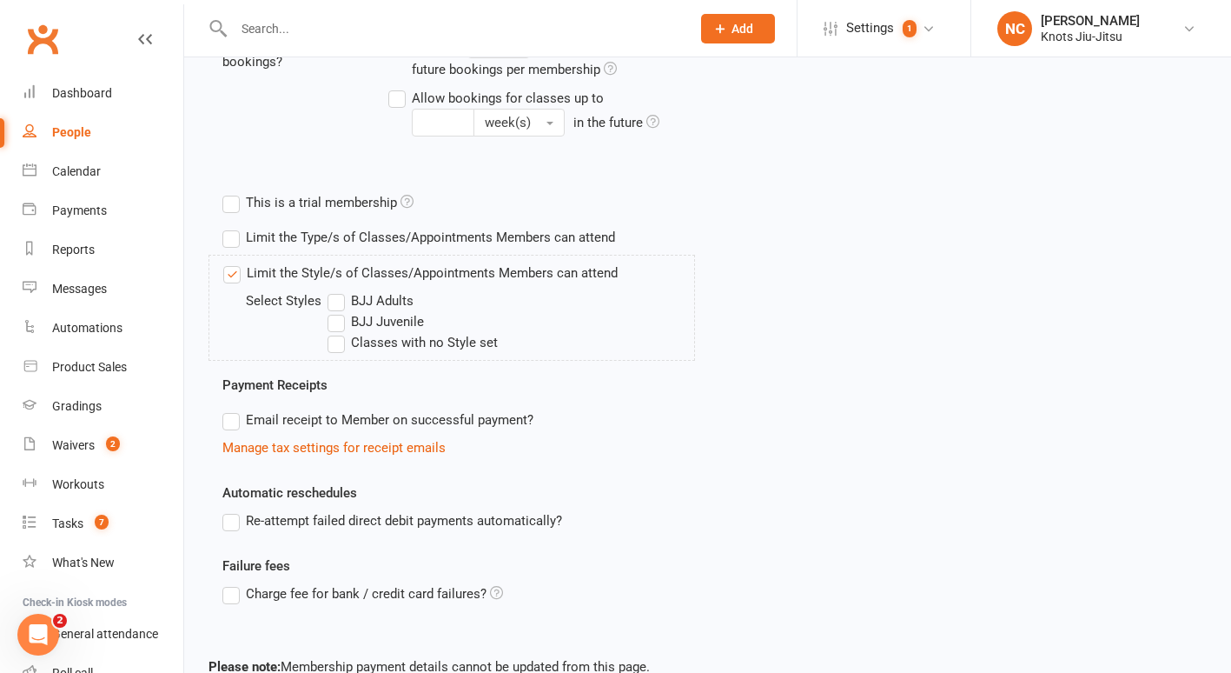
click at [333, 293] on label "BJJ Adults" at bounding box center [371, 300] width 86 height 21
click at [333, 290] on input "BJJ Adults" at bounding box center [333, 290] width 11 height 0
click at [335, 306] on label "BJJ Adults" at bounding box center [371, 300] width 86 height 21
click at [335, 290] on input "BJJ Adults" at bounding box center [333, 290] width 11 height 0
click at [335, 306] on label "BJJ Adults" at bounding box center [371, 300] width 86 height 21
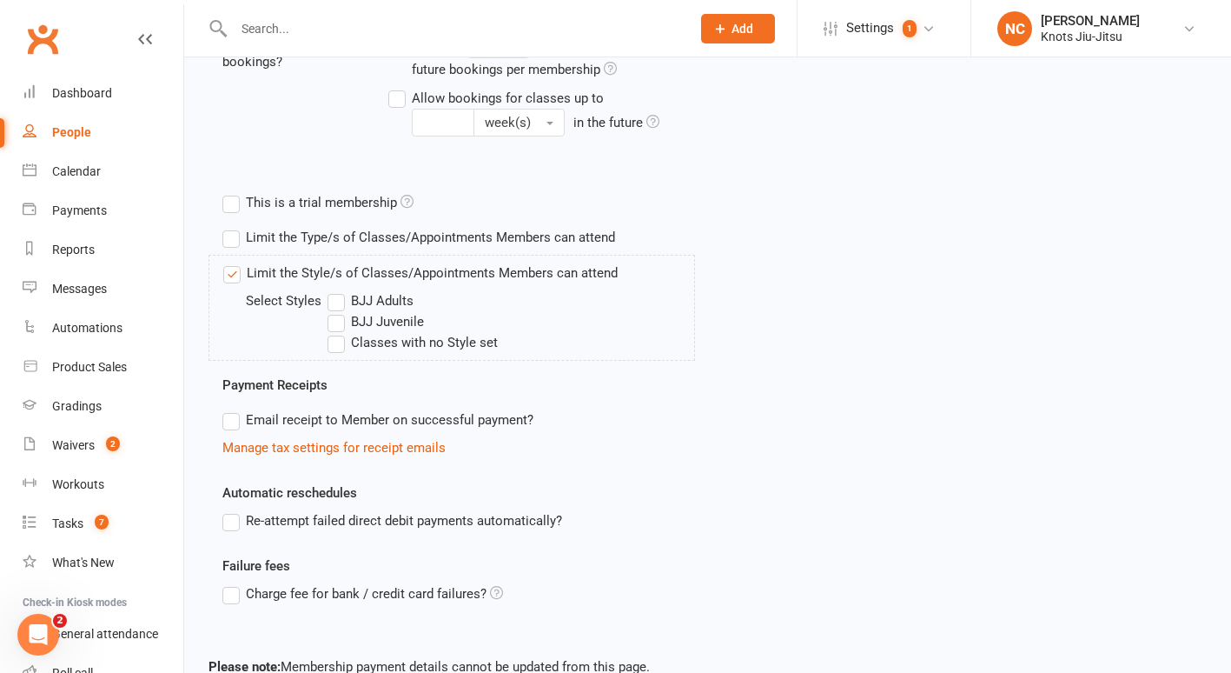
click at [335, 290] on input "BJJ Adults" at bounding box center [333, 290] width 11 height 0
click at [341, 342] on label "Classes with no Style set" at bounding box center [413, 342] width 170 height 21
click at [339, 332] on input "Classes with no Style set" at bounding box center [333, 332] width 11 height 0
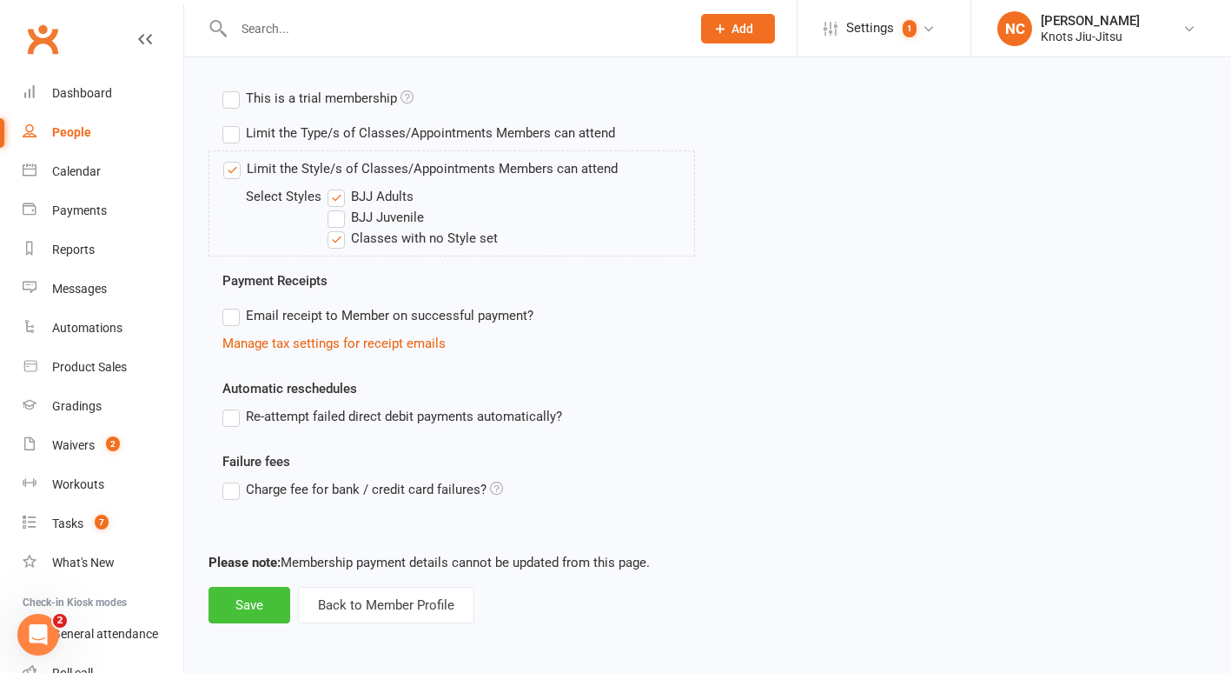
click at [230, 614] on button "Save" at bounding box center [250, 605] width 82 height 37
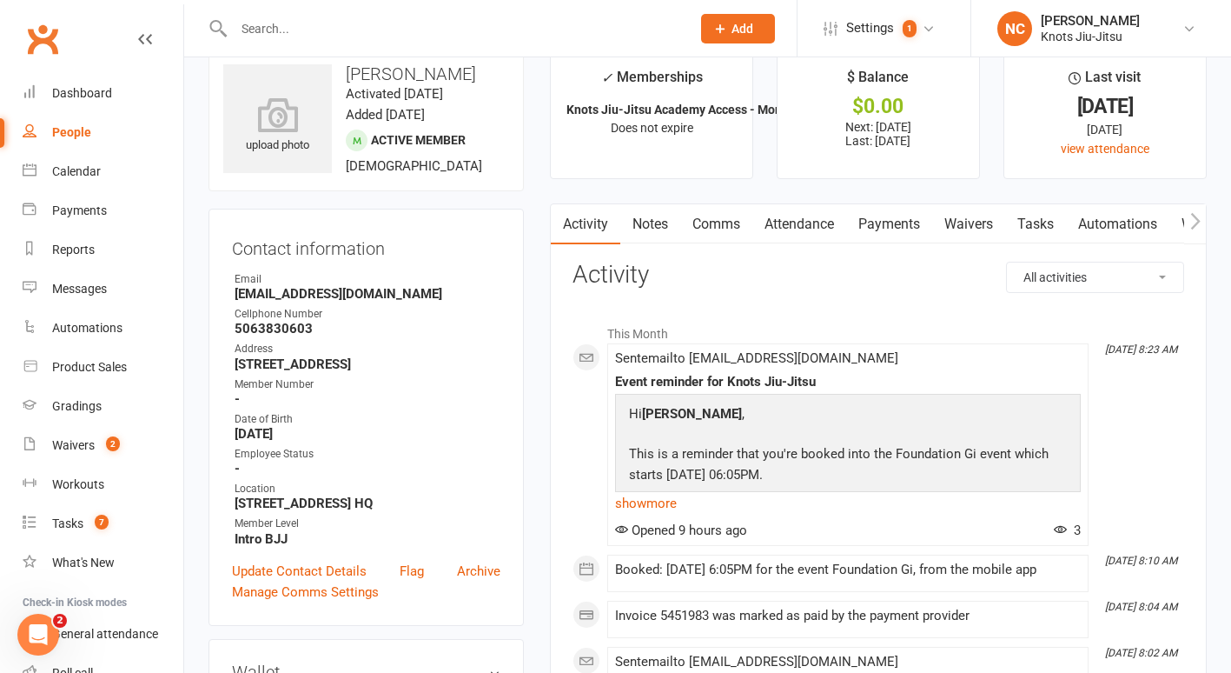
scroll to position [34, 0]
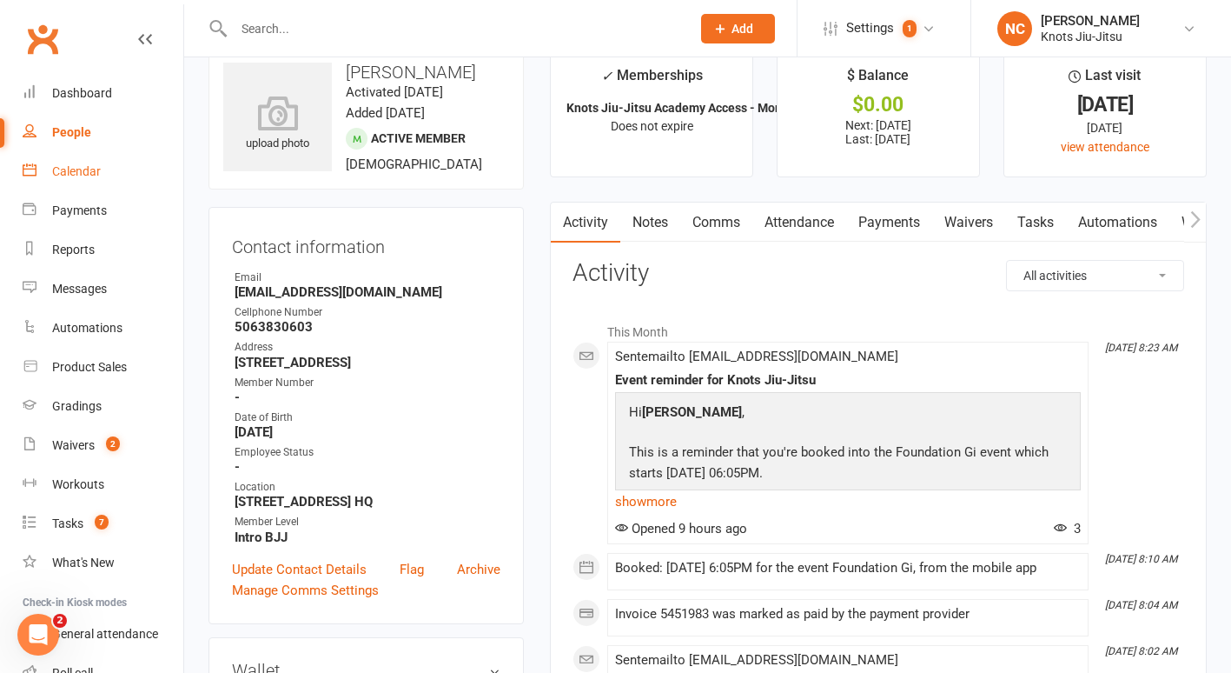
click at [78, 175] on div "Calendar" at bounding box center [76, 171] width 49 height 14
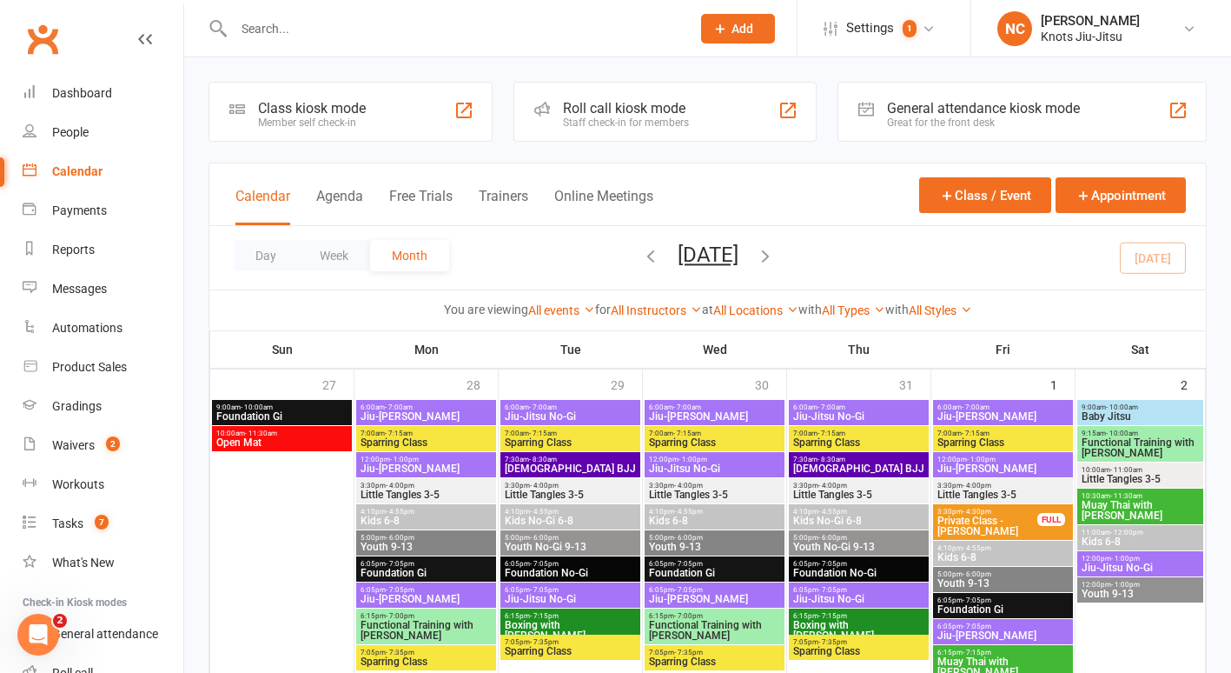
click at [514, 27] on input "text" at bounding box center [454, 29] width 450 height 24
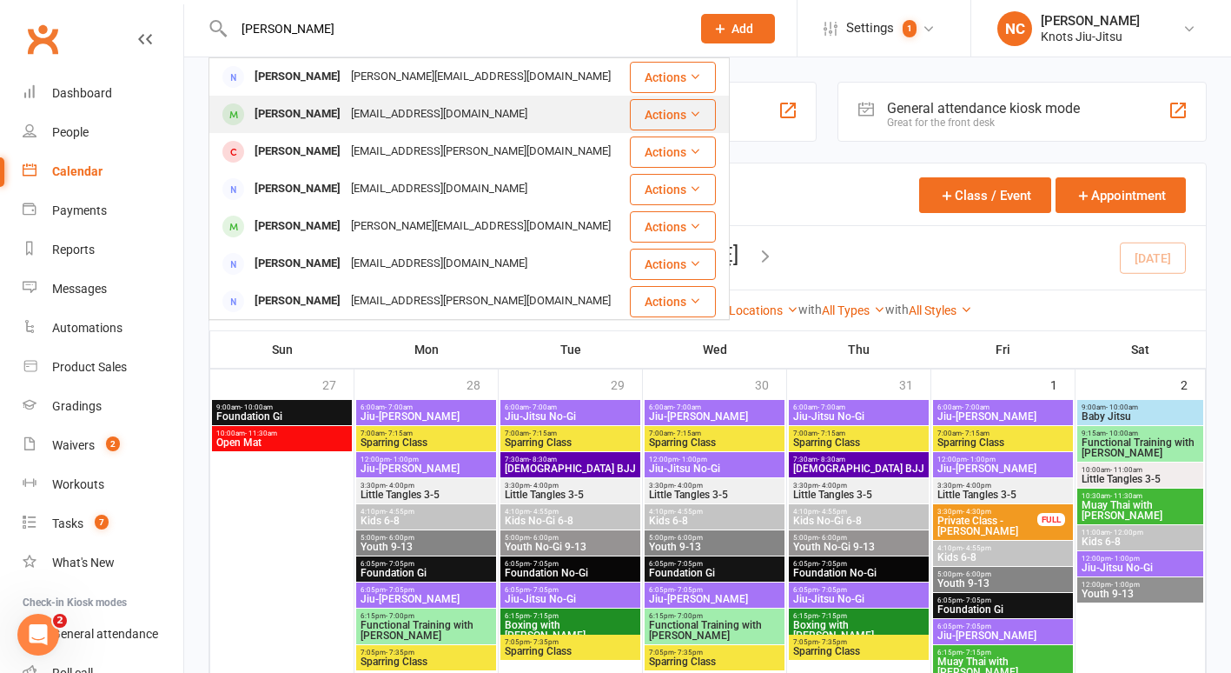
type input "[PERSON_NAME]"
click at [469, 107] on div "[PERSON_NAME] [EMAIL_ADDRESS][DOMAIN_NAME]" at bounding box center [419, 114] width 418 height 36
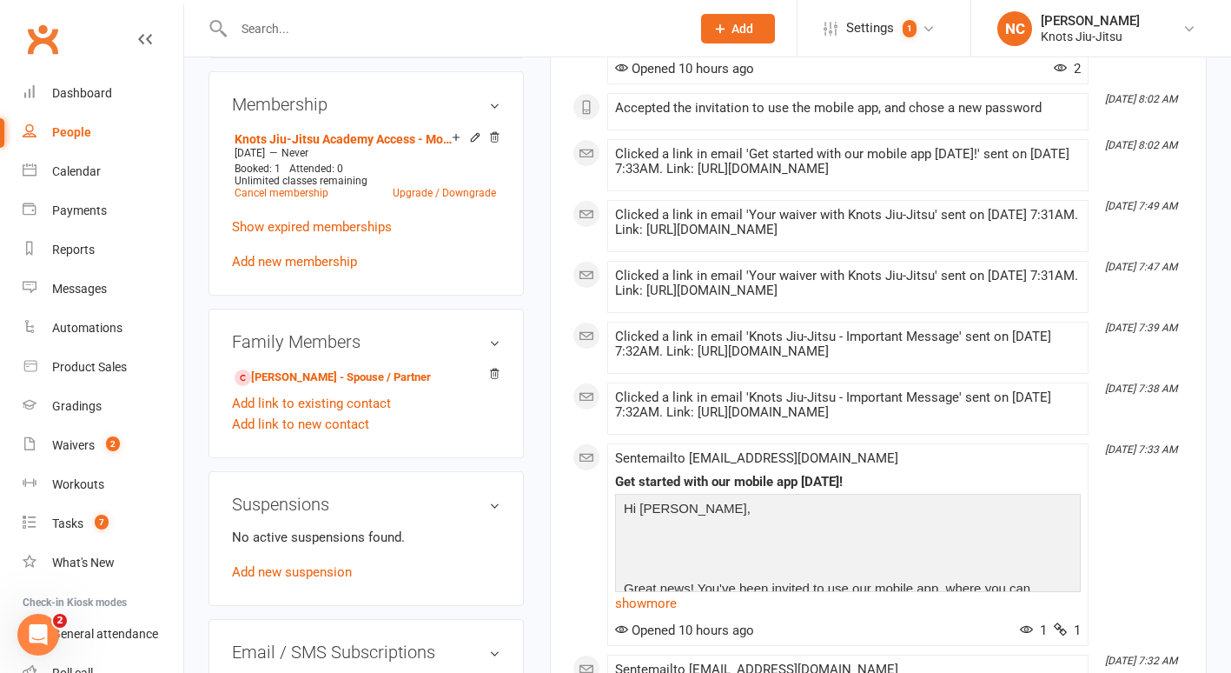
scroll to position [800, 0]
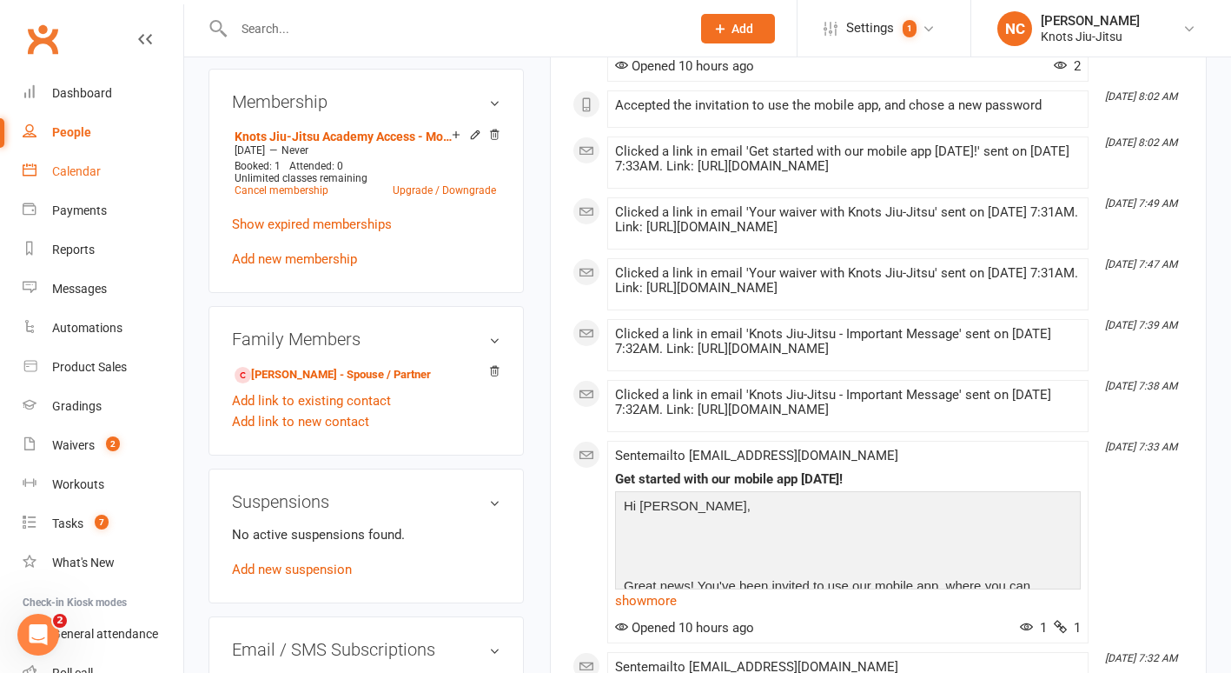
click at [95, 161] on link "Calendar" at bounding box center [103, 171] width 161 height 39
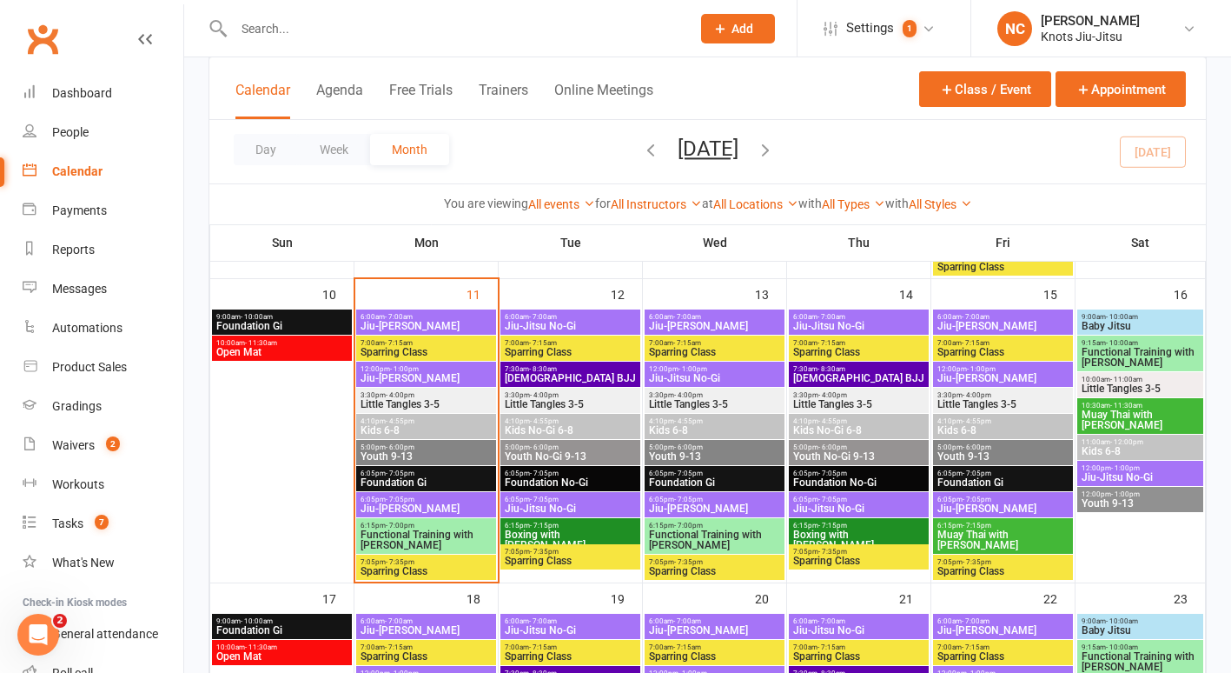
scroll to position [782, 0]
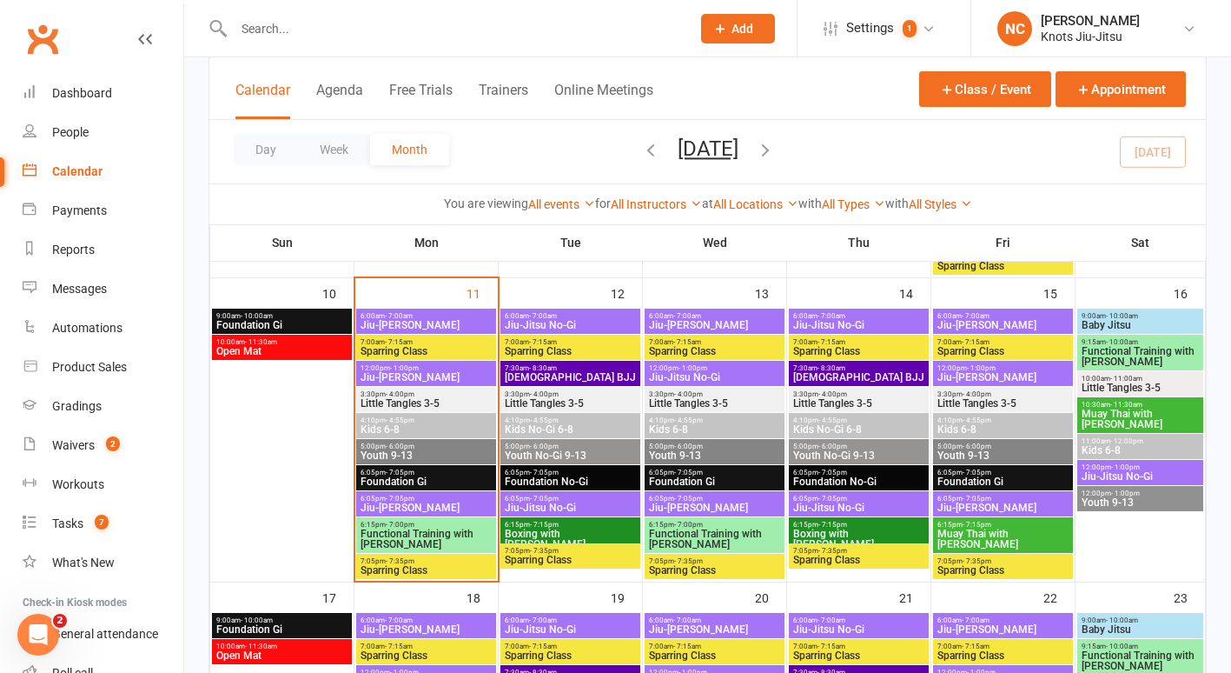
click at [548, 472] on span "- 7:05pm" at bounding box center [544, 472] width 29 height 8
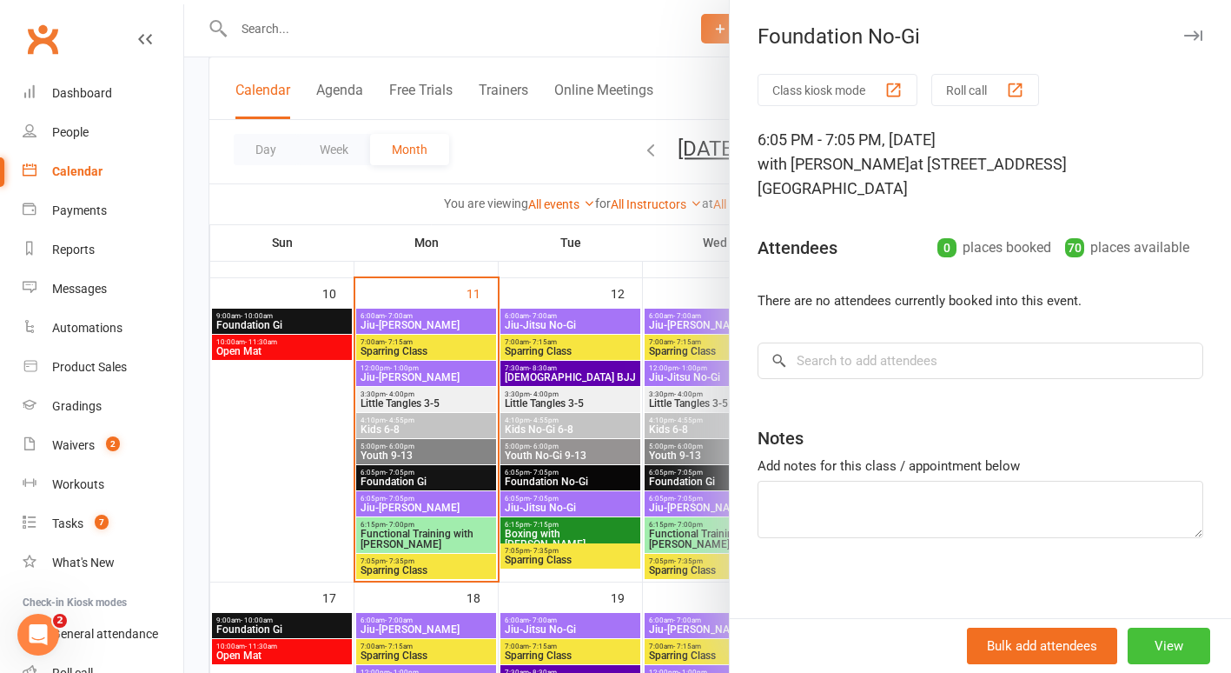
click at [1133, 632] on button "View" at bounding box center [1169, 645] width 83 height 37
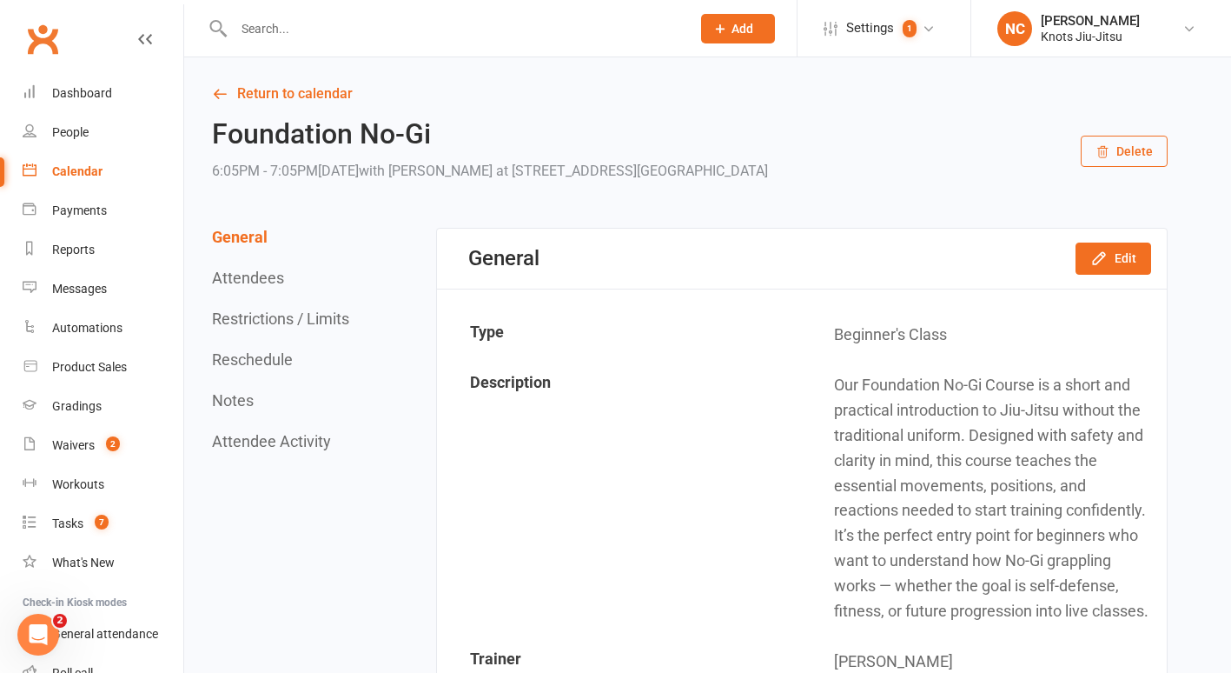
click at [558, 52] on div at bounding box center [444, 28] width 470 height 56
